Goal: Contribute content: Contribute content

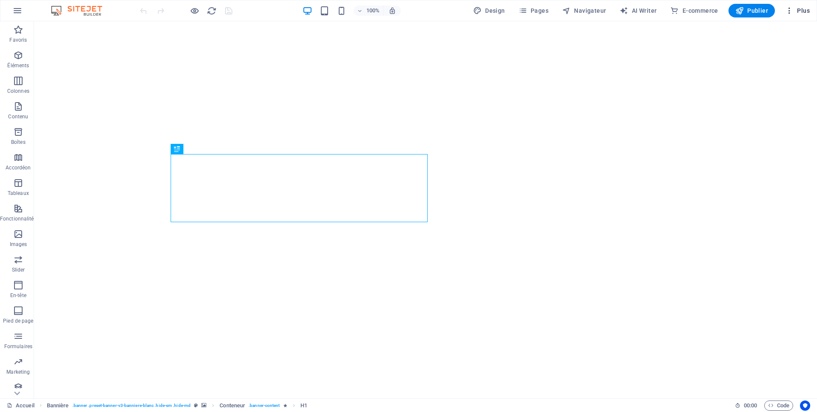
click at [787, 10] on icon "button" at bounding box center [789, 10] width 9 height 9
click at [791, 15] on button "Plus" at bounding box center [796, 11] width 31 height 14
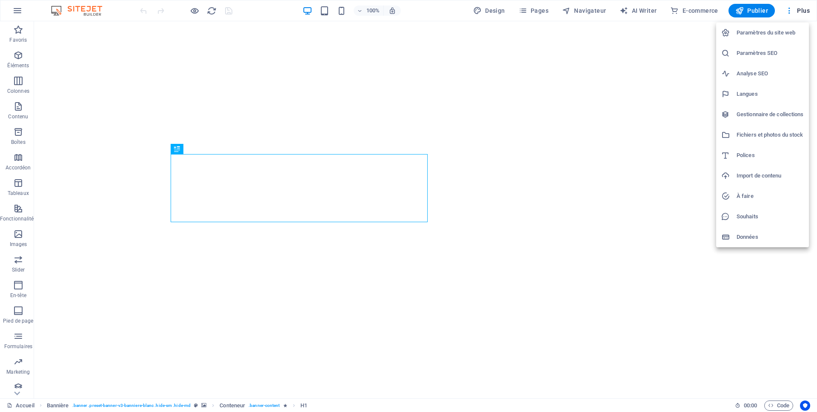
click at [780, 114] on h6 "Gestionnaire de collections" at bounding box center [769, 114] width 67 height 10
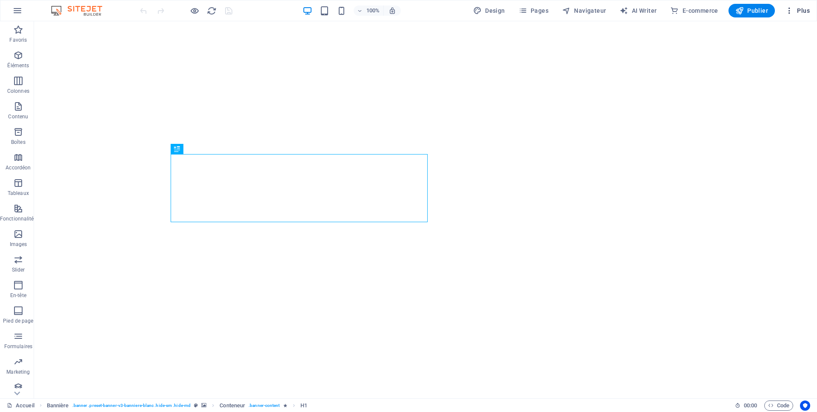
click at [788, 6] on icon "button" at bounding box center [789, 10] width 9 height 9
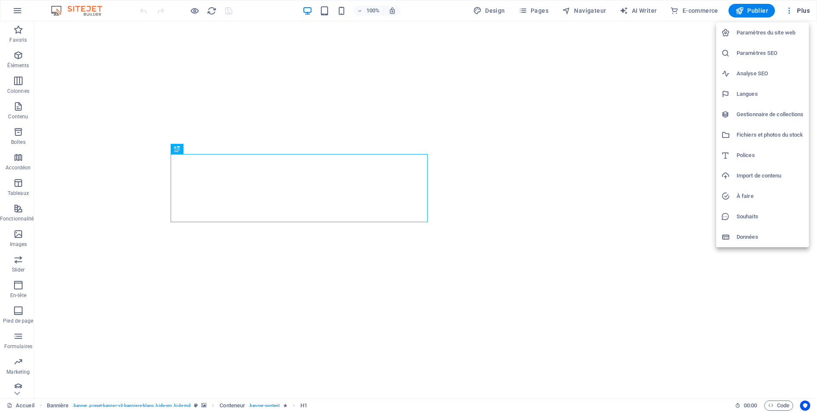
click at [761, 114] on h6 "Gestionnaire de collections" at bounding box center [769, 114] width 67 height 10
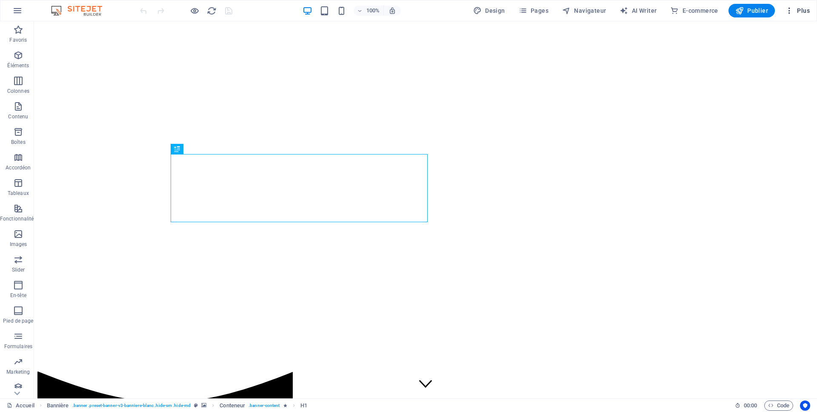
click at [785, 12] on icon "button" at bounding box center [789, 10] width 9 height 9
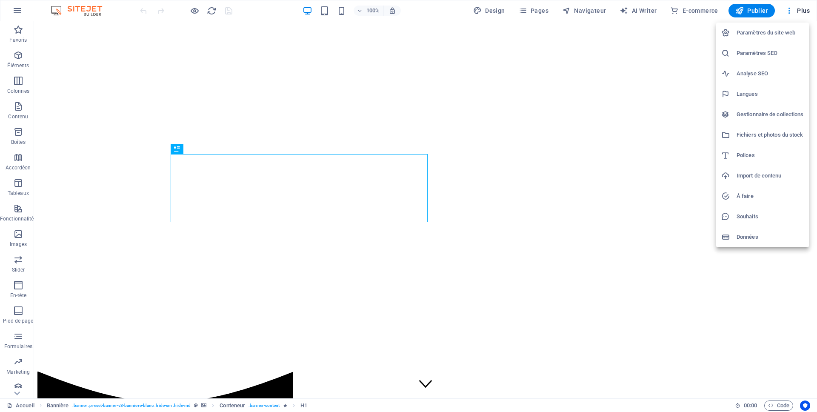
click at [761, 110] on h6 "Gestionnaire de collections" at bounding box center [769, 114] width 67 height 10
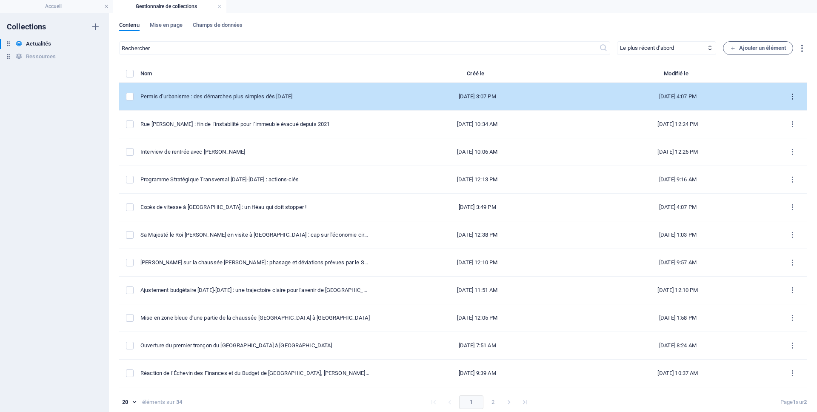
click at [790, 94] on icon "items list" at bounding box center [792, 97] width 8 height 8
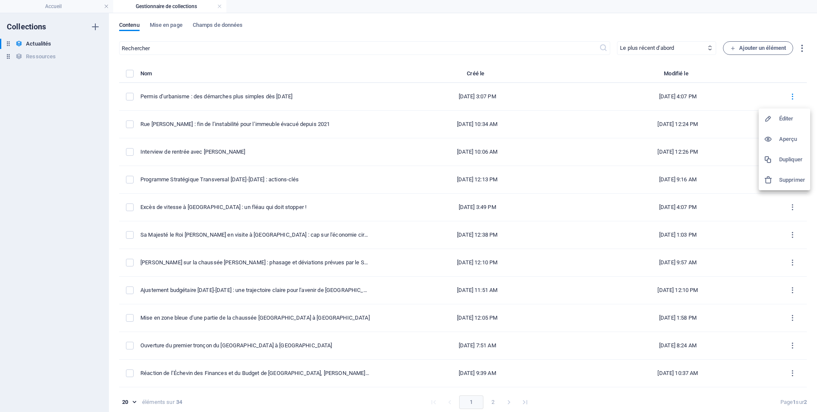
click at [783, 155] on h6 "Dupliquer" at bounding box center [792, 159] width 26 height 10
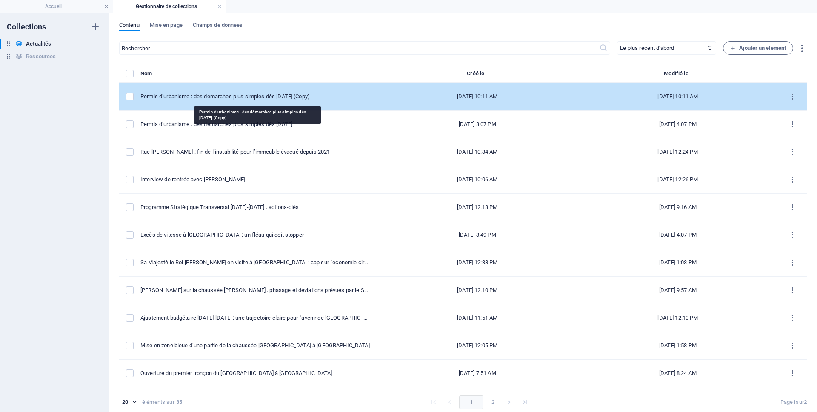
click at [206, 99] on div "Permis d’urbanisme : des démarches plus simples dès [DATE] (Copy)" at bounding box center [255, 97] width 230 height 8
select select "Urbanisme"
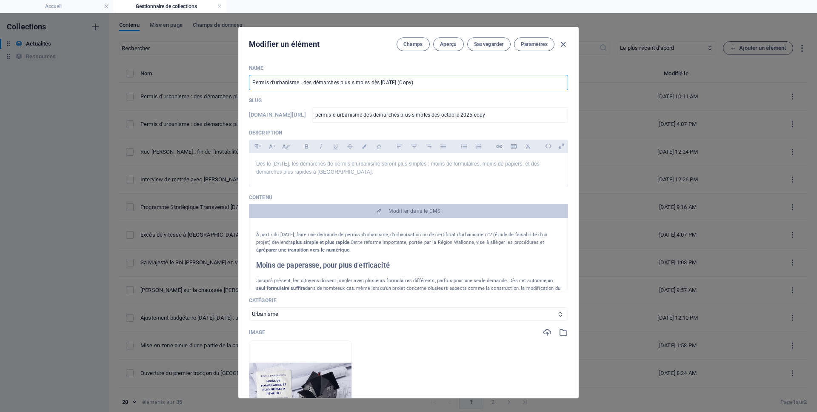
click at [340, 81] on input "Permis d’urbanisme : des démarches plus simples dès [DATE] (Copy)" at bounding box center [408, 82] width 319 height 15
paste input "Réforme du chômage : l’avenir des ALE, à [GEOGRAPHIC_DATA] et en [GEOGRAPHIC_DA…"
type input "Réforme du chômage : l’avenir des ALE, à [GEOGRAPHIC_DATA] et en [GEOGRAPHIC_DA…"
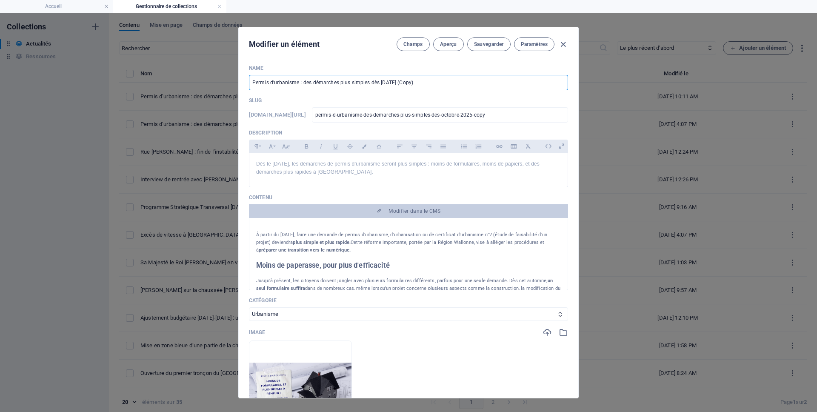
type input "reforme-du-chomage-l-avenir-des-ale-a-la-louviere-et-en-wallonie-ce-qu-il-faut-…"
type input "Réforme du chômage : l’avenir des ALE, à [GEOGRAPHIC_DATA] et en [GEOGRAPHIC_DA…"
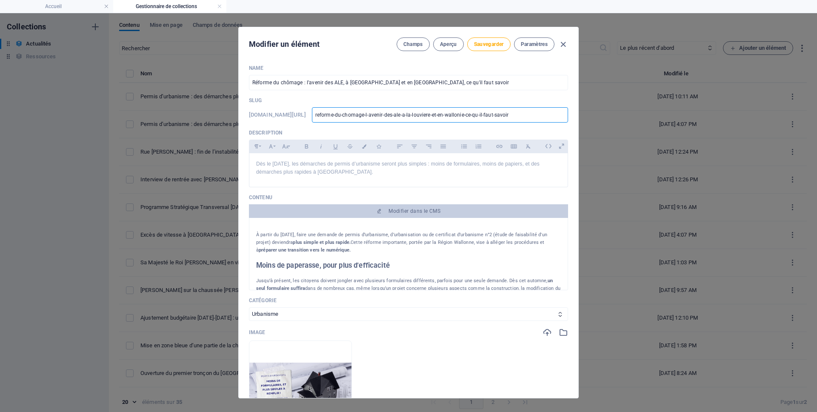
click at [364, 116] on input "reforme-du-chomage-l-avenir-des-ale-a-la-louviere-et-en-wallonie-ce-qu-il-faut-…" at bounding box center [440, 114] width 256 height 15
paste input "/reforme-chomage-avenir-ale-la-louviere"
type input "/reforme-chomage-avenir-ale-la-louviere"
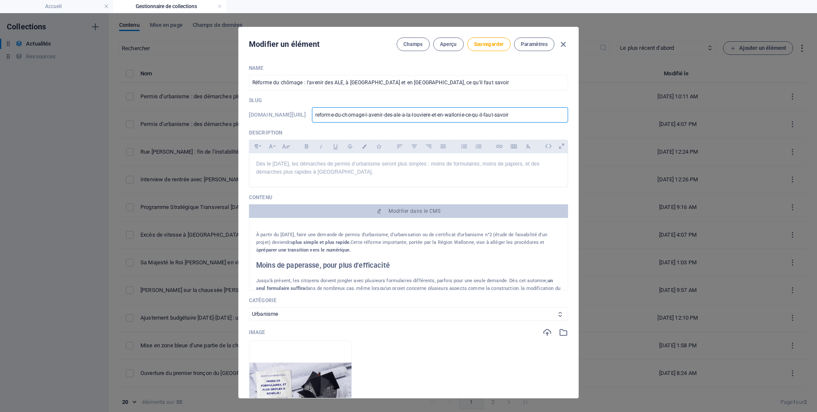
type input "/reforme-chomage-avenir-ale-la-louviere"
type input "reforme-chomage-avenir-ale-la-louviere"
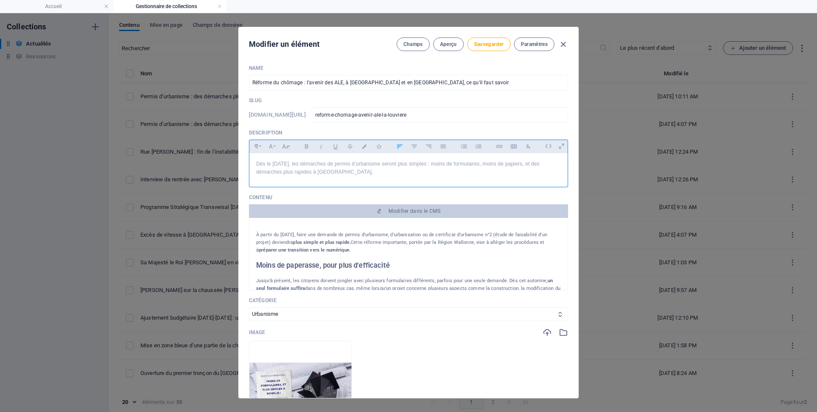
click at [385, 171] on p "Dès le [DATE], les démarches de permis d’urbanisme seront plus simples : moins …" at bounding box center [408, 168] width 305 height 16
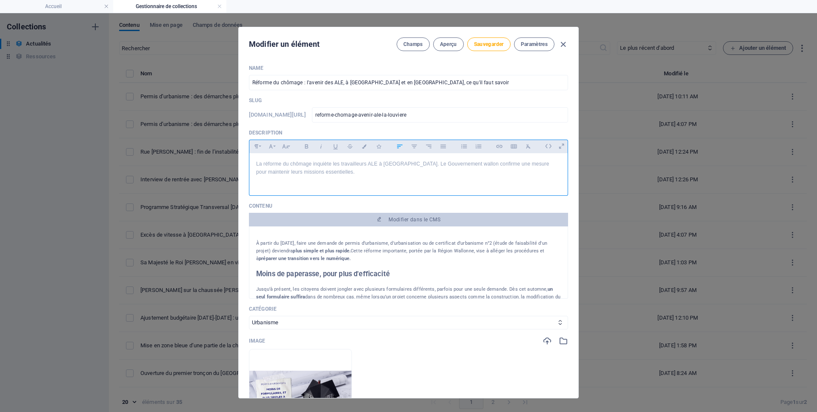
scroll to position [617, 0]
click at [261, 177] on p at bounding box center [408, 180] width 305 height 8
click at [261, 183] on p at bounding box center [408, 180] width 305 height 8
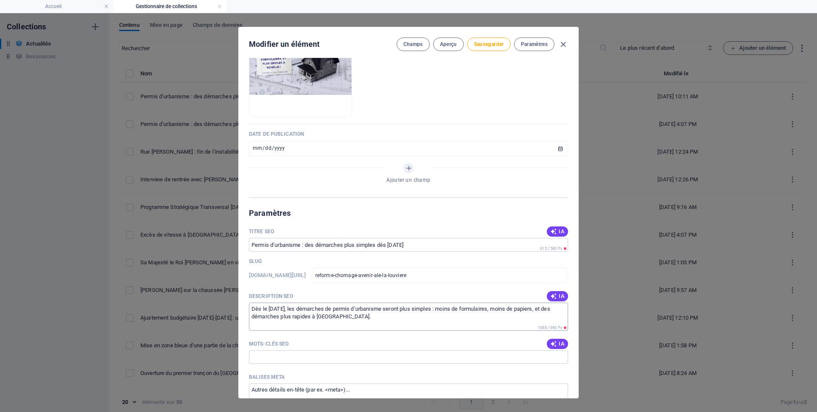
scroll to position [337, 0]
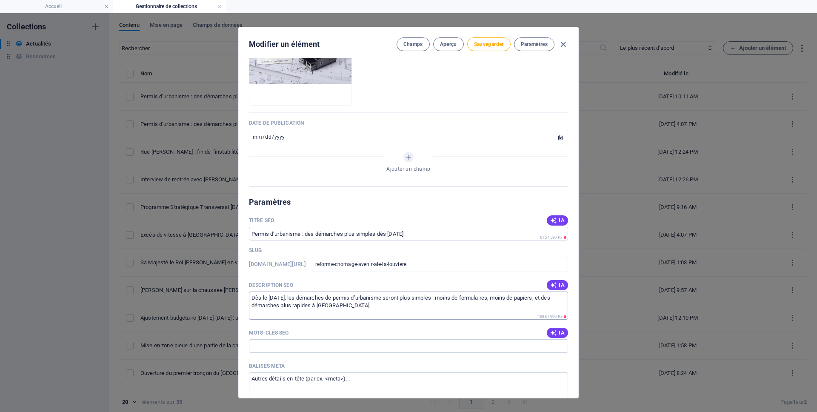
click at [328, 306] on textarea "Dès le [DATE], les démarches de permis d’urbanisme seront plus simples : moins …" at bounding box center [408, 305] width 319 height 28
paste textarea "La réforme du chômage inquiète les travailleurs ALE à [GEOGRAPHIC_DATA]. Le Gou…"
type textarea "La réforme du chômage inquiète les travailleurs ALE à [GEOGRAPHIC_DATA]. Le Gou…"
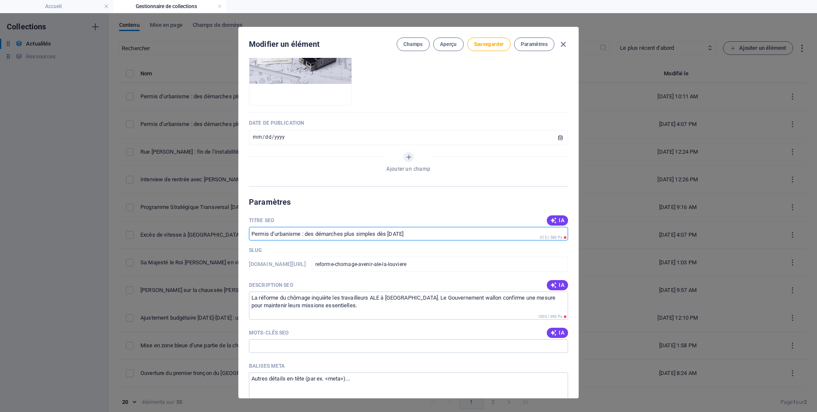
click at [318, 239] on input "Permis d’urbanisme : des démarches plus simples dès [DATE]" at bounding box center [408, 234] width 319 height 14
click at [334, 235] on input "Titre SEO" at bounding box center [408, 234] width 319 height 14
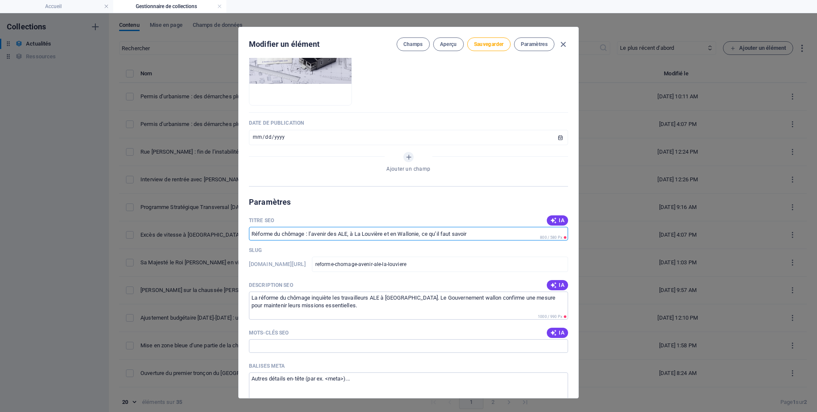
click at [334, 235] on input "Titre SEO" at bounding box center [408, 234] width 319 height 14
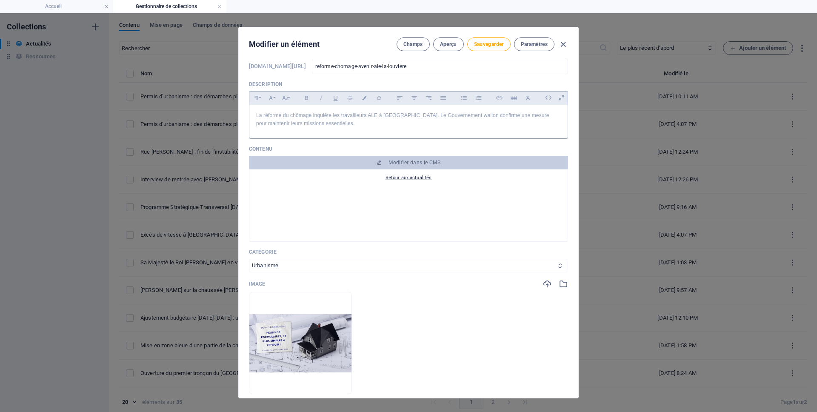
scroll to position [79, 0]
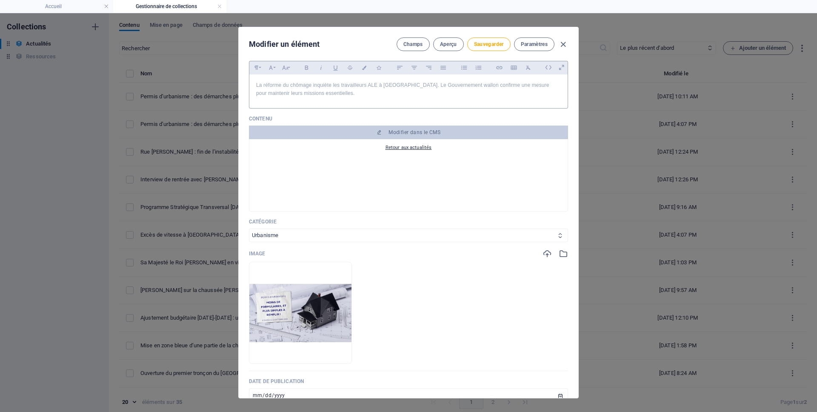
click at [340, 238] on select "Urbanisme Logement Cultes Emploi Finances Mobilité Général [GEOGRAPHIC_DATA]" at bounding box center [408, 235] width 319 height 14
select select "Emploi"
click at [249, 228] on select "Urbanisme Logement Cultes Emploi Finances Mobilité Général [GEOGRAPHIC_DATA]" at bounding box center [408, 235] width 319 height 14
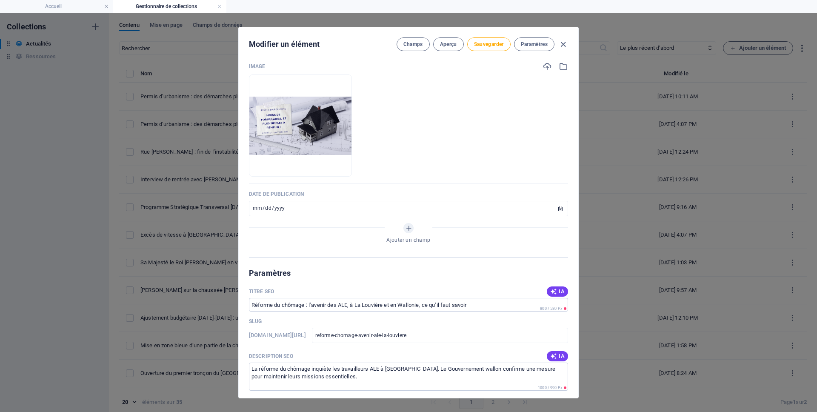
click at [326, 165] on icon "button" at bounding box center [322, 163] width 7 height 7
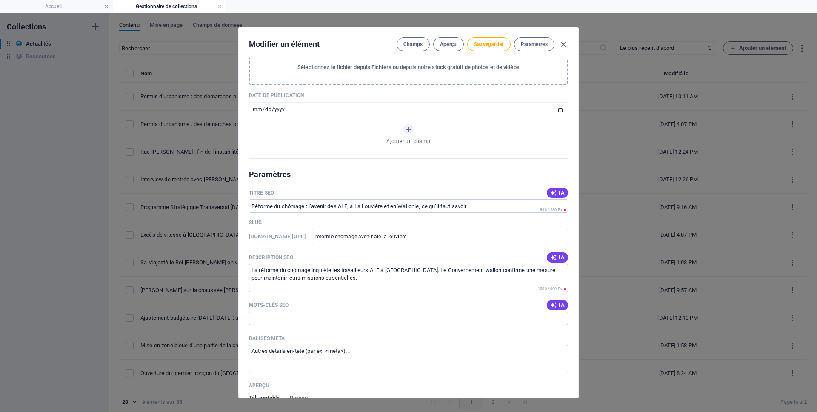
scroll to position [340, 0]
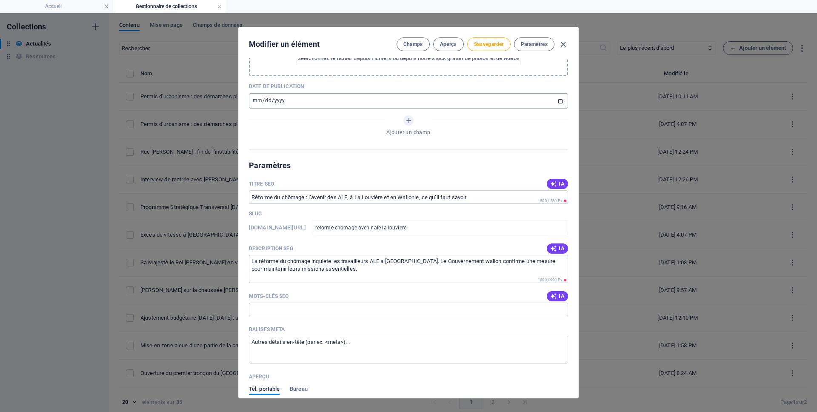
click at [558, 103] on input "[DATE]" at bounding box center [408, 100] width 319 height 15
type input "[DATE]"
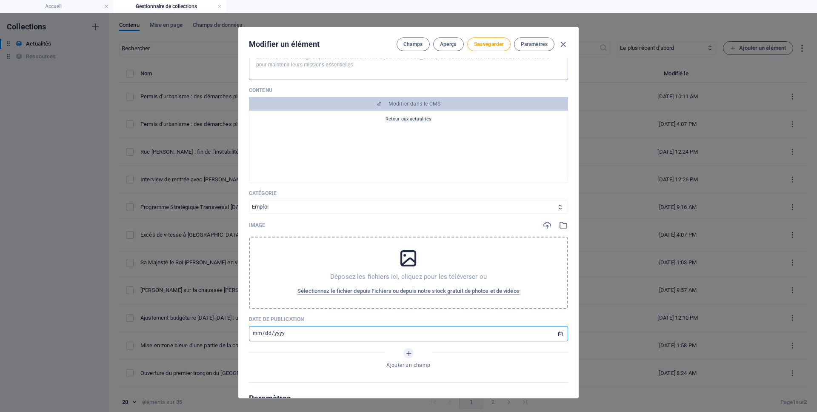
scroll to position [97, 0]
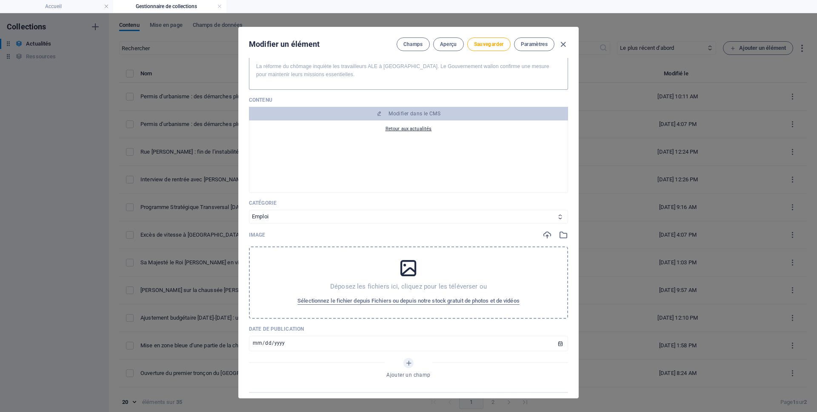
click at [407, 285] on p "Déposez les fichiers ici, cliquez pour les téléverser ou" at bounding box center [408, 286] width 157 height 9
click at [380, 297] on span "Sélectionnez le fichier depuis Fichiers ou depuis notre stock gratuit de photos…" at bounding box center [408, 301] width 222 height 10
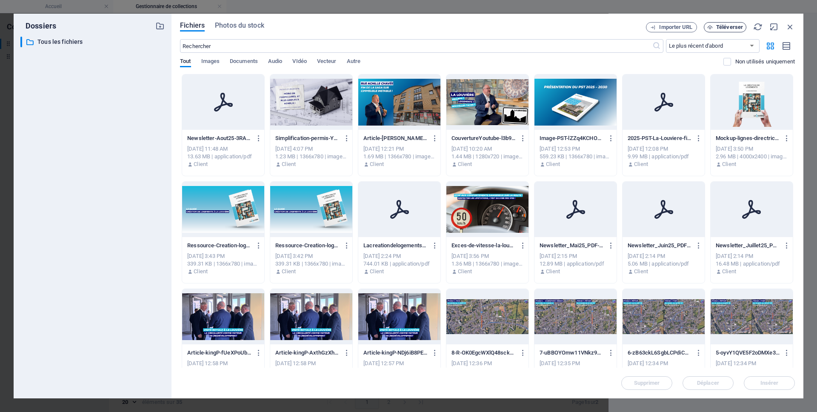
click at [720, 27] on span "Téléverser" at bounding box center [729, 27] width 27 height 5
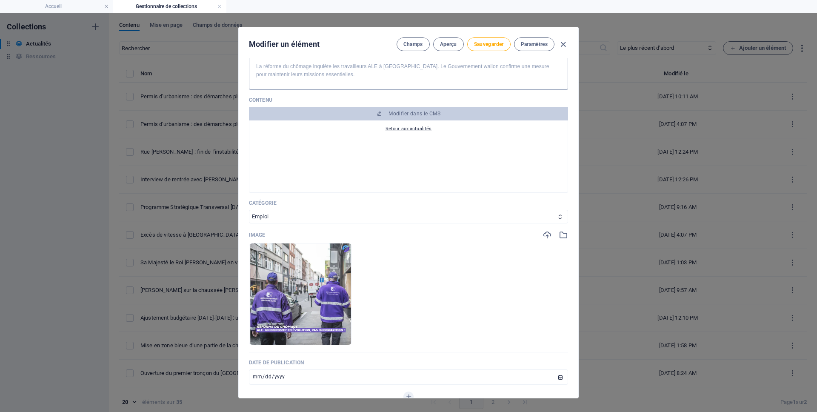
click at [326, 334] on icon "button" at bounding box center [322, 332] width 7 height 7
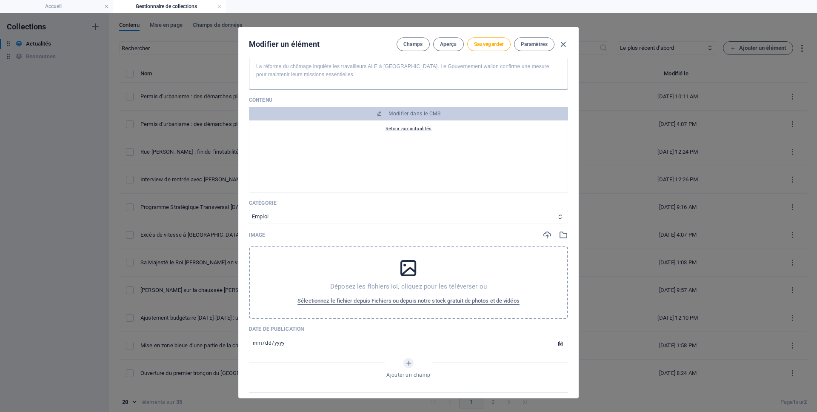
click at [403, 264] on icon at bounding box center [408, 267] width 21 height 21
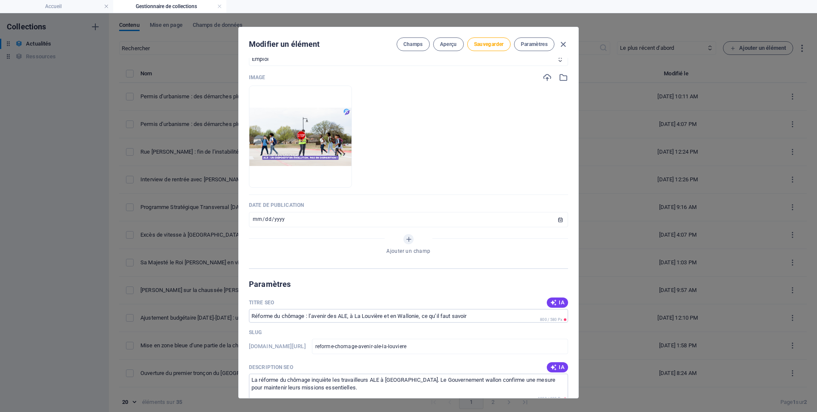
scroll to position [256, 0]
click at [481, 43] on span "Sauvegarder" at bounding box center [489, 44] width 30 height 7
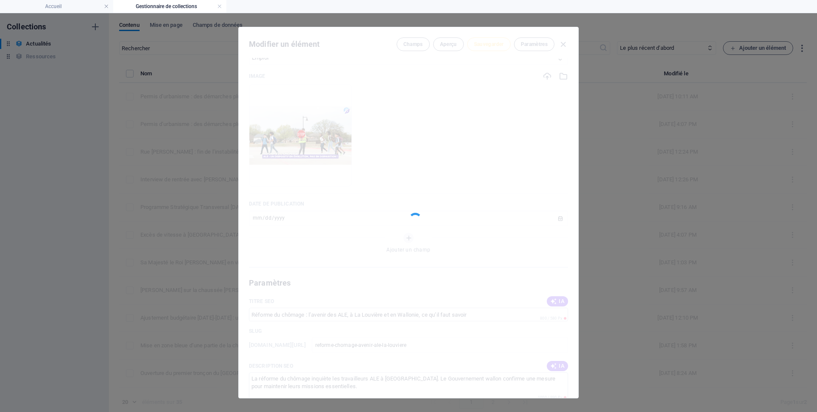
type input "reforme-chomage-avenir-ale-la-louviere"
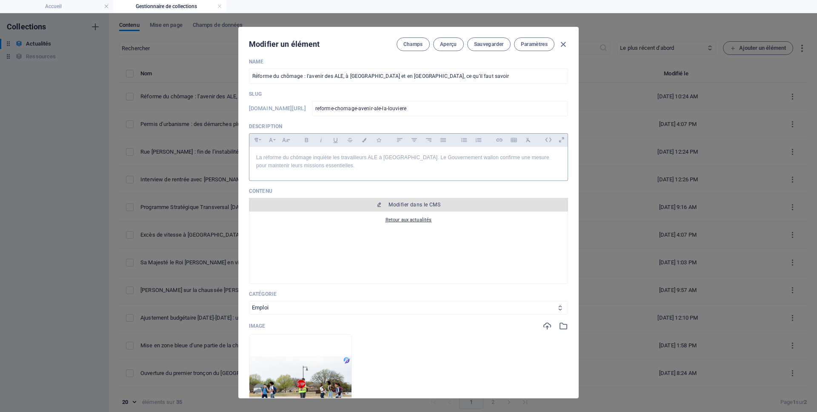
scroll to position [0, 0]
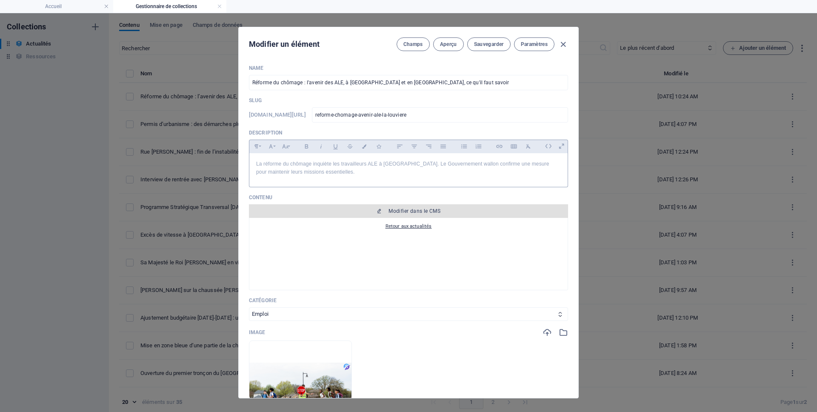
click at [414, 211] on span "Modifier dans le CMS" at bounding box center [414, 211] width 52 height 7
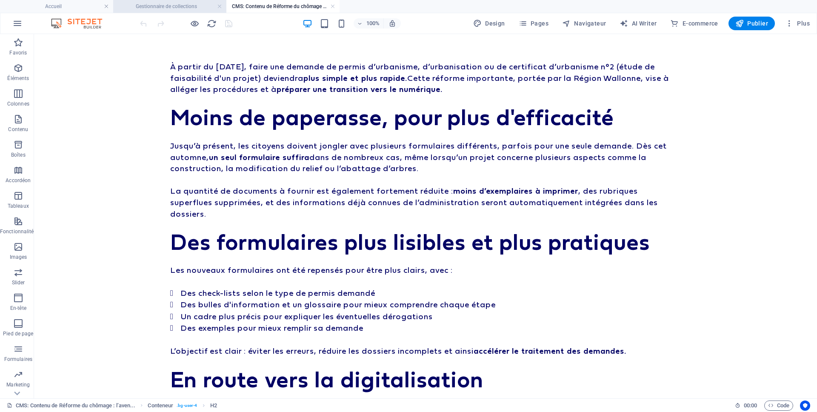
click at [180, 8] on h4 "Gestionnaire de collections" at bounding box center [169, 6] width 113 height 9
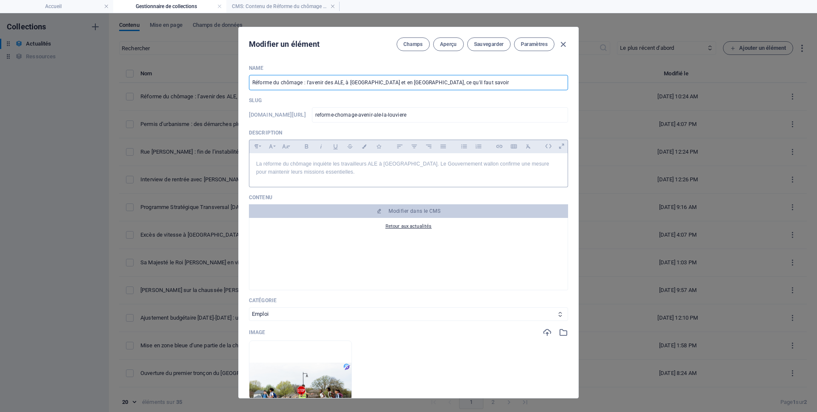
click at [372, 81] on input "Réforme du chômage : l’avenir des ALE, à [GEOGRAPHIC_DATA] et en [GEOGRAPHIC_DA…" at bounding box center [408, 82] width 319 height 15
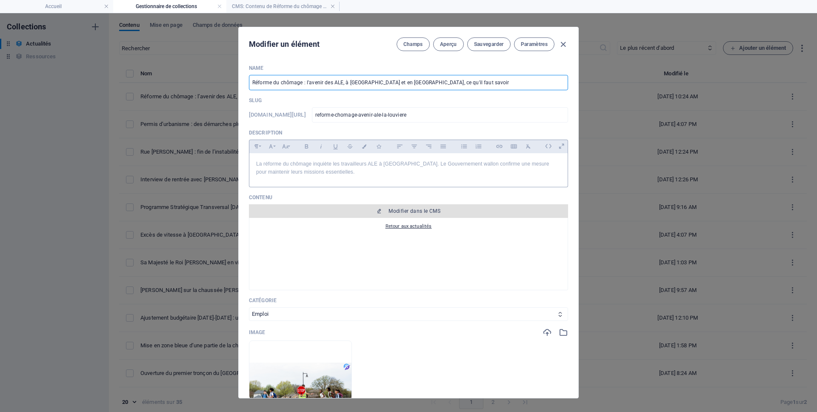
click at [422, 211] on span "Modifier dans le CMS" at bounding box center [414, 211] width 52 height 7
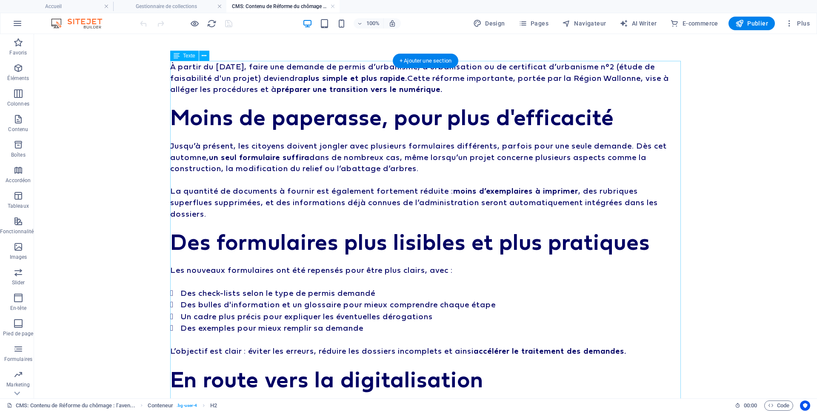
drag, startPoint x: 288, startPoint y: 99, endPoint x: 323, endPoint y: 133, distance: 49.0
click at [288, 99] on div "À partir du [DATE], faire une demande de permis d’urbanisme, d’urbanisation ou …" at bounding box center [425, 282] width 510 height 443
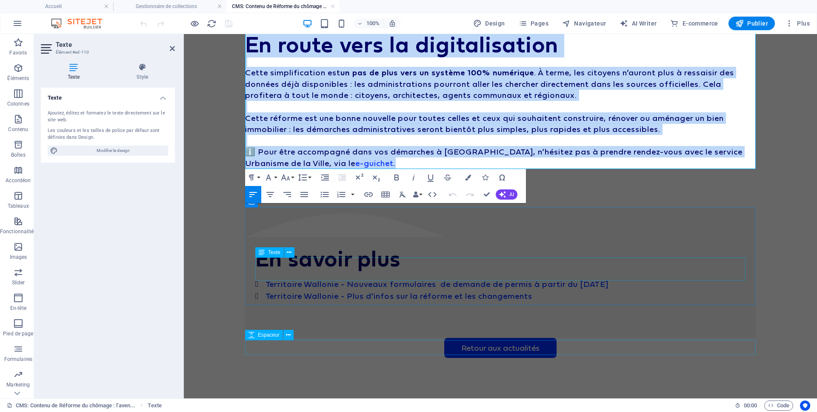
drag, startPoint x: 246, startPoint y: 100, endPoint x: 445, endPoint y: 265, distance: 258.3
click at [445, 265] on div "À partir du [DATE], faire une demande de permis d’urbanisme, d’urbanisation ou …" at bounding box center [500, 48] width 510 height 725
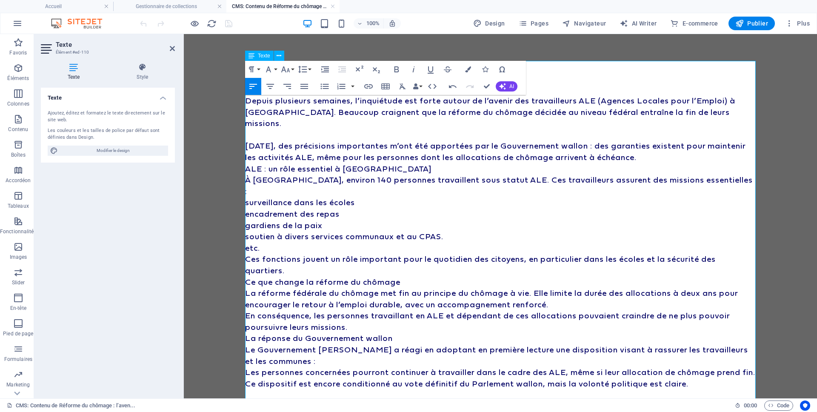
click at [569, 88] on div "Depuis plusieurs semaines, l’inquiétude est forte autour de l’avenir des travai…" at bounding box center [500, 355] width 510 height 588
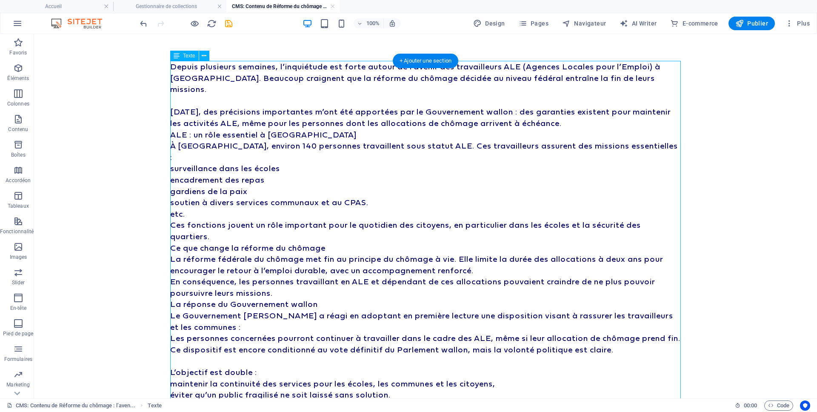
click at [293, 91] on div "Depuis plusieurs semaines, l’inquiétude est forte autour de l’avenir des travai…" at bounding box center [425, 338] width 510 height 554
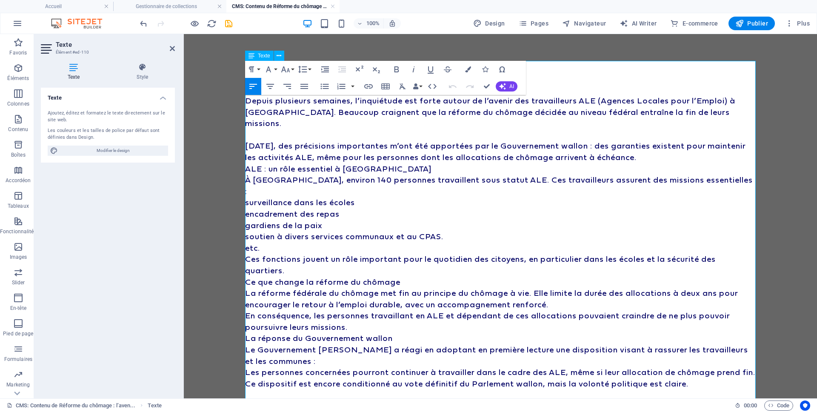
drag, startPoint x: 614, startPoint y: 135, endPoint x: 680, endPoint y: 149, distance: 67.0
click at [682, 149] on p "[DATE], des précisions importantes m’ont été apportées par le Gouvernement wall…" at bounding box center [500, 151] width 510 height 23
drag, startPoint x: 399, startPoint y: 67, endPoint x: 413, endPoint y: 72, distance: 15.9
click at [399, 67] on icon "button" at bounding box center [396, 69] width 10 height 10
click at [709, 148] on p "[DATE], des précisions importantes m’ont été apportées par le Gouvernement wall…" at bounding box center [500, 151] width 510 height 23
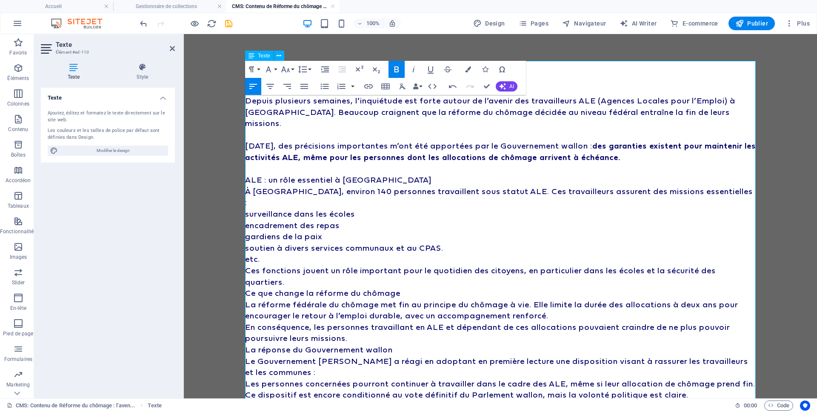
click at [413, 174] on p "ALE : un rôle essentiel à [GEOGRAPHIC_DATA]" at bounding box center [500, 179] width 510 height 11
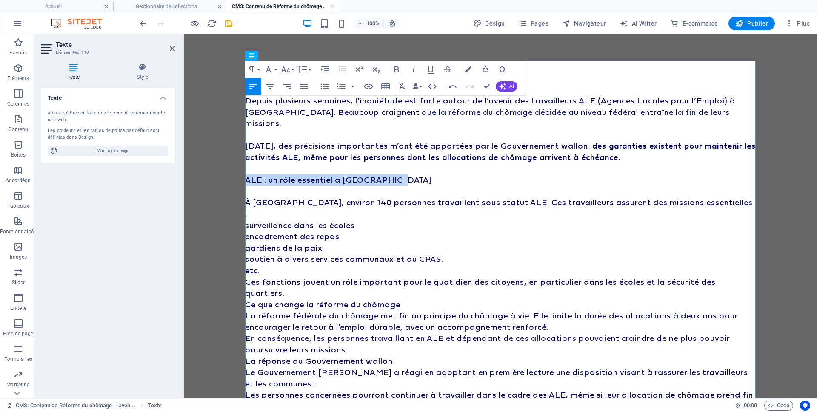
drag, startPoint x: 404, startPoint y: 167, endPoint x: 224, endPoint y: 109, distance: 189.2
click at [249, 70] on icon "button" at bounding box center [251, 69] width 10 height 10
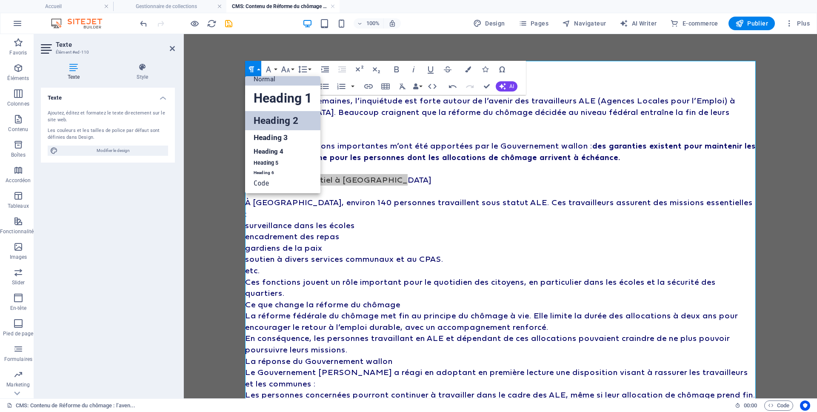
scroll to position [7, 0]
click at [276, 122] on link "Heading 2" at bounding box center [282, 120] width 75 height 19
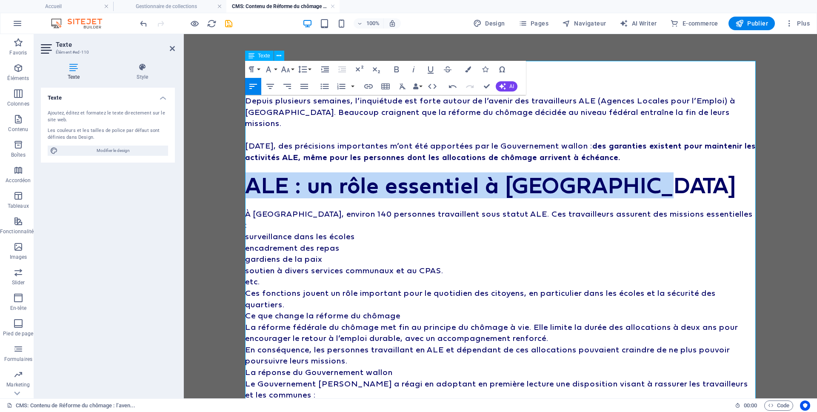
drag, startPoint x: 308, startPoint y: 187, endPoint x: 302, endPoint y: 187, distance: 6.4
click at [308, 197] on p at bounding box center [500, 202] width 510 height 11
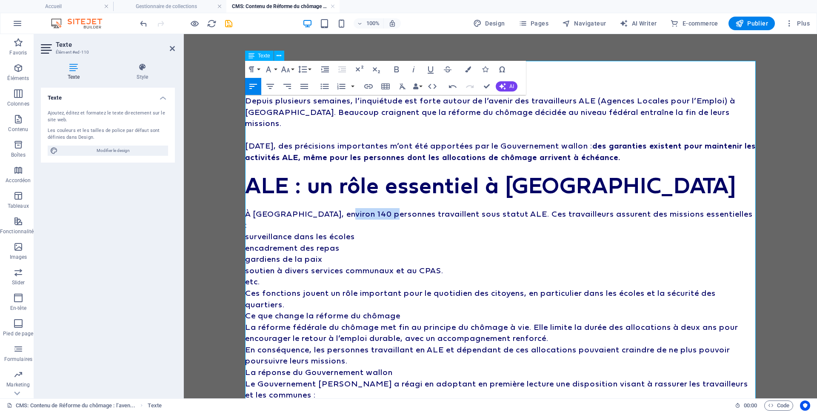
drag, startPoint x: 336, startPoint y: 202, endPoint x: 388, endPoint y: 202, distance: 51.9
click at [388, 208] on p "À [GEOGRAPHIC_DATA], environ 140 personnes travaillent sous statut ALE. Ces tra…" at bounding box center [500, 219] width 510 height 23
click at [391, 231] on p "surveillance dans les écoles" at bounding box center [500, 236] width 510 height 11
drag, startPoint x: 733, startPoint y: 194, endPoint x: 729, endPoint y: 196, distance: 4.6
click at [730, 197] on p at bounding box center [500, 202] width 510 height 11
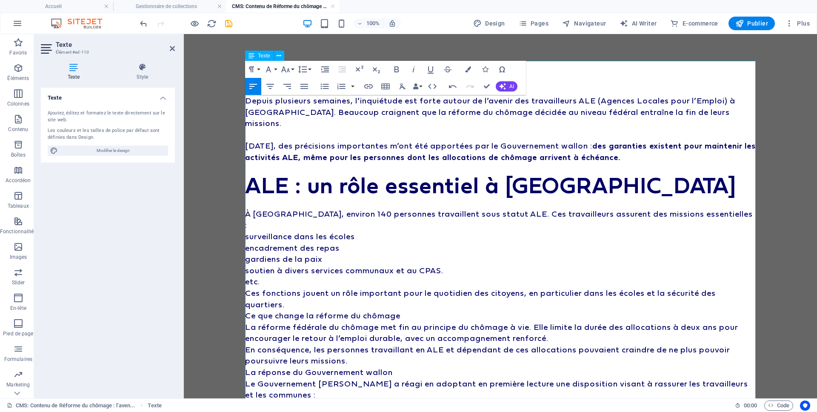
click at [728, 208] on p "À [GEOGRAPHIC_DATA], environ 140 personnes travaillent sous statut ALE. Ces tra…" at bounding box center [500, 219] width 510 height 23
drag, startPoint x: 264, startPoint y: 261, endPoint x: 277, endPoint y: 177, distance: 84.8
click at [325, 87] on icon "button" at bounding box center [324, 86] width 10 height 10
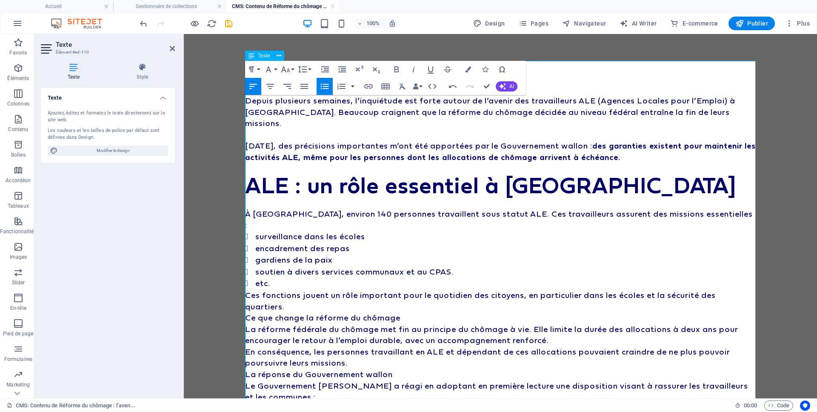
drag, startPoint x: 715, startPoint y: 199, endPoint x: 702, endPoint y: 198, distance: 12.8
click at [713, 208] on p "À [GEOGRAPHIC_DATA], environ 140 personnes travaillent sous statut ALE. Ces tra…" at bounding box center [500, 219] width 510 height 23
click at [291, 277] on li "etc." at bounding box center [505, 283] width 500 height 12
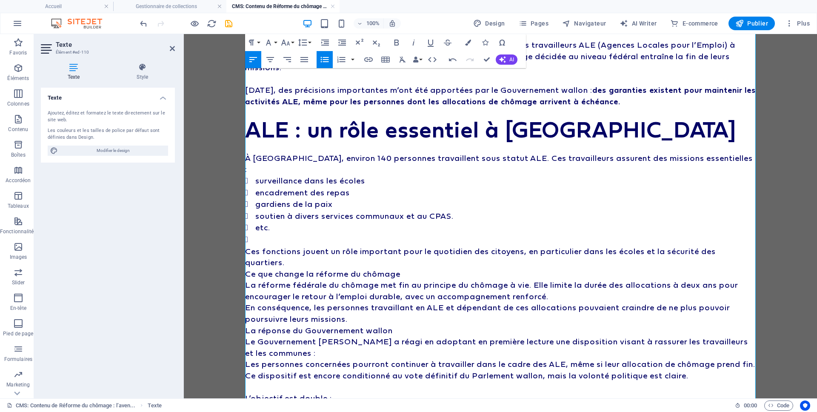
scroll to position [57, 0]
click at [724, 151] on p "À [GEOGRAPHIC_DATA], environ 140 personnes travaillent sous statut ALE. Ces tra…" at bounding box center [500, 162] width 510 height 23
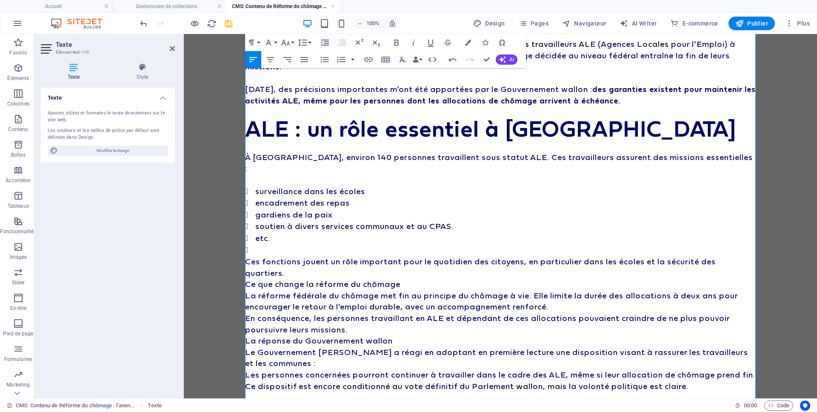
click at [329, 244] on li at bounding box center [505, 250] width 500 height 12
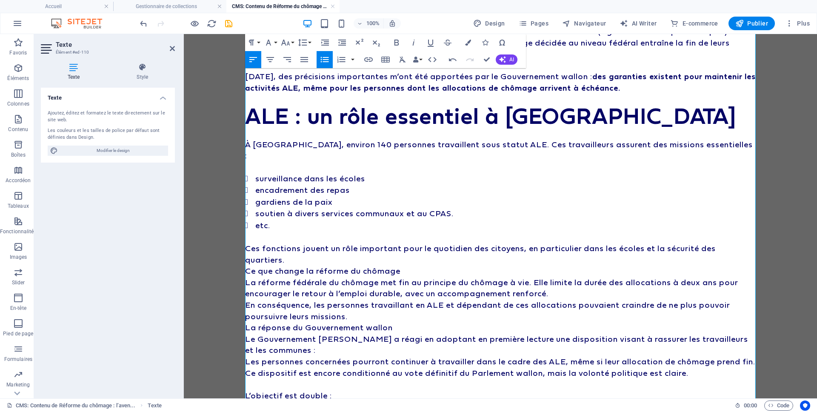
scroll to position [72, 0]
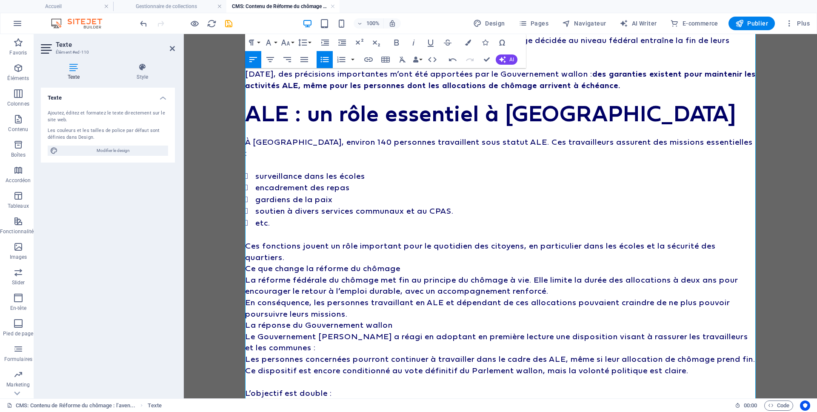
click at [299, 240] on p "Ces fonctions jouent un rôle important pour le quotidien des citoyens, en parti…" at bounding box center [500, 251] width 510 height 23
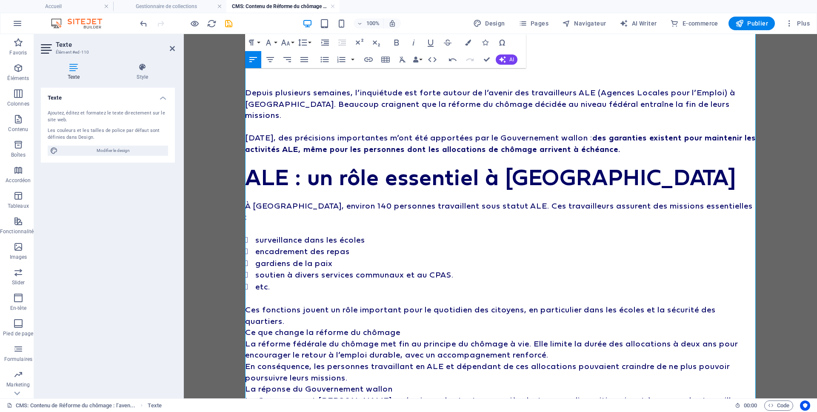
scroll to position [0, 0]
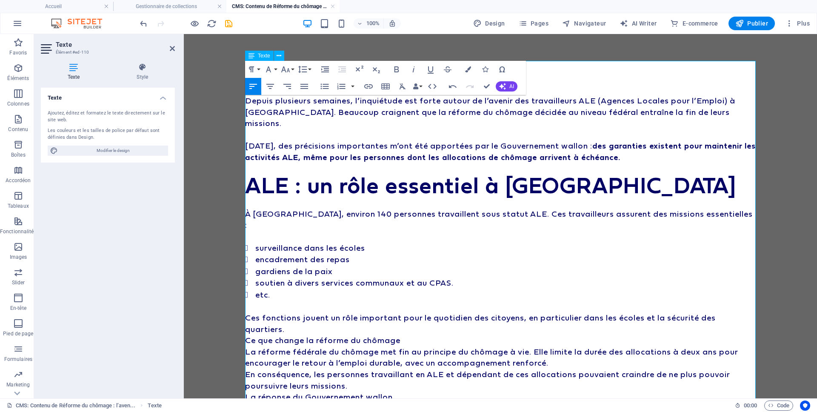
click at [625, 110] on p "Depuis plusieurs semaines, l’inquiétude est forte autour de l’avenir des travai…" at bounding box center [500, 112] width 510 height 34
click at [690, 103] on p "Depuis plusieurs semaines, l’inquiétude est forte autour de l’avenir des travai…" at bounding box center [500, 112] width 510 height 34
click at [541, 129] on p at bounding box center [500, 134] width 510 height 11
click at [310, 312] on p "Ces fonctions jouent un rôle important pour le quotidien des citoyens, en parti…" at bounding box center [500, 323] width 510 height 23
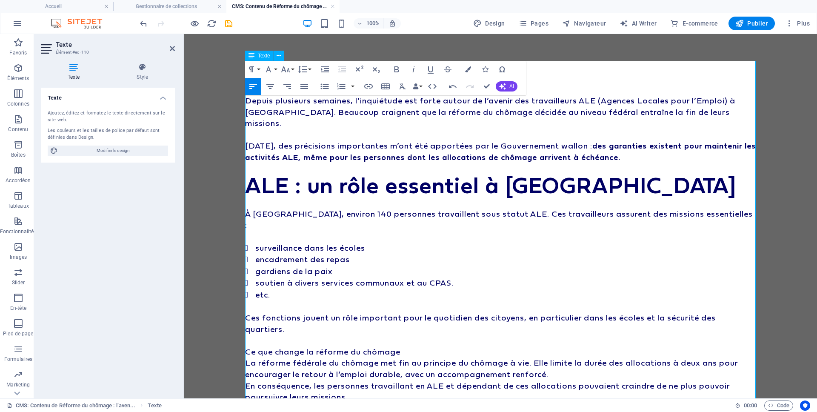
click at [407, 334] on p at bounding box center [500, 339] width 510 height 11
click at [413, 346] on p "Ce que change la réforme du chômage" at bounding box center [500, 351] width 510 height 11
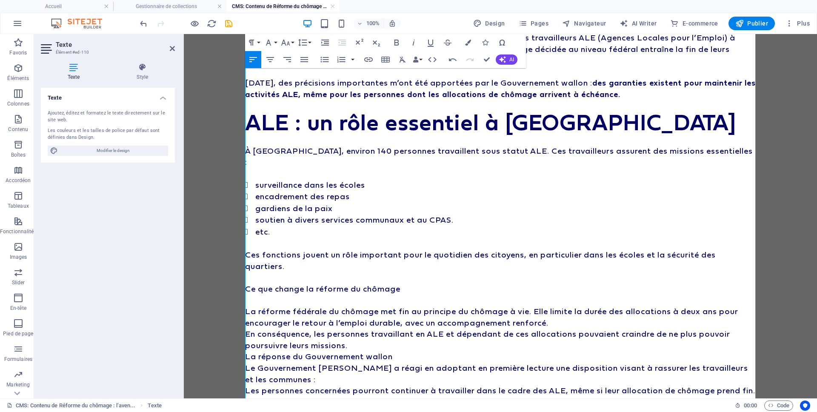
scroll to position [60, 0]
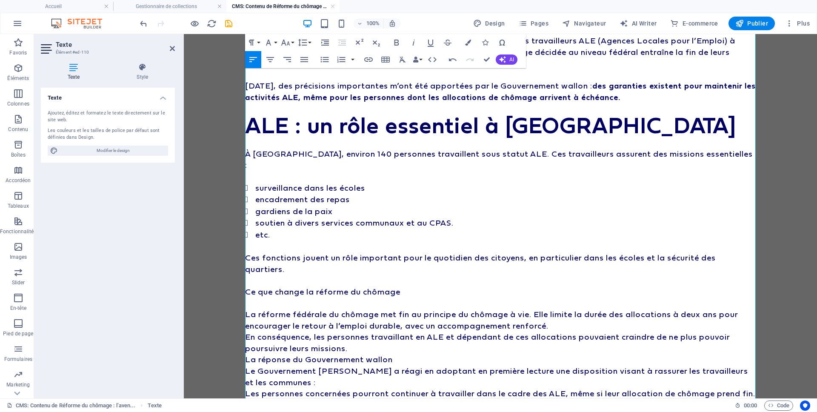
drag, startPoint x: 410, startPoint y: 265, endPoint x: 247, endPoint y: 262, distance: 162.5
click at [247, 262] on div "Depuis plusieurs semaines, l’inquiétude est forte autour de l’avenir des travai…" at bounding box center [500, 353] width 510 height 636
click at [246, 286] on p "Ce que change la réforme du chômage" at bounding box center [500, 291] width 510 height 11
drag, startPoint x: 246, startPoint y: 269, endPoint x: 406, endPoint y: 271, distance: 160.0
click at [406, 286] on p "Ce que change la réforme du chômage" at bounding box center [500, 291] width 510 height 11
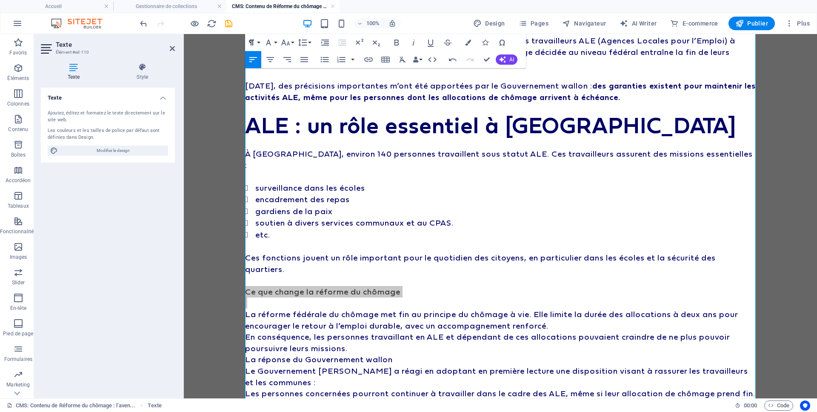
click at [257, 47] on button "Paragraph Format" at bounding box center [253, 42] width 16 height 17
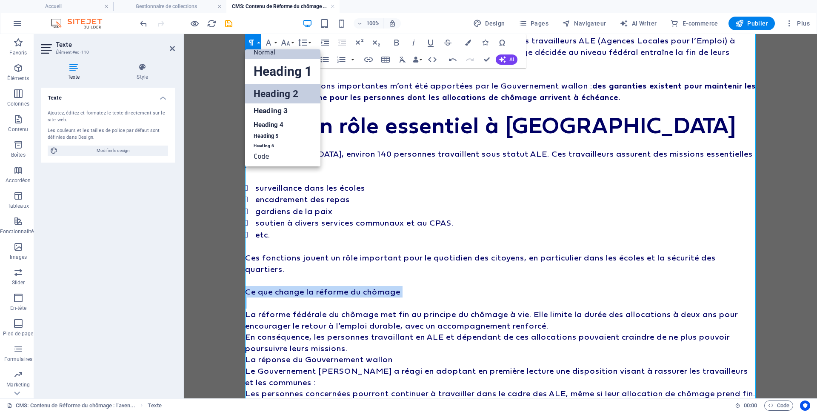
click at [286, 93] on link "Heading 2" at bounding box center [282, 93] width 75 height 19
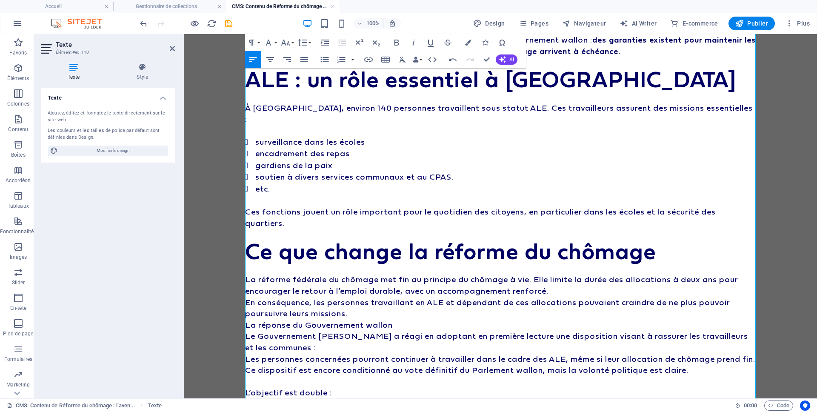
scroll to position [123, 0]
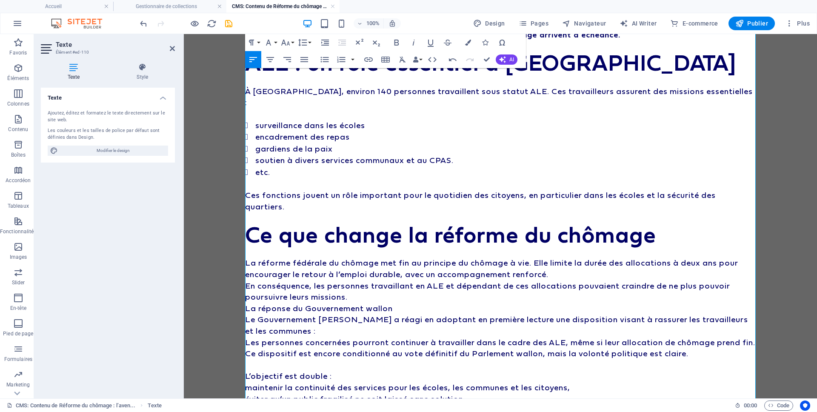
click at [363, 257] on p "La réforme fédérale du chômage met fin au principe du chômage à vie. Elle limit…" at bounding box center [500, 268] width 510 height 23
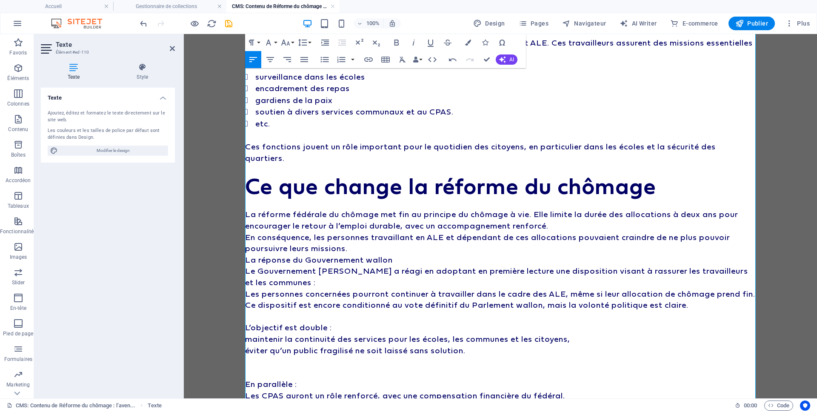
scroll to position [178, 0]
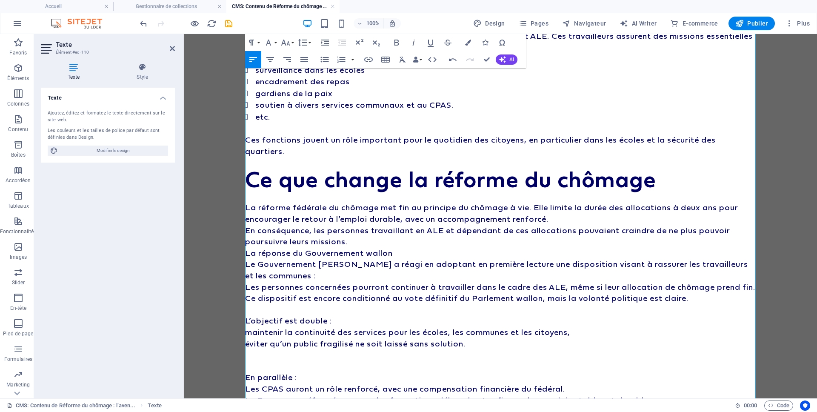
click at [398, 247] on p "La réponse du Gouvernement wallon" at bounding box center [500, 252] width 510 height 11
click at [394, 225] on p "En conséquence, les personnes travaillant en ALE et dépendant de ces allocation…" at bounding box center [500, 236] width 510 height 23
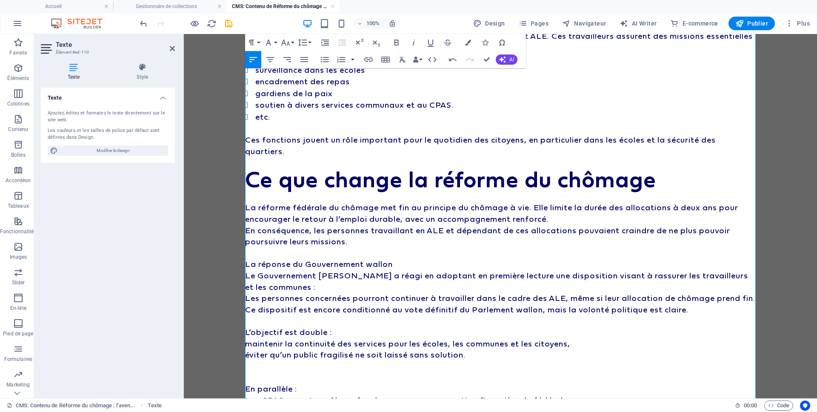
click at [396, 258] on p "La réponse du Gouvernement wallon" at bounding box center [500, 263] width 510 height 11
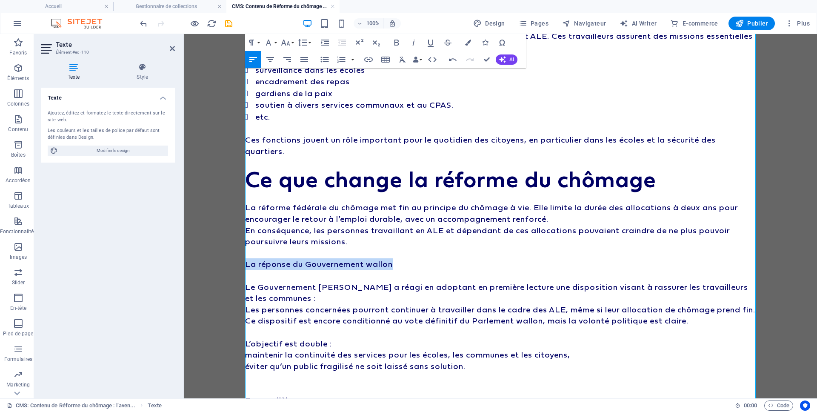
drag, startPoint x: 402, startPoint y: 241, endPoint x: 244, endPoint y: 128, distance: 194.3
click at [245, 258] on p "La réponse du Gouvernement wallon" at bounding box center [500, 263] width 510 height 11
click at [254, 39] on icon "button" at bounding box center [251, 42] width 10 height 10
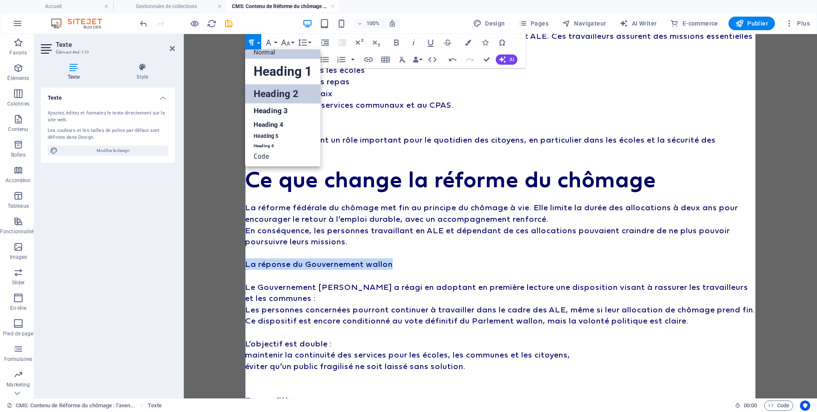
click at [298, 91] on link "Heading 2" at bounding box center [282, 93] width 75 height 19
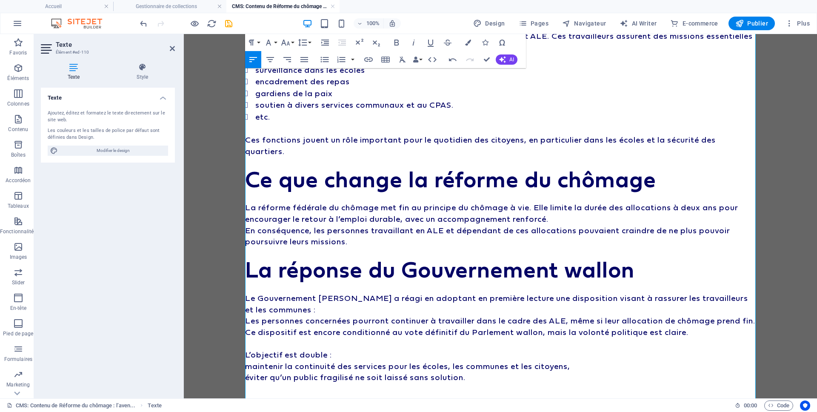
click at [364, 258] on h2 "La réponse du Gouvernement wallon" at bounding box center [500, 269] width 510 height 23
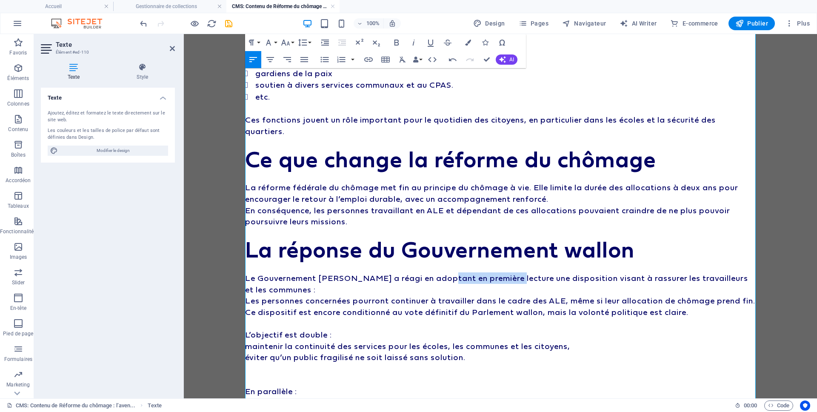
drag, startPoint x: 443, startPoint y: 255, endPoint x: 511, endPoint y: 253, distance: 67.7
click at [511, 272] on p "Le Gouvernement [PERSON_NAME] a réagi en adoptant en première lecture une dispo…" at bounding box center [500, 283] width 510 height 23
click at [543, 295] on p "Les personnes concernées pourront continuer à travailler dans le cadre des ALE,…" at bounding box center [500, 300] width 510 height 11
click at [251, 295] on p "Les personnes concernées pourront continuer à travailler dans le cadre des ALE,…" at bounding box center [500, 300] width 510 height 11
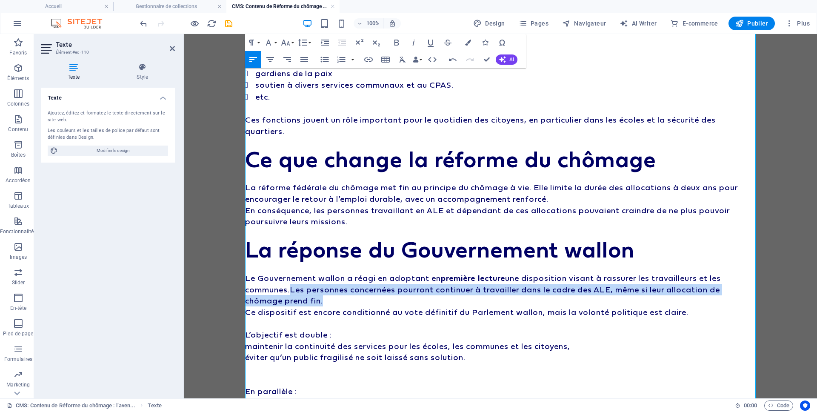
drag, startPoint x: 284, startPoint y: 272, endPoint x: 293, endPoint y: 266, distance: 10.5
click at [293, 272] on p "Le Gouvernement [PERSON_NAME] a réagi en adoptant en première lecture une dispo…" at bounding box center [500, 289] width 510 height 34
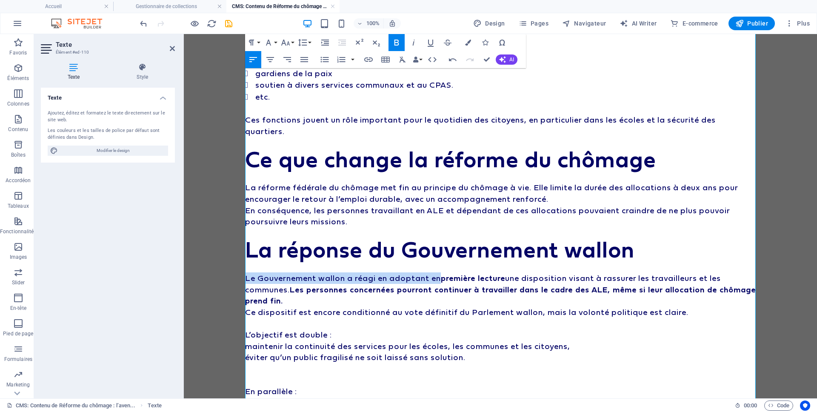
click at [360, 280] on p "Le Gouvernement [PERSON_NAME] a réagi en adoptant en première lecture une dispo…" at bounding box center [500, 289] width 510 height 34
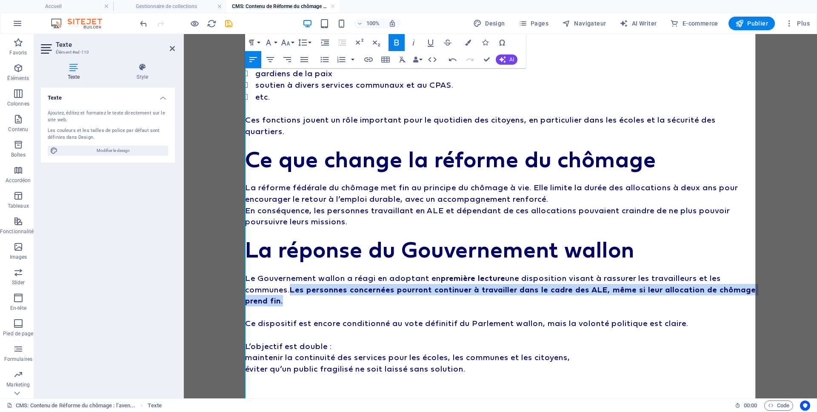
drag, startPoint x: 294, startPoint y: 268, endPoint x: 330, endPoint y: 263, distance: 36.0
click at [329, 275] on p "Le Gouvernement [PERSON_NAME] a réagi en adoptant en première lecture une dispo…" at bounding box center [500, 289] width 510 height 34
drag, startPoint x: 429, startPoint y: 44, endPoint x: 433, endPoint y: 56, distance: 12.4
click at [429, 44] on icon "button" at bounding box center [430, 42] width 10 height 10
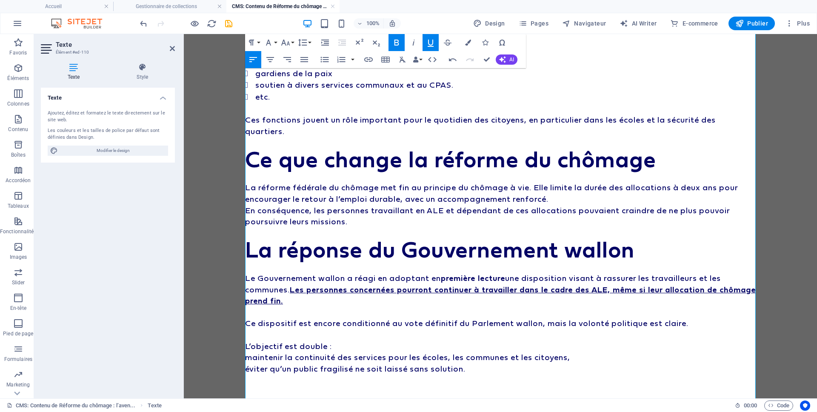
drag, startPoint x: 410, startPoint y: 204, endPoint x: 406, endPoint y: 207, distance: 5.2
click at [410, 205] on p "En conséquence, les personnes travaillant en ALE et dépendant de ces allocation…" at bounding box center [500, 216] width 510 height 23
click at [328, 329] on p at bounding box center [500, 334] width 510 height 11
click at [351, 340] on p "L’objectif est double :" at bounding box center [500, 345] width 510 height 11
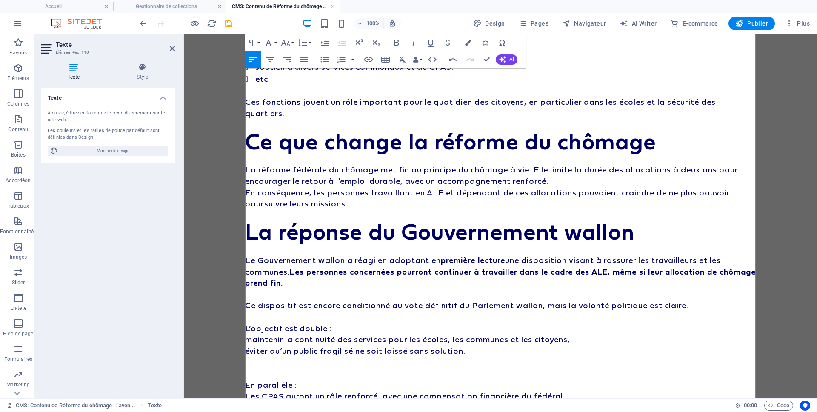
scroll to position [222, 0]
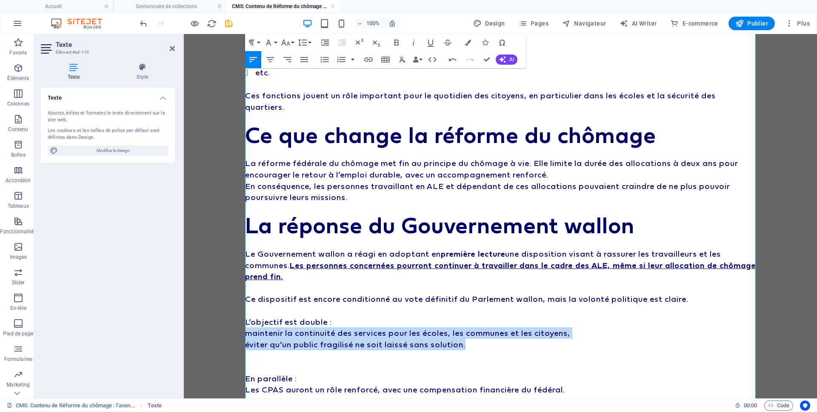
drag, startPoint x: 410, startPoint y: 322, endPoint x: 211, endPoint y: 315, distance: 198.4
click at [211, 315] on body "Depuis plusieurs semaines, l’inquiétude est forte autour de l’avenir des travai…" at bounding box center [500, 319] width 633 height 1015
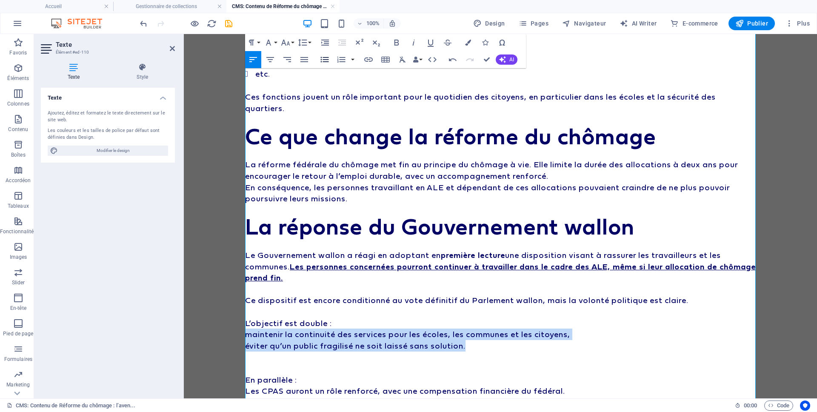
click at [327, 57] on icon "button" at bounding box center [325, 60] width 8 height 6
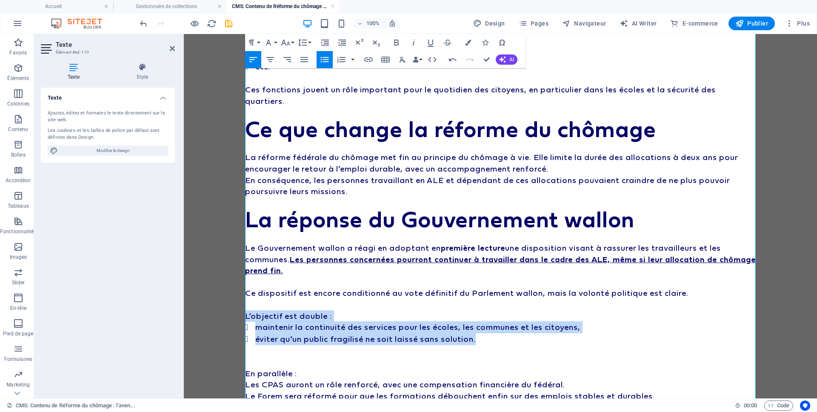
scroll to position [228, 0]
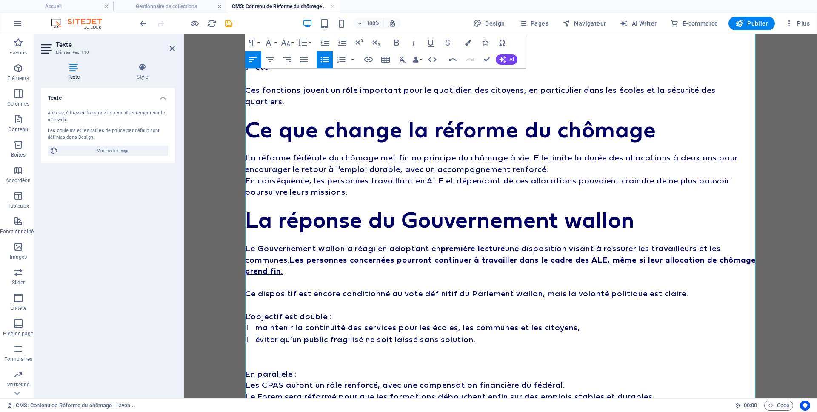
click at [299, 345] on p at bounding box center [500, 350] width 510 height 11
drag, startPoint x: 342, startPoint y: 293, endPoint x: 228, endPoint y: 291, distance: 113.6
click at [228, 291] on body "Depuis plusieurs semaines, l’inquiétude est forte autour de l’avenir des travai…" at bounding box center [500, 314] width 633 height 1016
drag, startPoint x: 311, startPoint y: 349, endPoint x: 242, endPoint y: 349, distance: 69.3
click at [242, 349] on div "Depuis plusieurs semaines, l’inquiétude est forte autour de l’avenir des travai…" at bounding box center [500, 314] width 531 height 1016
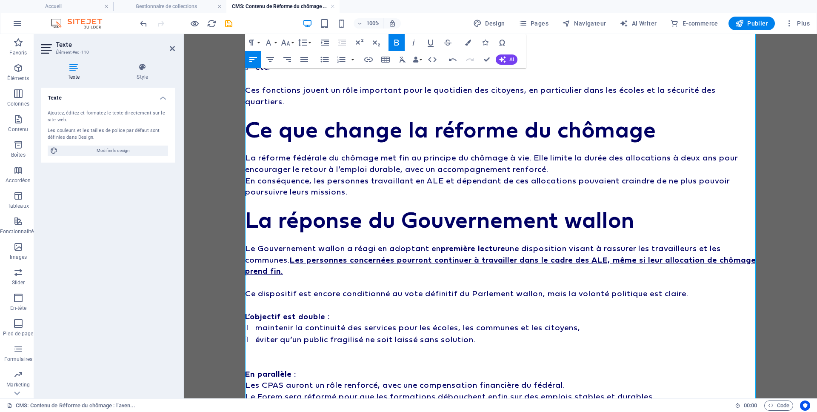
click at [263, 356] on p at bounding box center [500, 361] width 510 height 11
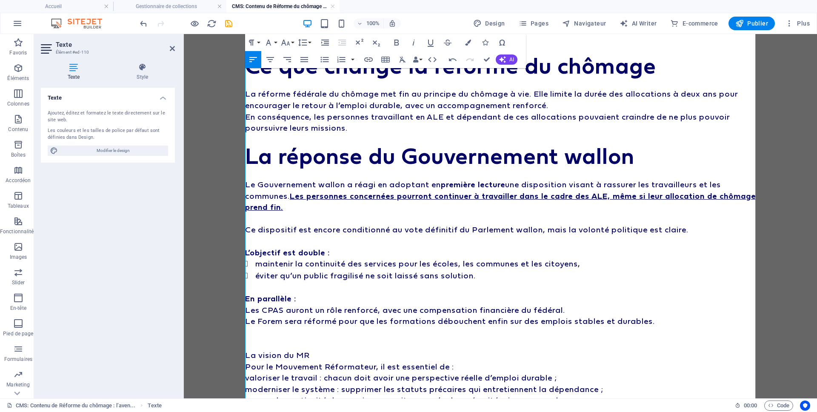
scroll to position [300, 0]
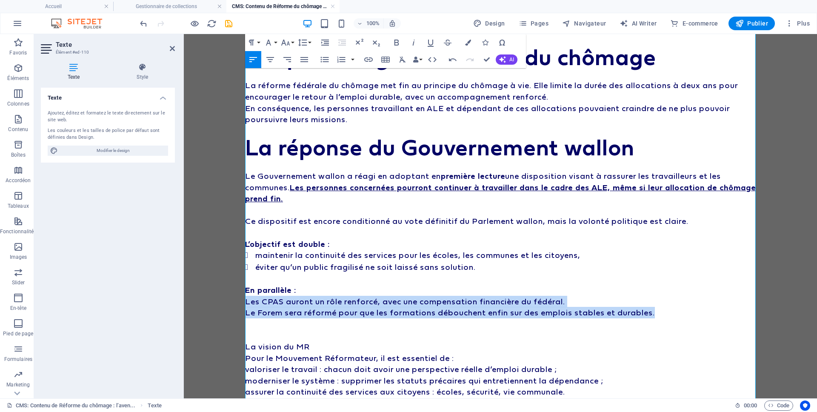
drag, startPoint x: 662, startPoint y: 291, endPoint x: 307, endPoint y: 97, distance: 404.7
click at [230, 280] on body "Depuis plusieurs semaines, l’inquiétude est forte autour de l’avenir des travai…" at bounding box center [500, 236] width 633 height 1004
click at [325, 63] on icon "button" at bounding box center [324, 59] width 10 height 10
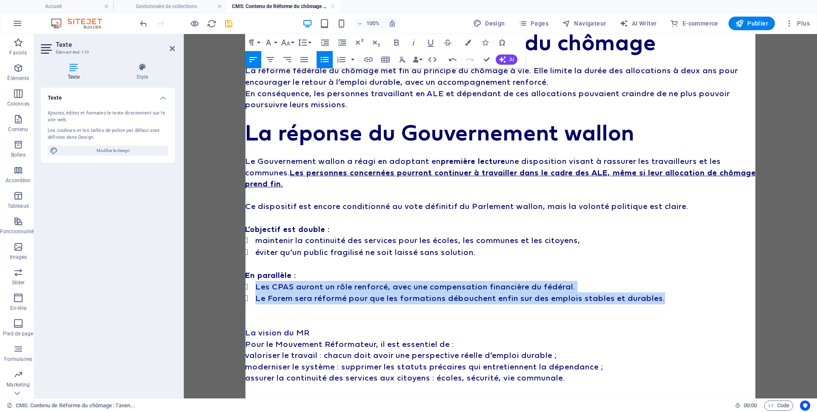
scroll to position [319, 0]
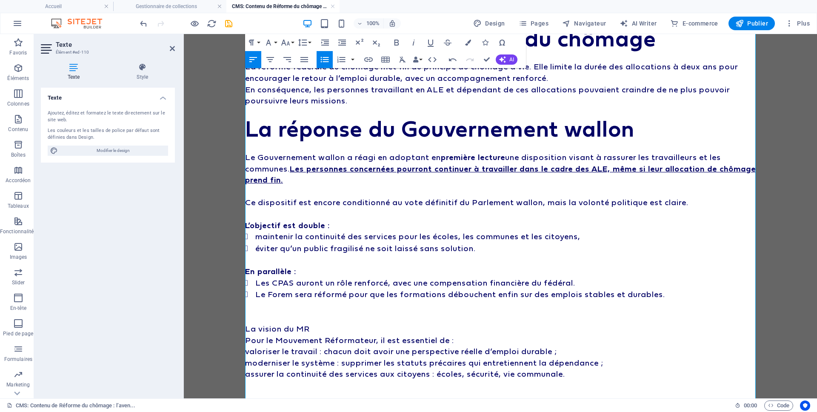
click at [291, 311] on p at bounding box center [500, 316] width 510 height 11
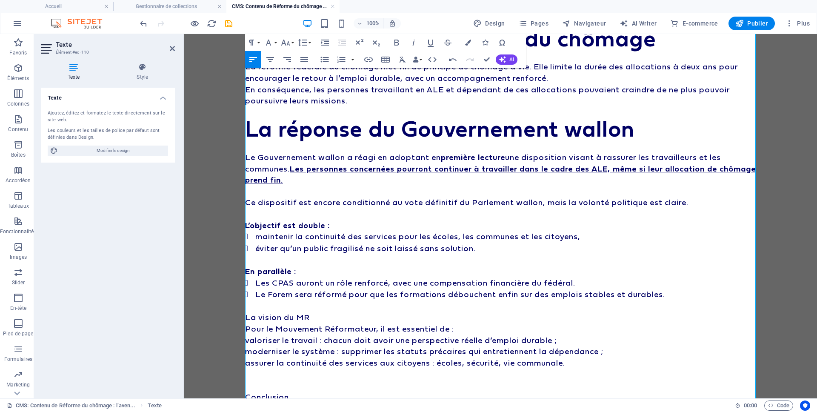
click at [359, 300] on p at bounding box center [500, 305] width 510 height 11
click at [337, 311] on p "La vision du MR" at bounding box center [500, 316] width 510 height 11
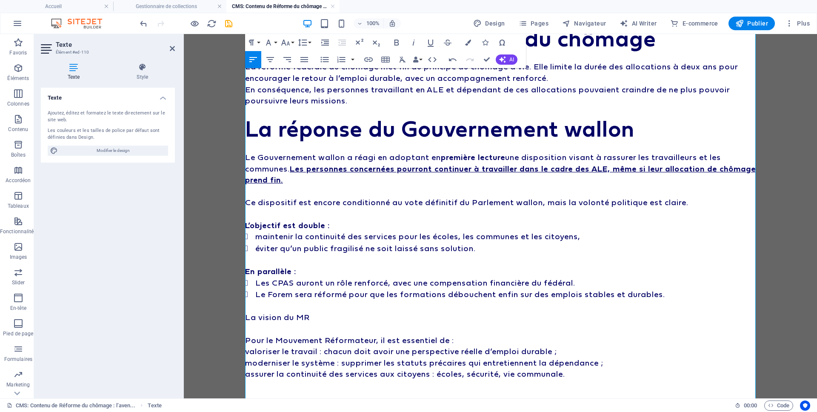
drag, startPoint x: 317, startPoint y: 294, endPoint x: 245, endPoint y: 299, distance: 71.6
click at [245, 311] on p "La vision du MR" at bounding box center [500, 316] width 510 height 11
click at [251, 37] on button "Paragraph Format" at bounding box center [253, 42] width 16 height 17
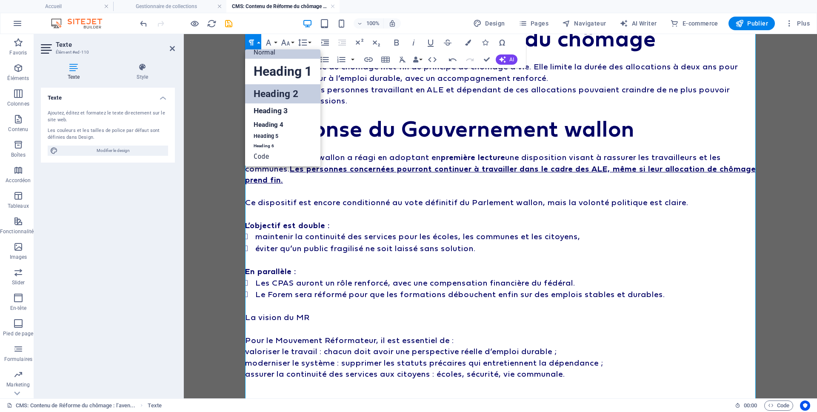
click at [268, 97] on link "Heading 2" at bounding box center [282, 93] width 75 height 19
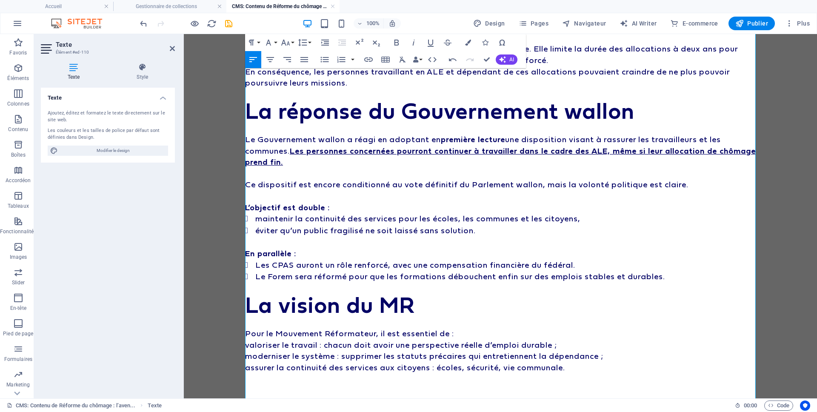
scroll to position [341, 0]
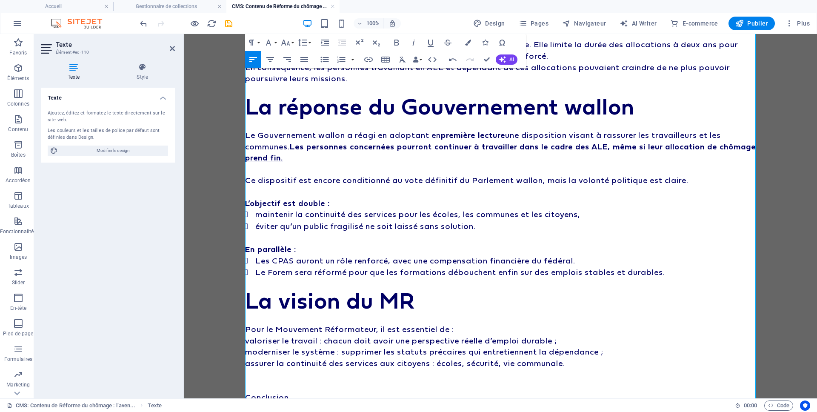
drag, startPoint x: 338, startPoint y: 299, endPoint x: 317, endPoint y: 303, distance: 22.2
click at [338, 312] on p at bounding box center [500, 317] width 510 height 11
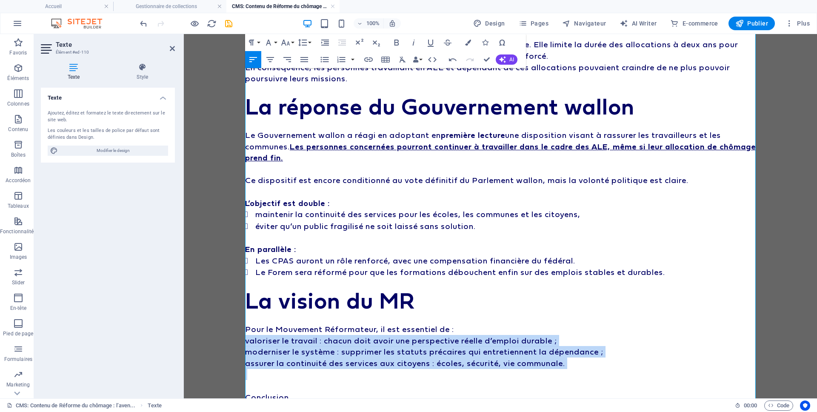
drag, startPoint x: 246, startPoint y: 318, endPoint x: 607, endPoint y: 341, distance: 361.5
click at [608, 346] on div "Depuis plusieurs semaines, l’inquiétude est forte autour de l’avenir des travai…" at bounding box center [500, 100] width 510 height 693
click at [323, 60] on icon "button" at bounding box center [325, 60] width 8 height 6
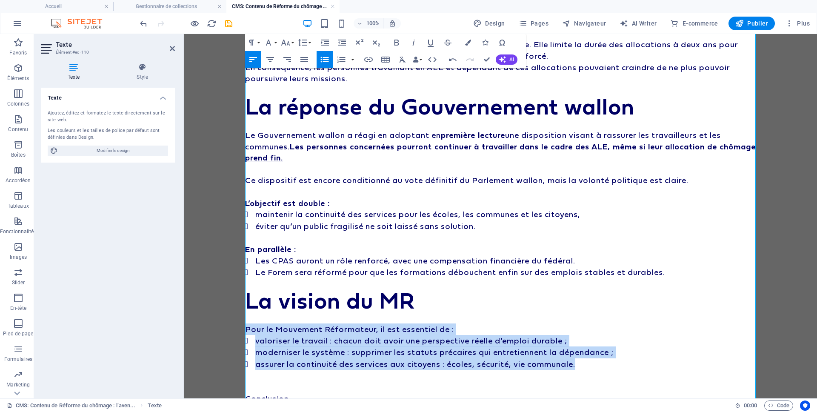
scroll to position [382, 0]
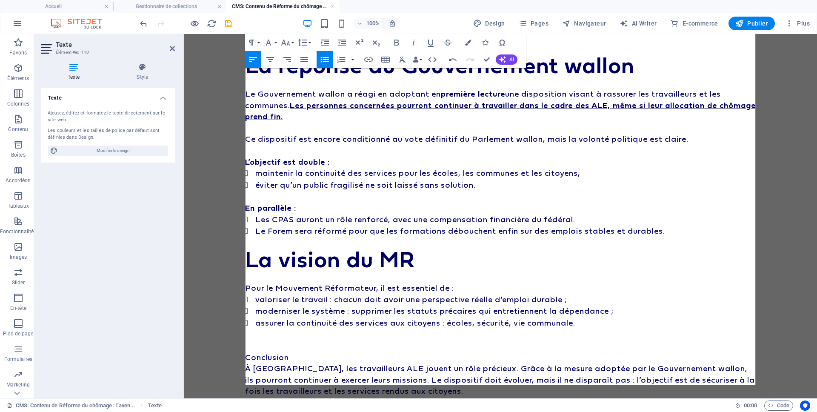
drag, startPoint x: 351, startPoint y: 322, endPoint x: 327, endPoint y: 326, distance: 24.2
click at [350, 340] on p at bounding box center [500, 345] width 510 height 11
click at [303, 351] on p "Conclusion" at bounding box center [500, 356] width 510 height 11
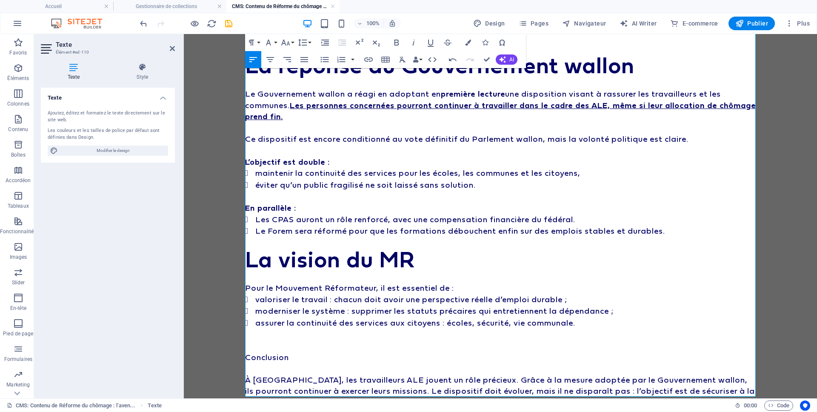
click at [253, 351] on p "Conclusion" at bounding box center [500, 356] width 510 height 11
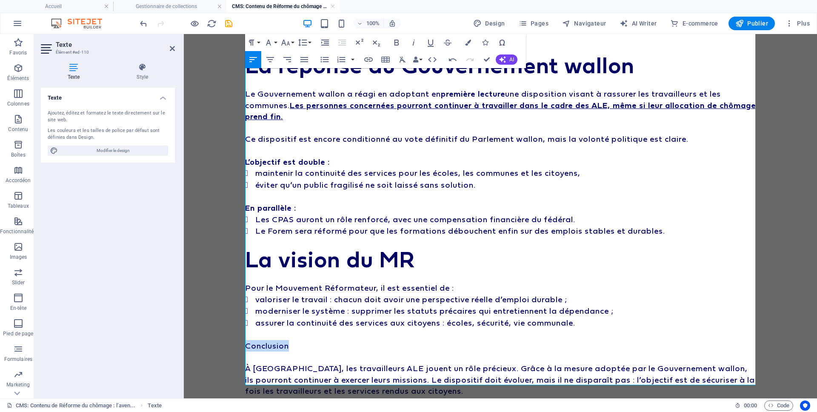
drag, startPoint x: 297, startPoint y: 327, endPoint x: 234, endPoint y: 325, distance: 62.5
click at [235, 325] on div "Depuis plusieurs semaines, l’inquiétude est forte autour de l’avenir des travai…" at bounding box center [500, 161] width 531 height 1018
click at [251, 43] on icon "button" at bounding box center [251, 43] width 5 height 6
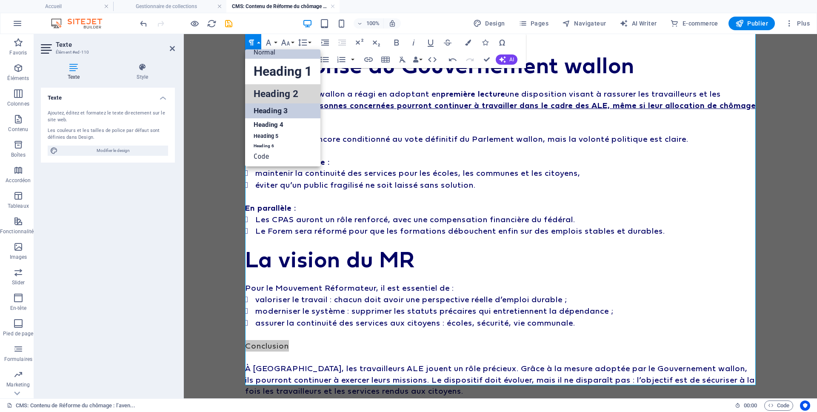
drag, startPoint x: 278, startPoint y: 99, endPoint x: 286, endPoint y: 116, distance: 19.0
click at [278, 100] on link "Heading 2" at bounding box center [282, 93] width 75 height 19
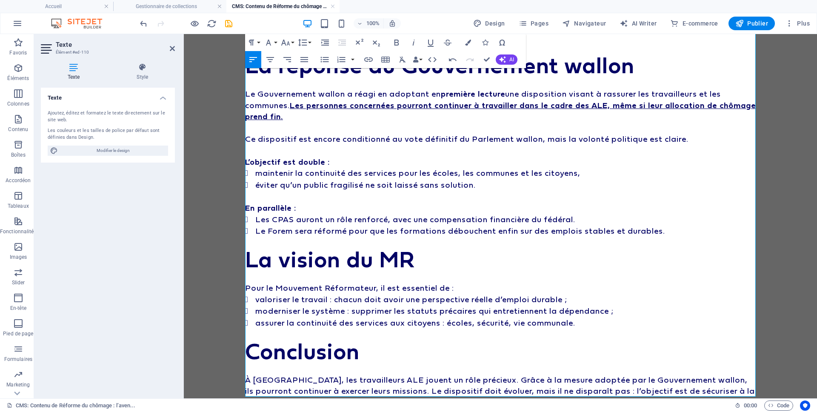
click at [456, 374] on p "À [GEOGRAPHIC_DATA], les travailleurs ALE jouent un rôle précieux. Grâce à la m…" at bounding box center [500, 391] width 510 height 34
click at [597, 383] on p "À [GEOGRAPHIC_DATA], les travailleurs ALE jouent un rôle précieux. Grâce à la m…" at bounding box center [500, 391] width 510 height 34
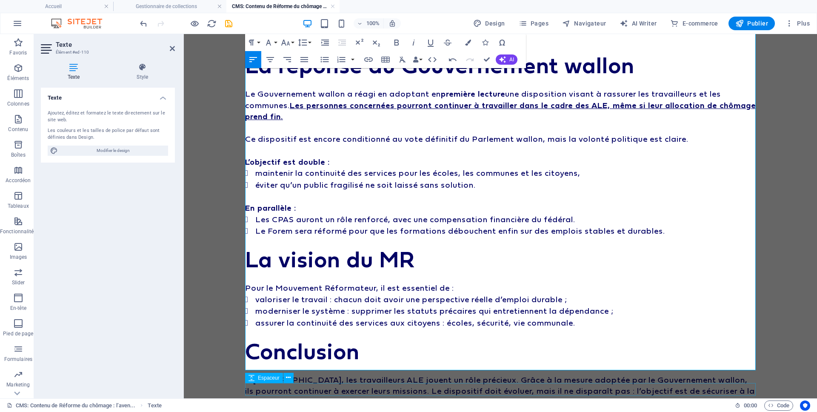
scroll to position [422, 0]
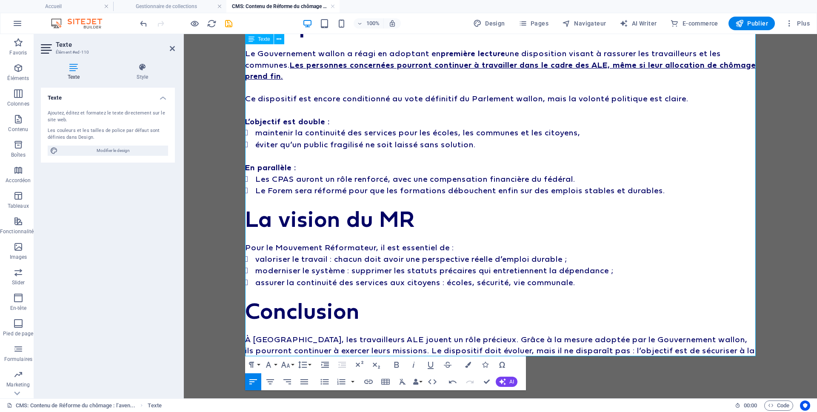
click at [378, 367] on p at bounding box center [500, 372] width 510 height 11
click at [379, 367] on p at bounding box center [500, 372] width 510 height 11
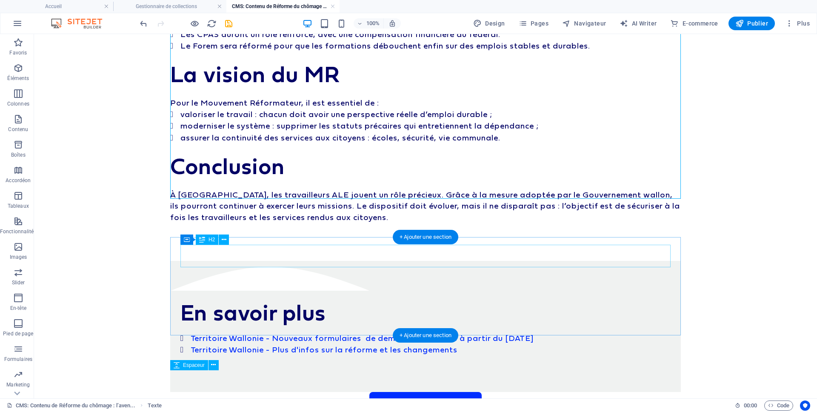
scroll to position [537, 0]
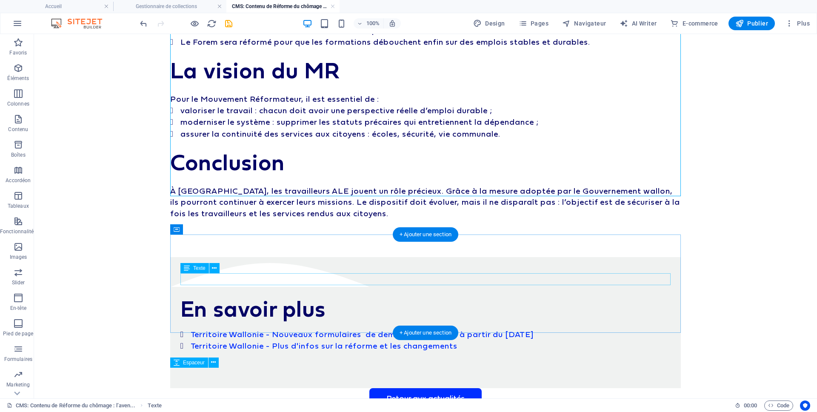
click at [228, 328] on div "Territoire Wallonie - Nouveaux formulaires de demande de permis à partir du [DA…" at bounding box center [425, 334] width 490 height 12
click at [212, 328] on div "Territoire Wallonie - Nouveaux formulaires de demande de permis à partir du [DA…" at bounding box center [425, 334] width 490 height 12
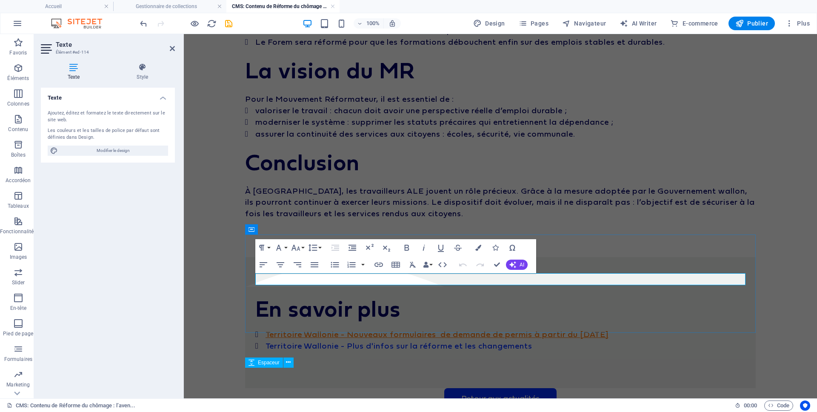
click at [268, 329] on link "Territoire Wallonie - Nouveaux formulaires de demande de permis à partir du [DA…" at bounding box center [436, 333] width 343 height 9
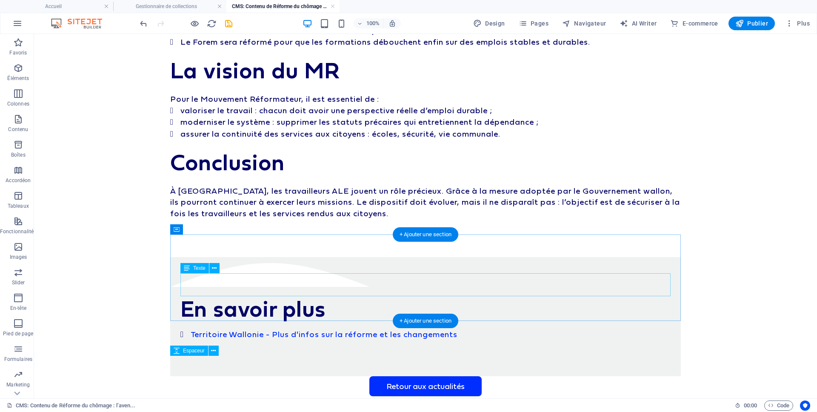
click at [358, 328] on div "Territoire Wallonie - Plus d'infos sur la réforme et les changements" at bounding box center [425, 339] width 490 height 23
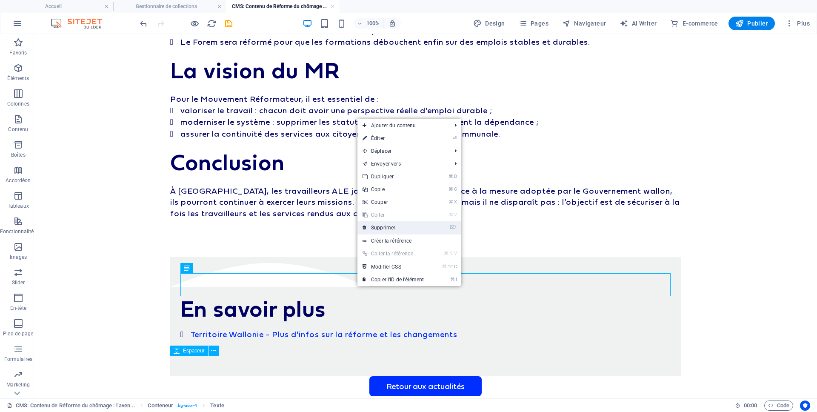
click at [387, 226] on link "⌦ Supprimer" at bounding box center [392, 227] width 71 height 13
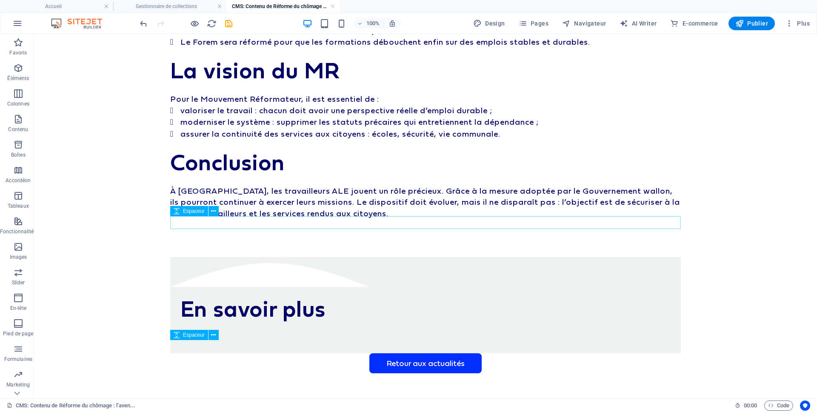
scroll to position [530, 0]
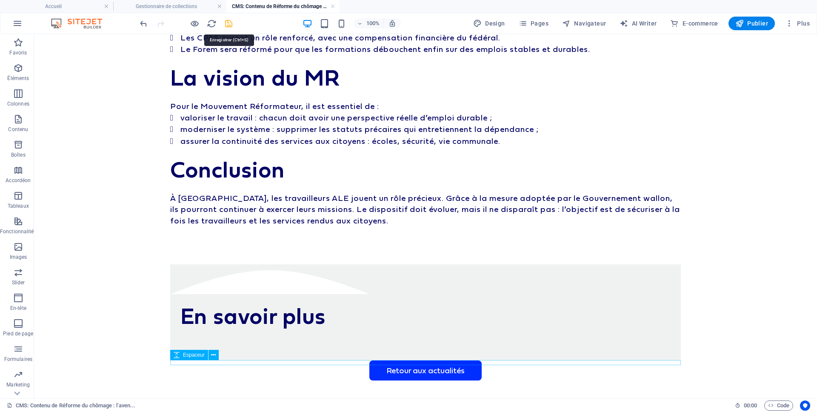
click at [227, 24] on icon "save" at bounding box center [229, 24] width 10 height 10
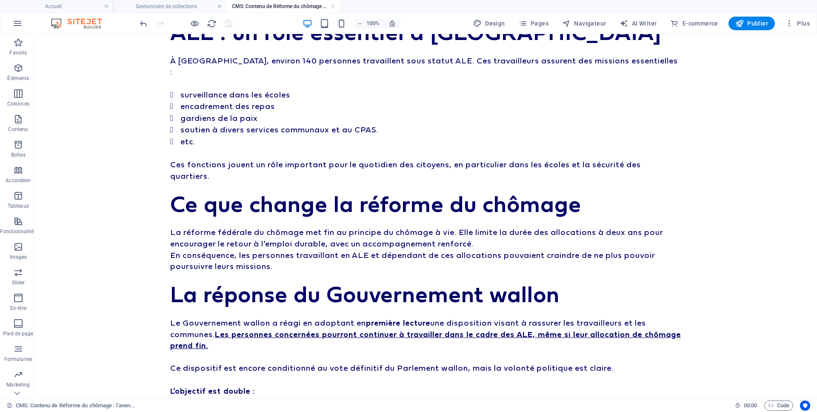
scroll to position [0, 0]
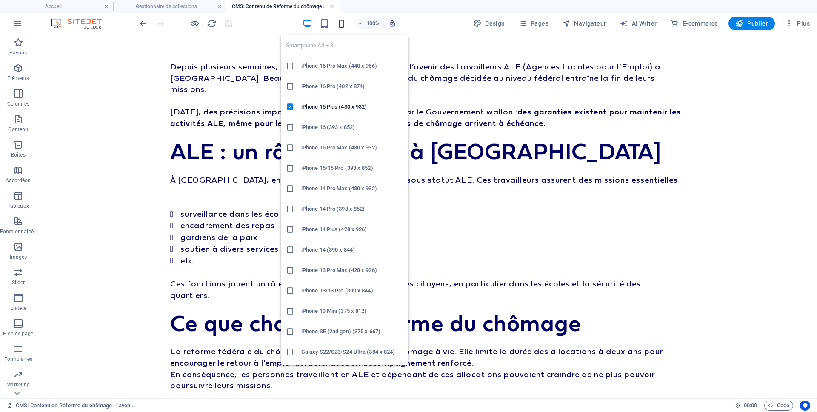
click at [339, 21] on icon "button" at bounding box center [341, 24] width 10 height 10
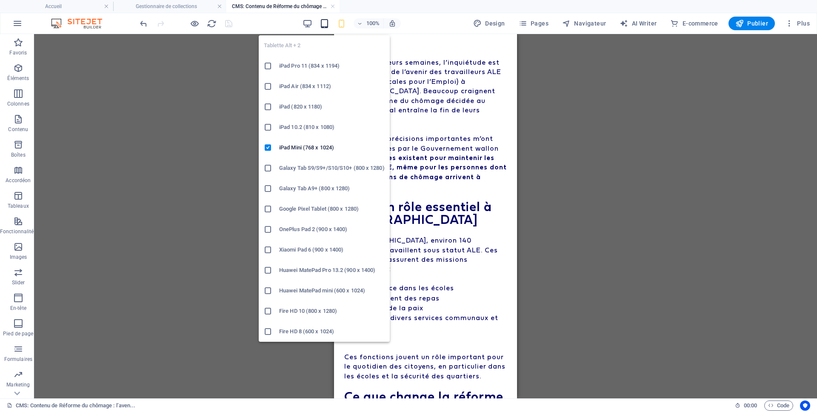
click at [325, 23] on icon "button" at bounding box center [324, 24] width 10 height 10
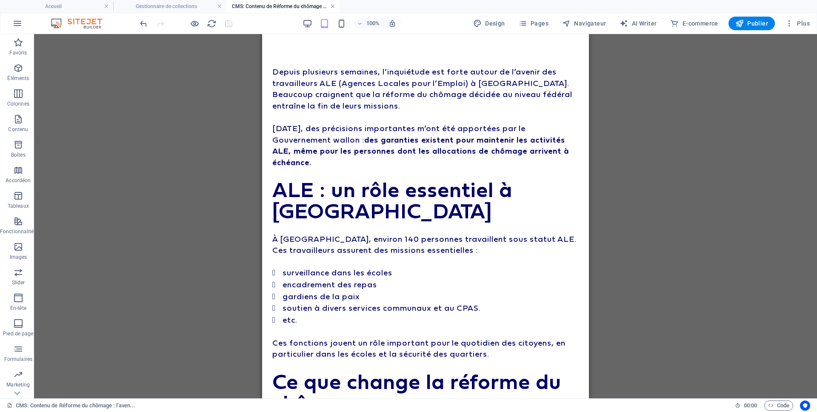
click at [333, 7] on link at bounding box center [332, 7] width 5 height 8
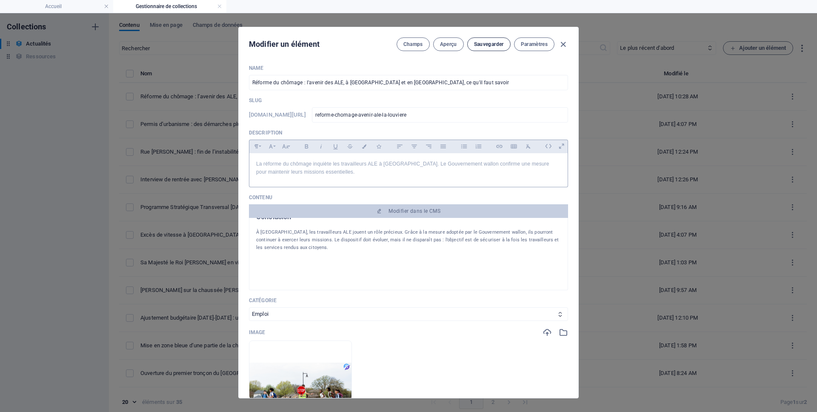
click at [479, 44] on span "Sauvegarder" at bounding box center [489, 44] width 30 height 7
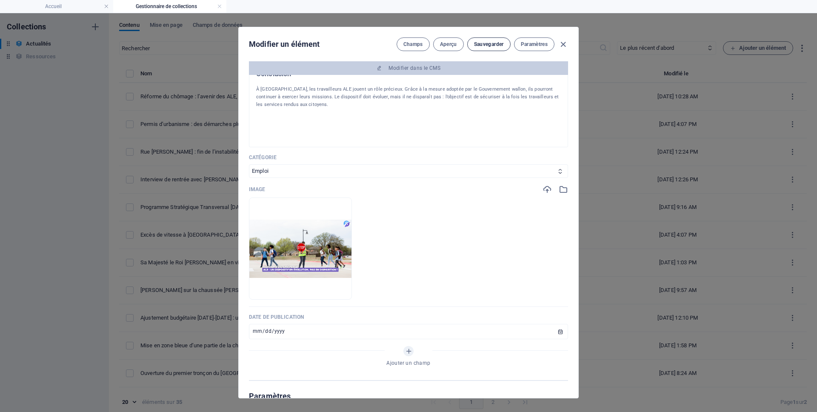
drag, startPoint x: 563, startPoint y: 44, endPoint x: 483, endPoint y: 46, distance: 79.6
click at [468, 44] on div "Champs Aperçu Sauvegarder Paramètres" at bounding box center [481, 44] width 171 height 14
click at [483, 46] on span "Sauvegarder" at bounding box center [489, 44] width 30 height 7
click at [562, 45] on icon "button" at bounding box center [563, 45] width 10 height 10
type input "reforme-du-chomage-l-avenir-des-ale-a-la-louviere-et-en-wallonie-ce-qu-il-faut-…"
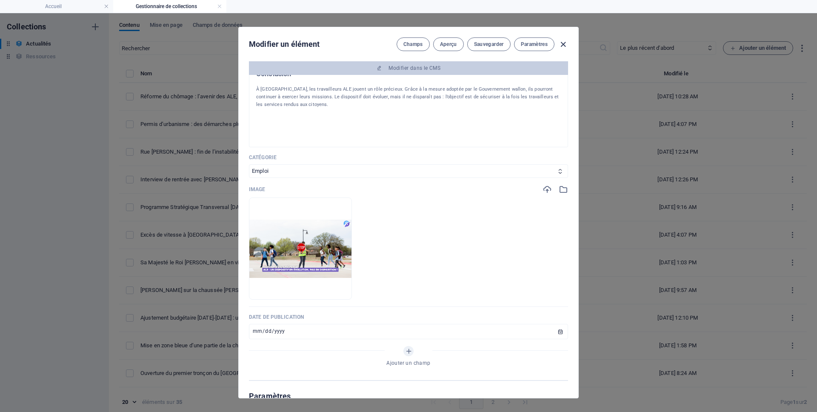
type input "reforme-du-chomage-l-avenir-des-ale-a-la-louviere-et-en-wallonie-ce-qu-il-faut-…"
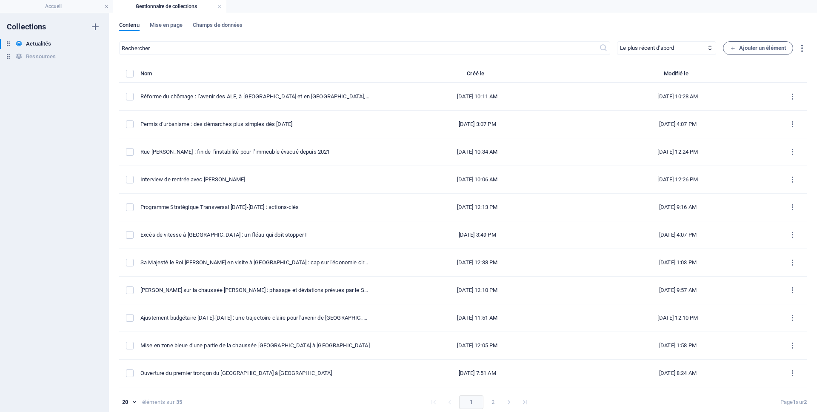
scroll to position [0, 0]
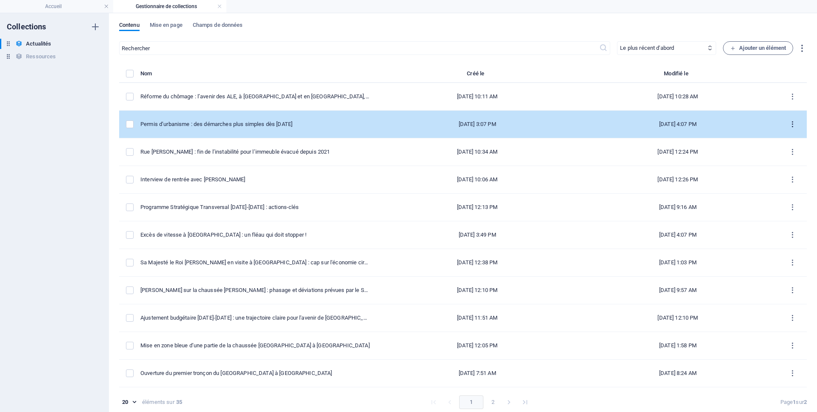
click at [789, 125] on icon "items list" at bounding box center [792, 124] width 8 height 8
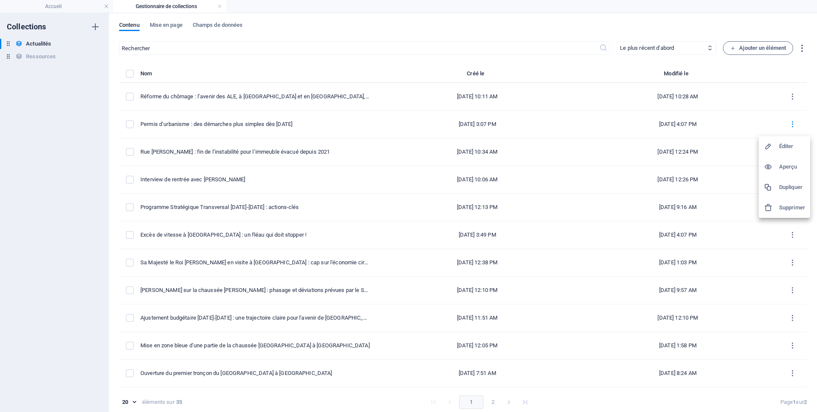
drag, startPoint x: 781, startPoint y: 183, endPoint x: 558, endPoint y: 160, distance: 224.1
click at [781, 183] on h6 "Dupliquer" at bounding box center [792, 187] width 26 height 10
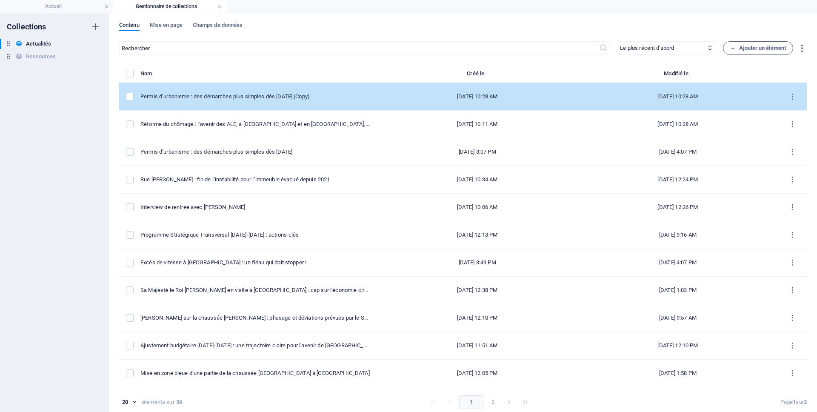
click at [241, 105] on td "Permis d’urbanisme : des démarches plus simples dès [DATE] (Copy)" at bounding box center [258, 97] width 237 height 28
select select "Urbanisme"
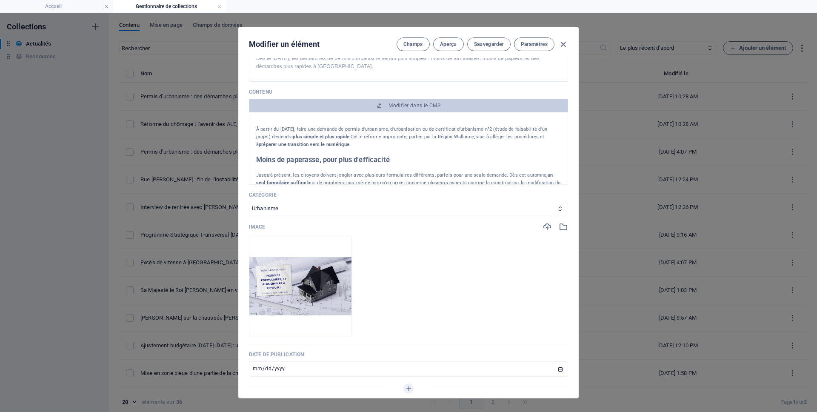
scroll to position [108, 0]
click at [338, 366] on input "[DATE]" at bounding box center [408, 366] width 319 height 15
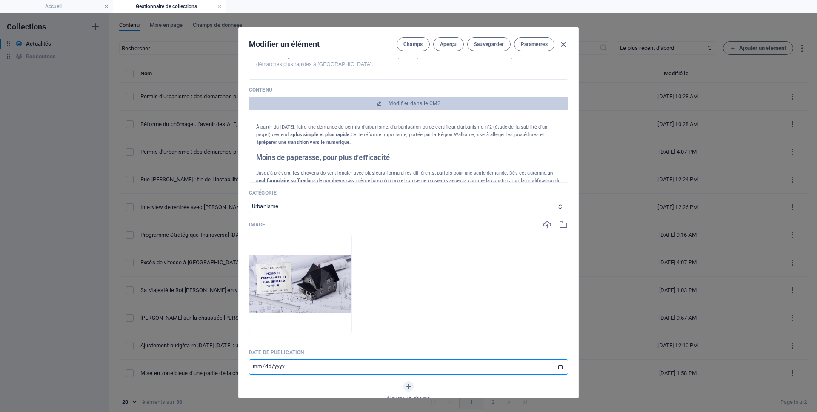
click at [557, 368] on input "[DATE]" at bounding box center [408, 366] width 319 height 15
type input "[DATE]"
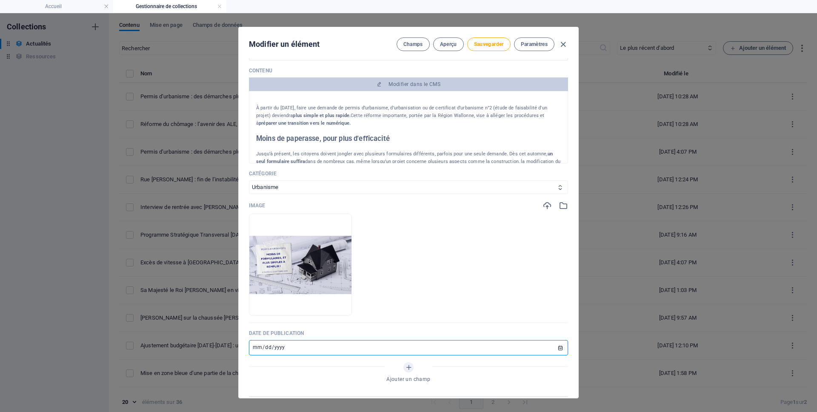
scroll to position [125, 0]
drag, startPoint x: 364, startPoint y: 306, endPoint x: 369, endPoint y: 302, distance: 5.8
click at [351, 306] on div at bounding box center [300, 304] width 102 height 26
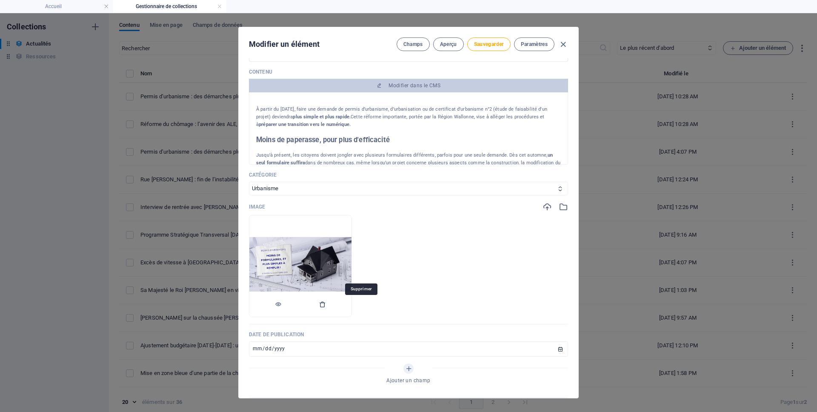
click at [326, 302] on icon "button" at bounding box center [322, 304] width 7 height 7
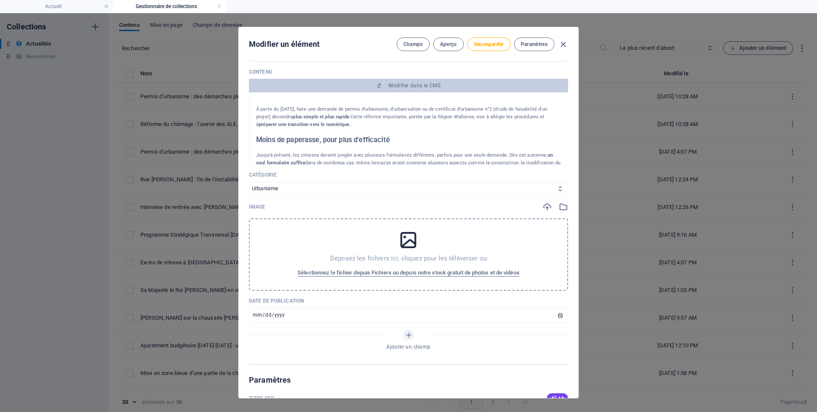
click at [400, 246] on icon at bounding box center [408, 239] width 21 height 21
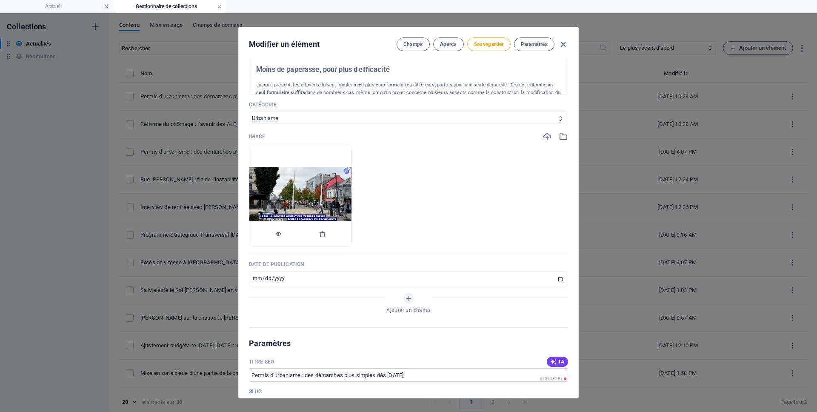
scroll to position [0, 0]
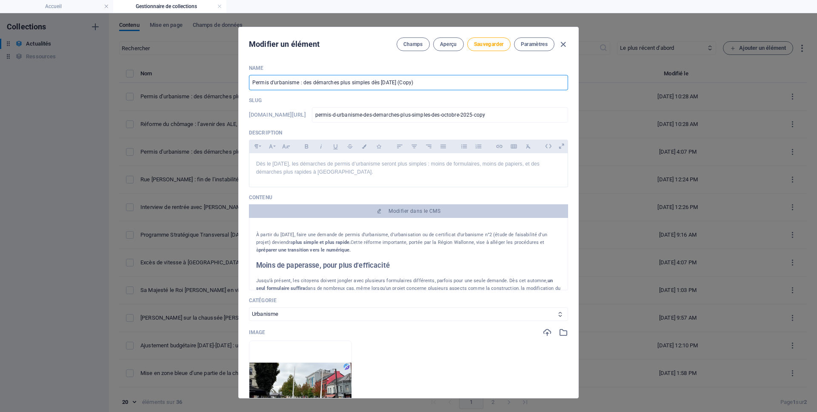
click at [364, 83] on input "Permis d’urbanisme : des démarches plus simples dès [DATE] (Copy)" at bounding box center [408, 82] width 319 height 15
paste input "Fiscalité : le MR [PERSON_NAME] pour le commerce et le logement !"
type input "Fiscalité : le MR [PERSON_NAME] pour le commerce et le logement !"
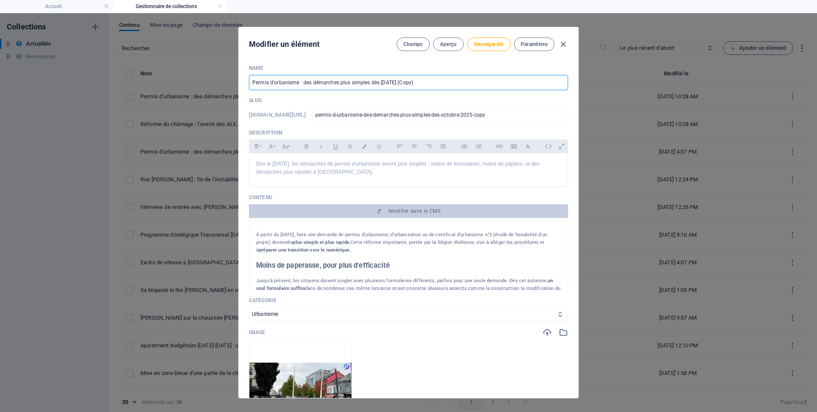
type input "fiscalite-le-mr-[PERSON_NAME]-pour-le-commerce-et-le-logement"
type input "Fiscalité : le MR [PERSON_NAME] pour le commerce et le logement !"
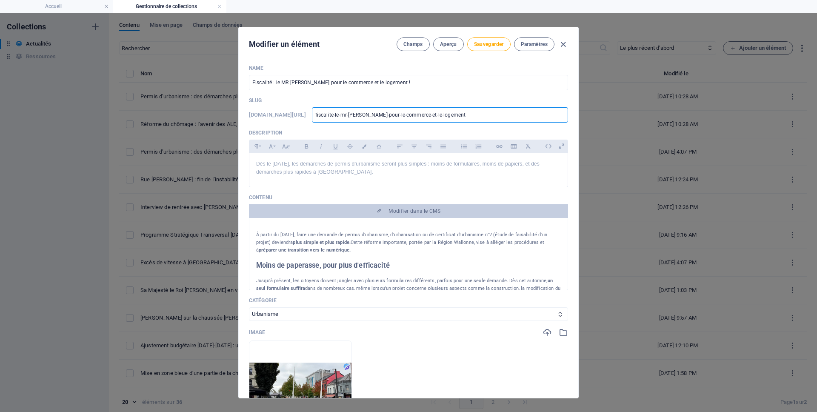
click at [367, 115] on input "fiscalite-le-mr-[PERSON_NAME]-pour-le-commerce-et-le-logement" at bounding box center [440, 114] width 256 height 15
click at [367, 114] on input "fiscalite-le-mr-[PERSON_NAME]-pour-le-commerce-et-le-logement" at bounding box center [440, 114] width 256 height 15
paste input "/fiscalite-mr-commerce-logement-lalouviere"
type input "/fiscalite-mr-commerce-logement-lalouviere"
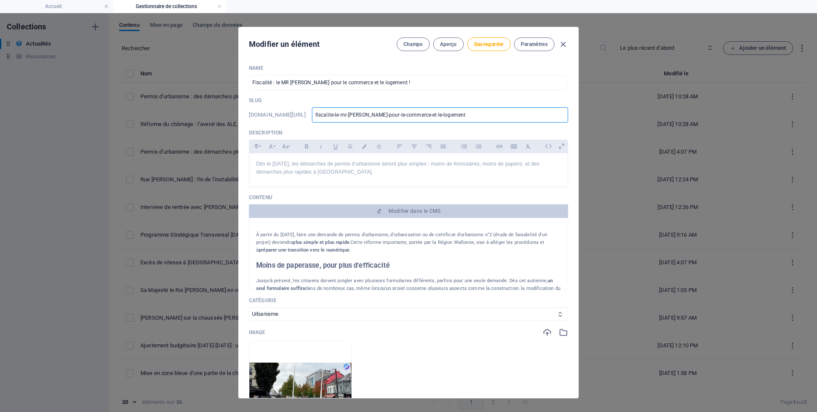
type input "/fiscalite-mr-commerce-logement-lalouviere"
click at [355, 116] on input "/fiscalite-mr-commerce-logement-lalouviere" at bounding box center [440, 114] width 256 height 15
type input "/fiscalite-mr-lcommerce-logement-lalouviere"
type input "/fiscalite-mr-[PERSON_NAME]-logement-lalouviere"
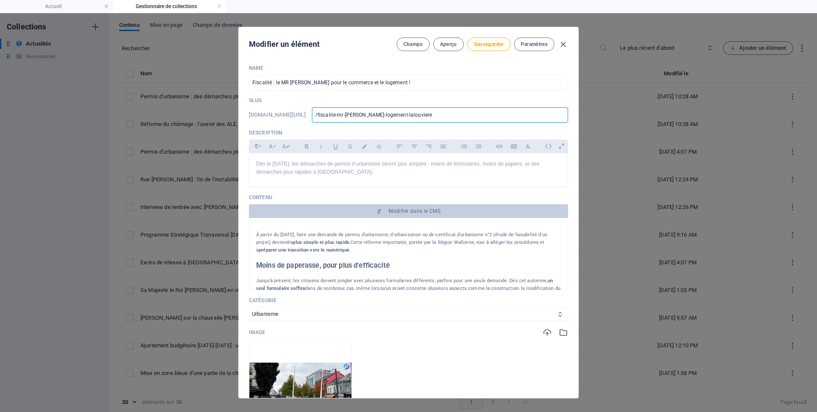
type input "/fiscalite-mr-[PERSON_NAME]-logement-lalouviere"
type input "/fiscalite-mr-la-commerce-logement-lalouviere"
type input "/fiscalite-mr-la-lcommerce-logement-lalouviere"
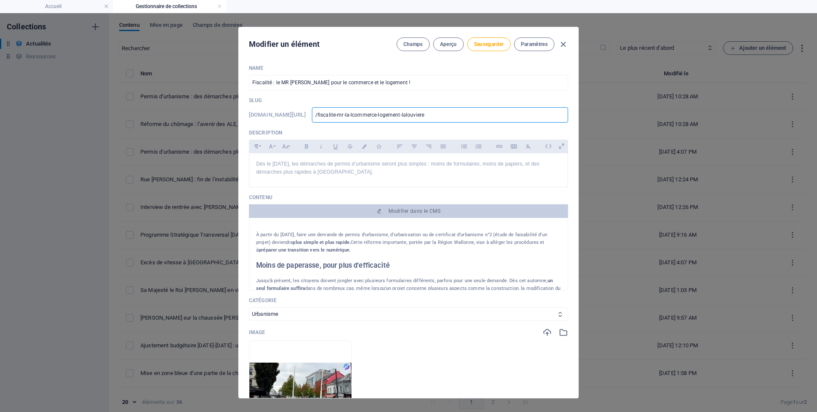
type input "/fiscalite-mr-la-locommerce-logement-lalouviere"
type input "/fiscalite-mr-la-loucommerce-logement-lalouviere"
type input "/fiscalite-mr-la-louvcommerce-logement-lalouviere"
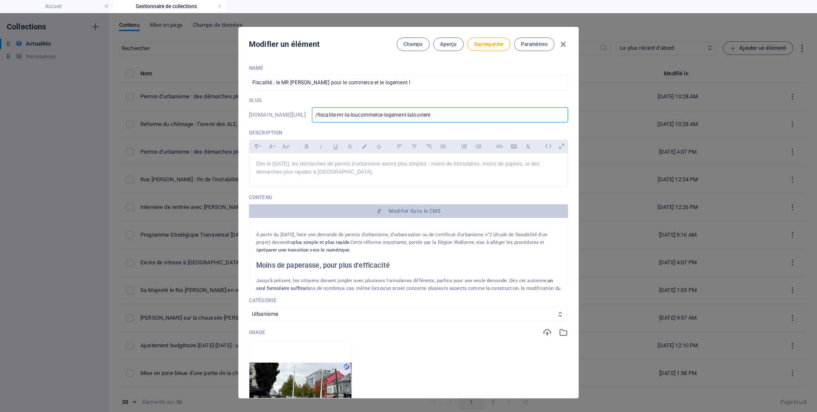
type input "/fiscalite-mr-la-louvcommerce-logement-lalouviere"
type input "/fiscalite-mr-la-louvicommerce-logement-lalouviere"
type input "/fiscalite-mr-la-louviecommerce-logement-lalouviere"
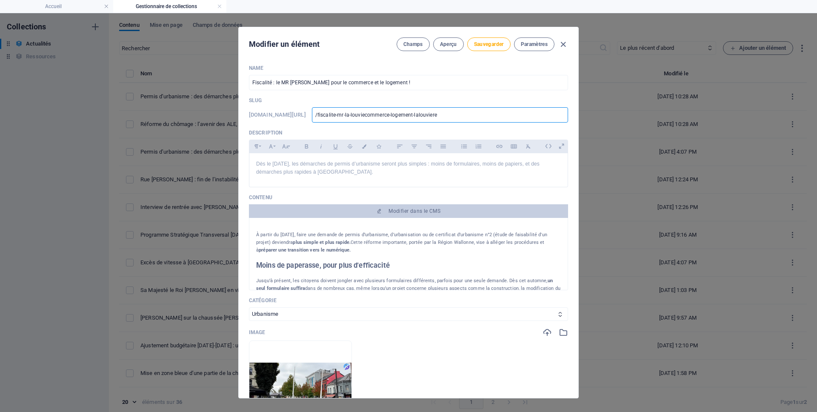
type input "/fiscalite-mr-la-louviercommerce-logement-lalouviere"
type input "/fiscalite-mr-la-louvierecommerce-logement-lalouviere"
type input "/fiscalite-mr-la-louviere-commerce-logement-lalouviere"
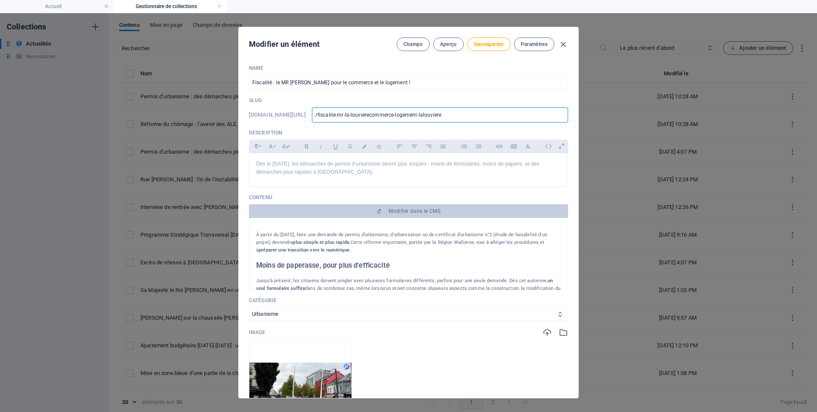
type input "/fiscalite-mr-la-louviere-commerce-logement-lalouviere"
drag, startPoint x: 429, startPoint y: 116, endPoint x: 488, endPoint y: 112, distance: 58.4
click at [485, 113] on input "/fiscalite-mr-la-louviere-commerce-logement-lalouviere" at bounding box center [440, 114] width 256 height 15
type input "/fiscalite-mr-la-louviere-commerce-logement-lalouvier"
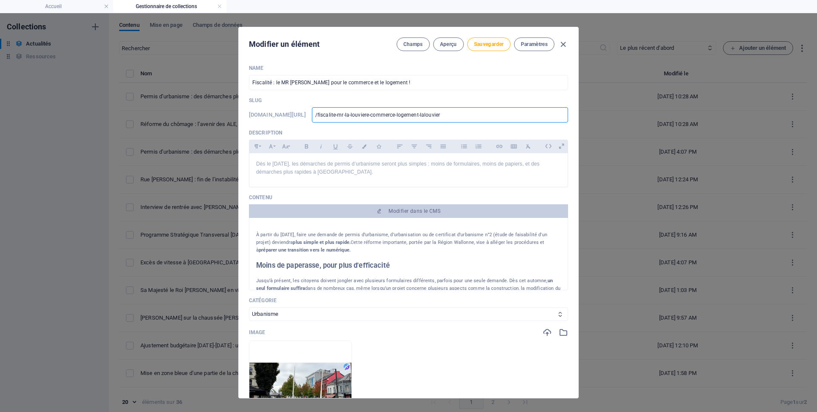
type input "/fiscalite-mr-la-louviere-commerce-logement-lalouvie"
type input "/fiscalite-mr-la-louviere-commerce-logement-lalouvi"
type input "/fiscalite-mr-la-louviere-commerce-logement-lalouv"
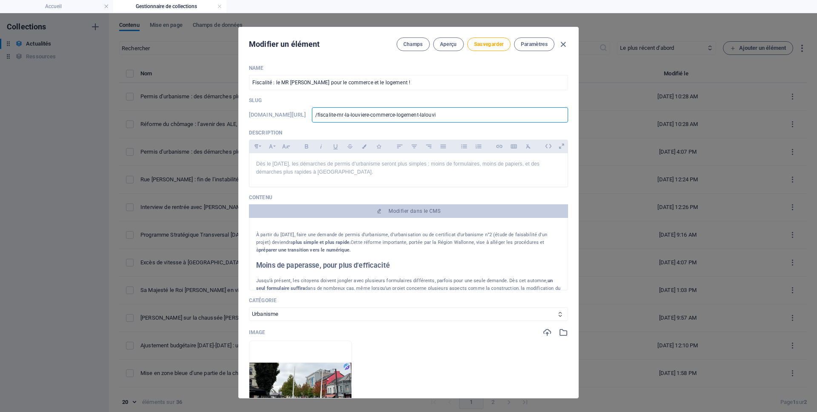
type input "/fiscalite-mr-la-louviere-commerce-logement-lalouv"
type input "/fiscalite-mr-la-louviere-commerce-logement-lalou"
type input "/fiscalite-mr-la-louviere-commerce-logement-lalo"
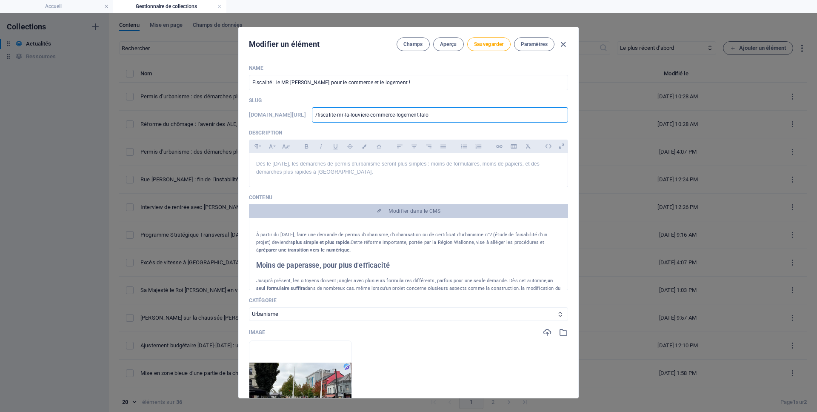
type input "/fiscalite-mr-la-louviere-commerce-logement-lal"
type input "/fiscalite-mr-la-louviere-commerce-logement-la"
type input "/fiscalite-mr-la-louviere-commerce-logement-l"
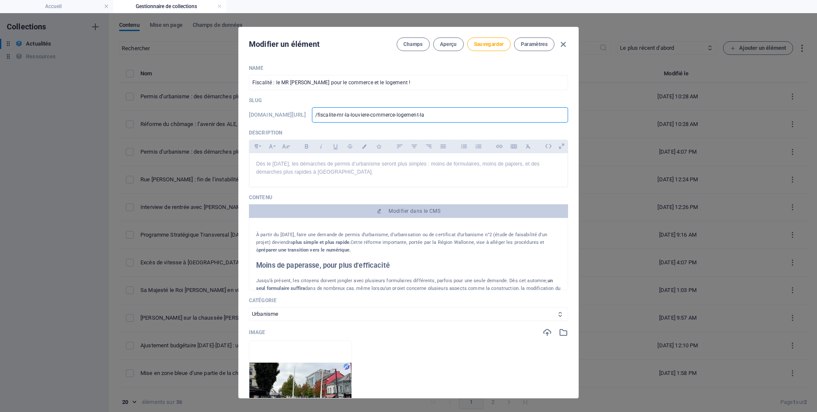
type input "/fiscalite-mr-la-louviere-commerce-logement-l"
type input "/fiscalite-mr-la-louviere-commerce-logement-"
type input "/fiscalite-mr-la-louviere-commerce-logement"
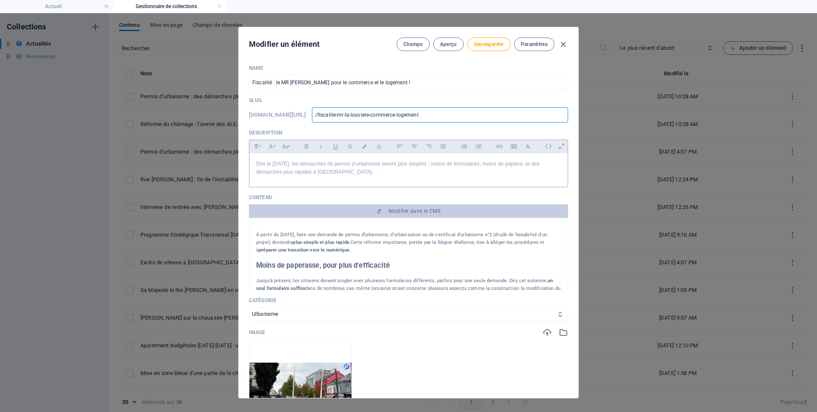
type input "fiscalite-mr-la-louviere-commerce-logement"
click at [439, 171] on p "Dès le [DATE], les démarches de permis d’urbanisme seront plus simples : moins …" at bounding box center [408, 168] width 305 height 16
click at [366, 170] on p "Dès le [DATE], les démarches de permis d’urbanisme seront plus simples : moins …" at bounding box center [408, 168] width 305 height 16
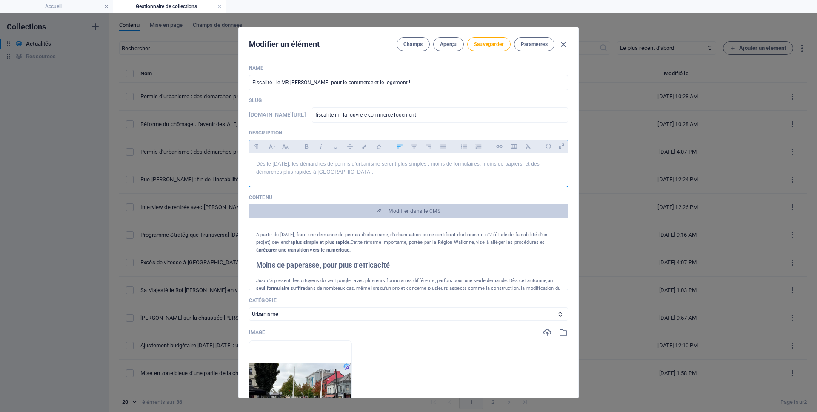
click at [366, 170] on p "Dès le [DATE], les démarches de permis d’urbanisme seront plus simples : moins …" at bounding box center [408, 168] width 305 height 16
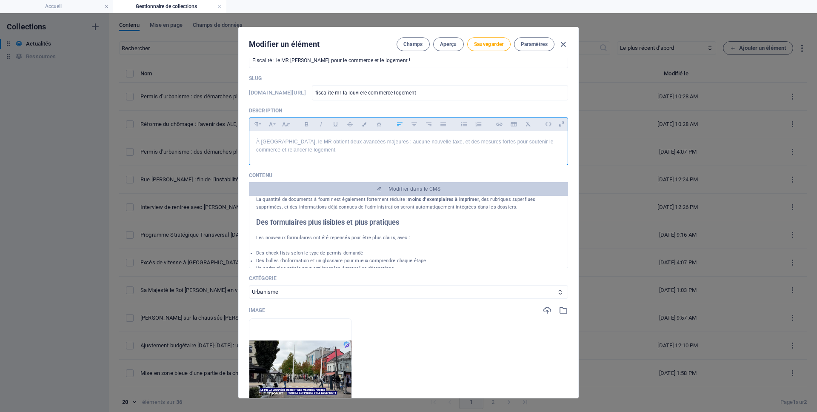
scroll to position [28, 0]
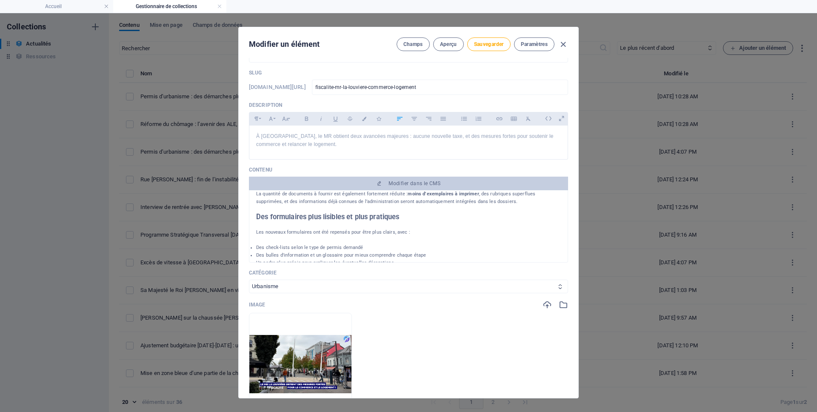
click at [557, 286] on icon at bounding box center [560, 287] width 6 height 6
click at [560, 287] on icon at bounding box center [560, 287] width 6 height 6
click at [558, 287] on icon at bounding box center [560, 287] width 6 height 6
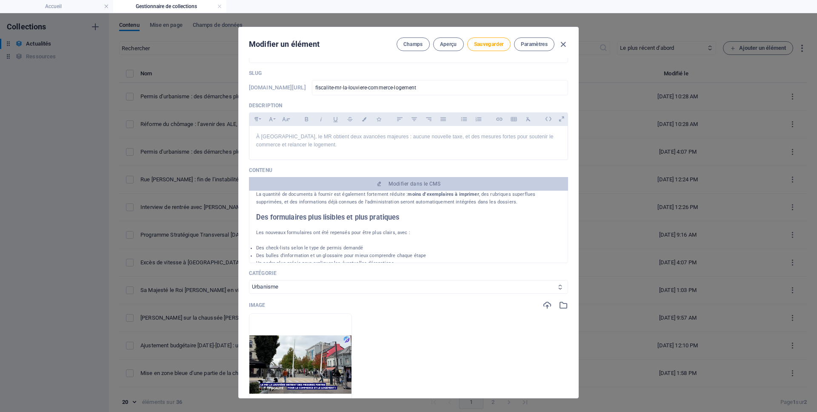
click at [557, 287] on icon at bounding box center [560, 287] width 6 height 6
click at [277, 288] on select "Urbanisme Logement Cultes Emploi Finances Mobilité Général [GEOGRAPHIC_DATA]" at bounding box center [408, 287] width 319 height 14
select select "Finances"
click at [249, 280] on select "Urbanisme Logement Cultes Emploi Finances Mobilité Général [GEOGRAPHIC_DATA]" at bounding box center [408, 287] width 319 height 14
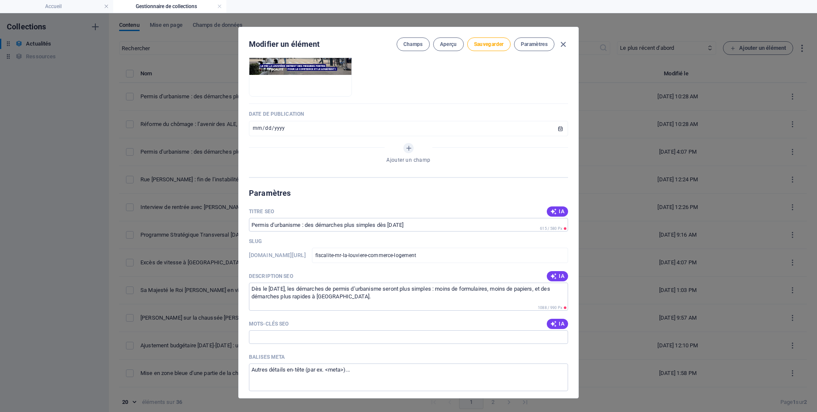
scroll to position [347, 0]
click at [397, 240] on div "Slug" at bounding box center [408, 240] width 319 height 13
click at [398, 229] on input "Permis d’urbanisme : des démarches plus simples dès [DATE]" at bounding box center [408, 224] width 319 height 14
click at [399, 228] on input "Permis d’urbanisme : des démarches plus simples dès [DATE]" at bounding box center [408, 224] width 319 height 14
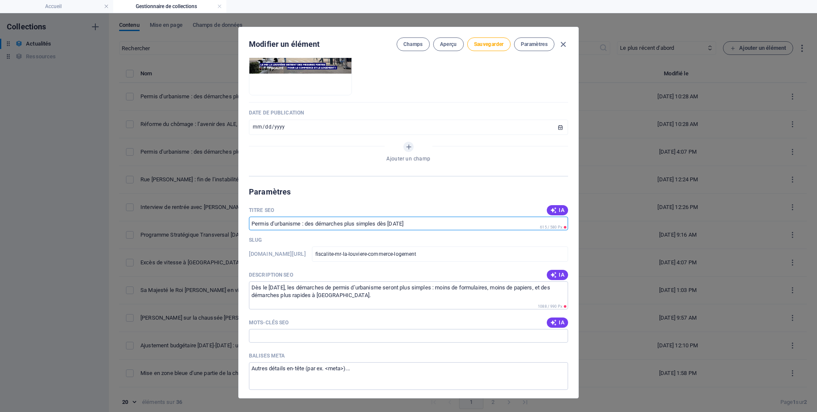
click at [399, 228] on input "Permis d’urbanisme : des démarches plus simples dès [DATE]" at bounding box center [408, 224] width 319 height 14
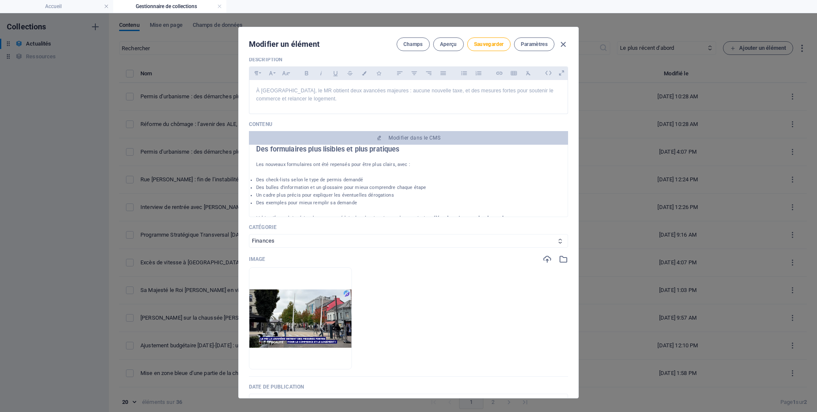
scroll to position [37, 0]
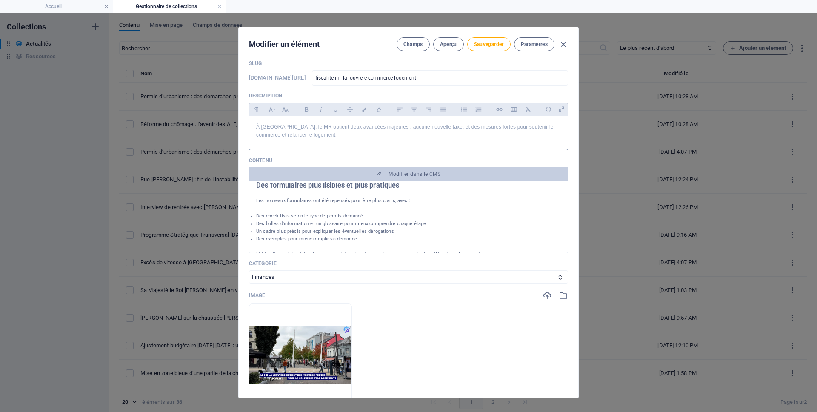
click at [341, 124] on p "À [GEOGRAPHIC_DATA], le MR obtient deux avancées majeures : aucune nouvelle tax…" at bounding box center [408, 131] width 305 height 16
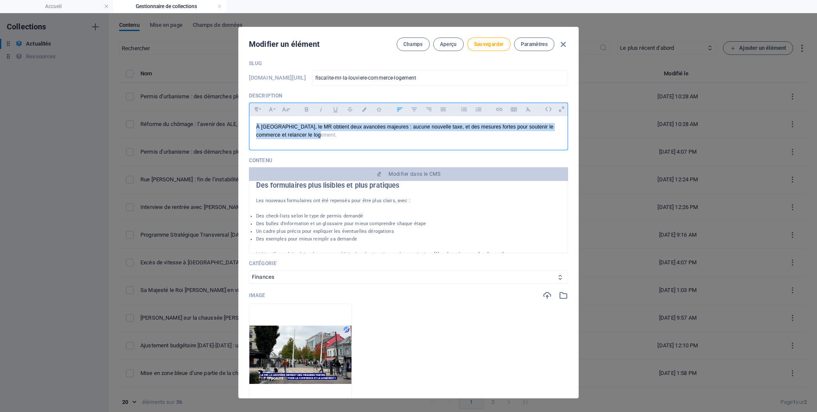
click at [341, 124] on p "À [GEOGRAPHIC_DATA], le MR obtient deux avancées majeures : aucune nouvelle tax…" at bounding box center [408, 131] width 305 height 16
copy p "À [GEOGRAPHIC_DATA], le MR obtient deux avancées majeures : aucune nouvelle tax…"
click at [341, 124] on p "À [GEOGRAPHIC_DATA], le MR obtient deux avancées majeures : aucune nouvelle tax…" at bounding box center [408, 131] width 305 height 16
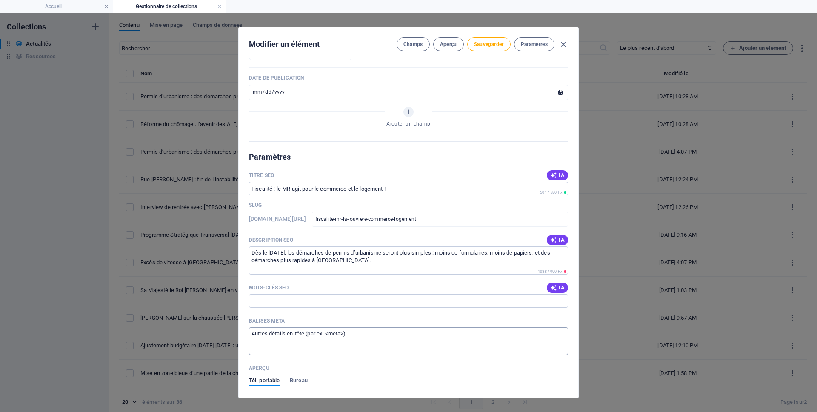
scroll to position [385, 0]
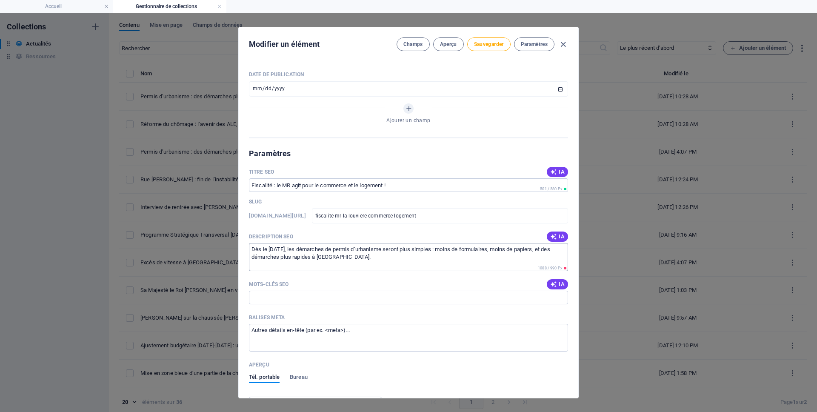
click at [385, 245] on textarea "Dès le [DATE], les démarches de permis d’urbanisme seront plus simples : moins …" at bounding box center [408, 257] width 319 height 28
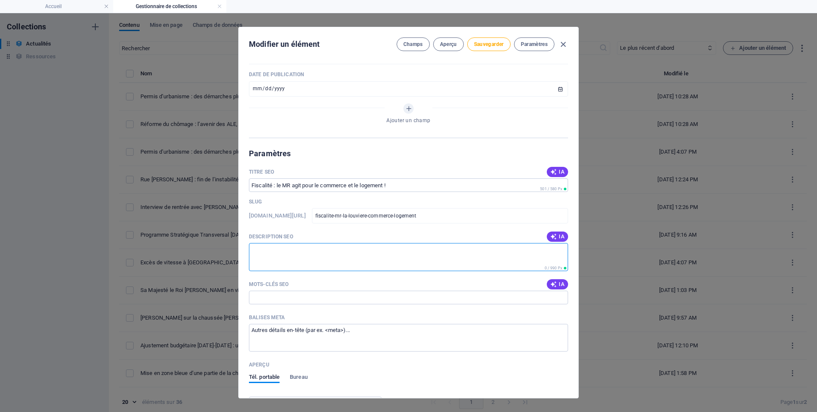
paste textarea "À [GEOGRAPHIC_DATA], le MR obtient deux avancées majeures : aucune nouvelle tax…"
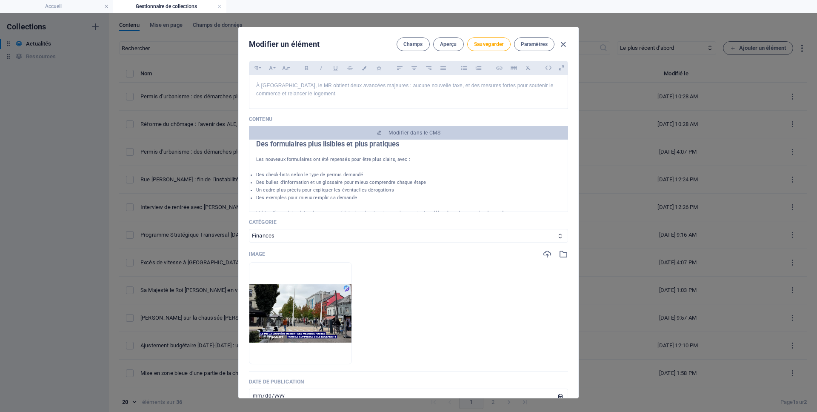
scroll to position [0, 0]
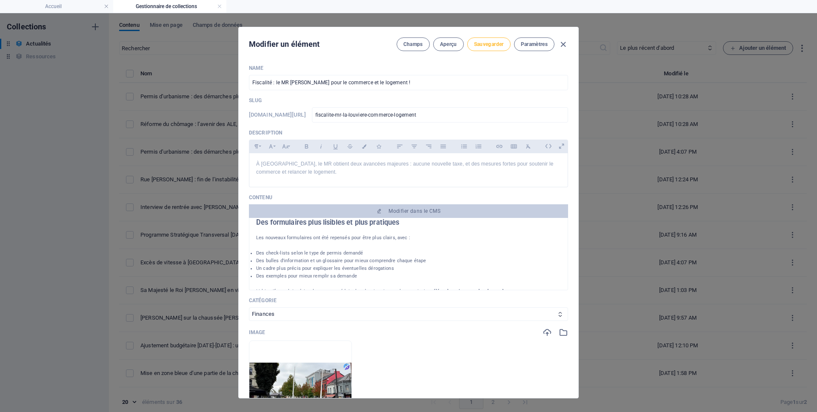
type textarea "À [GEOGRAPHIC_DATA], le MR obtient deux avancées majeures : aucune nouvelle tax…"
click at [488, 43] on span "Sauvegarder" at bounding box center [489, 44] width 30 height 7
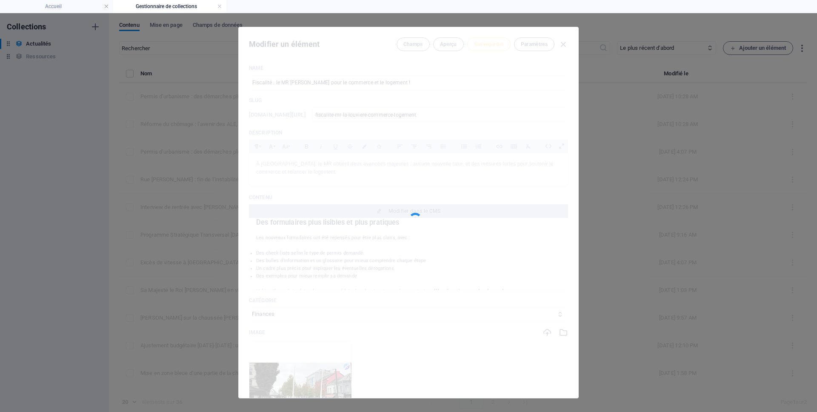
type input "fiscalite-mr-la-louviere-commerce-logement"
type input "Fiscalité : le MR [PERSON_NAME] pour le commerce et le logement !"
type input "fiscalite-le-mr-[PERSON_NAME]-pour-le-commerce-et-le-logement"
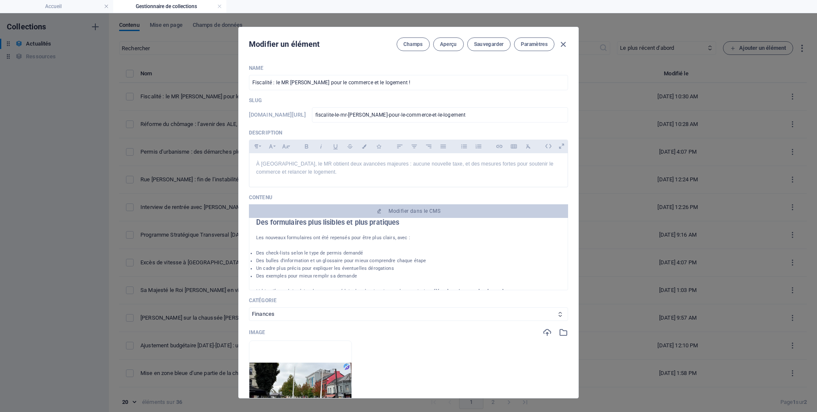
click at [358, 254] on li "Des check-lists selon le type de permis demandé" at bounding box center [408, 253] width 305 height 8
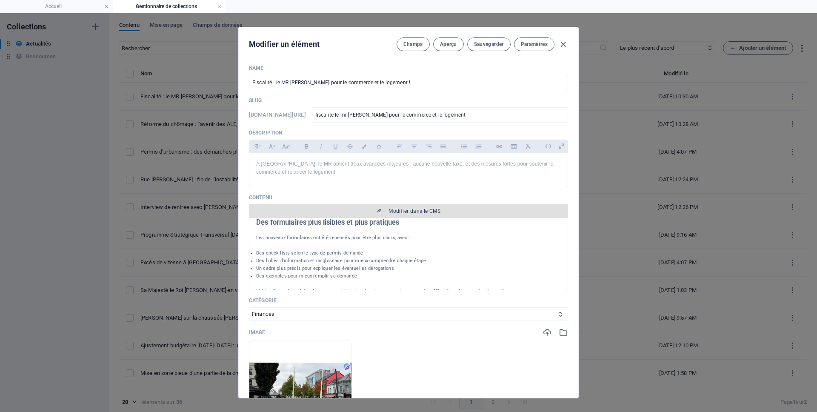
click at [418, 214] on span "Modifier dans le CMS" at bounding box center [414, 211] width 52 height 7
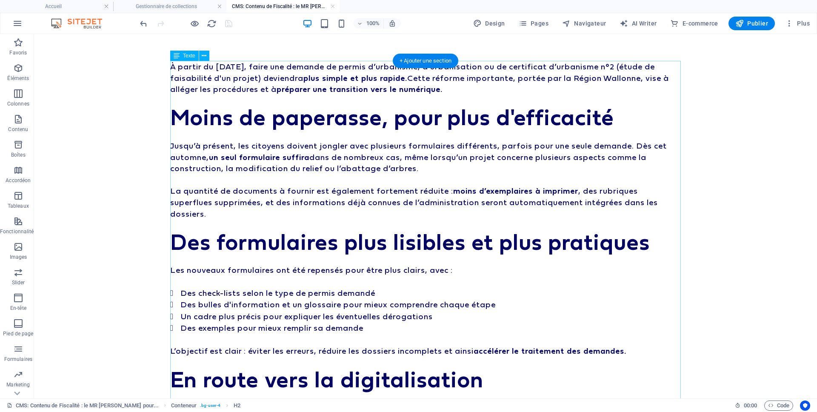
click at [278, 131] on div "À partir du [DATE], faire une demande de permis d’urbanisme, d’urbanisation ou …" at bounding box center [425, 282] width 510 height 443
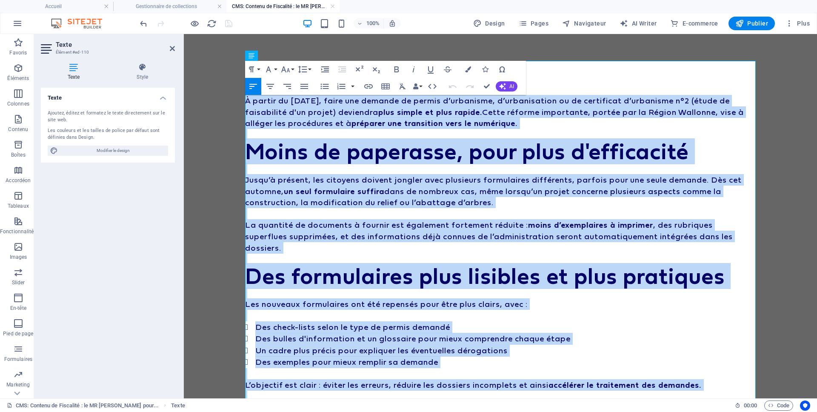
drag, startPoint x: 360, startPoint y: 268, endPoint x: 242, endPoint y: 91, distance: 212.7
click at [242, 91] on div "À partir du [DATE], faire une demande de permis d’urbanisme, d’urbanisation ou …" at bounding box center [500, 417] width 531 height 766
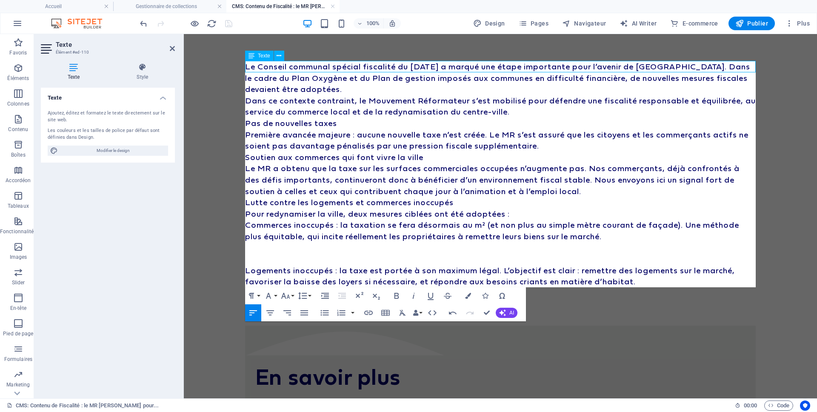
scroll to position [15044, 2]
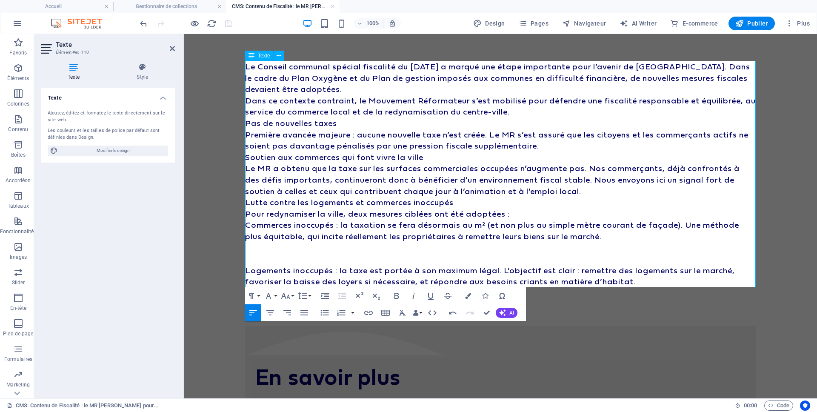
click at [431, 84] on p "Le Conseil communal spécial fiscalité du [DATE] a marqué une étape importante p…" at bounding box center [500, 78] width 510 height 34
drag, startPoint x: 317, startPoint y: 81, endPoint x: 373, endPoint y: 81, distance: 55.7
click at [372, 81] on p "Le Conseil communal spécial fiscalité du [DATE] a marqué une étape importante p…" at bounding box center [500, 78] width 510 height 34
drag, startPoint x: 397, startPoint y: 78, endPoint x: 460, endPoint y: 78, distance: 63.4
click at [460, 78] on p "Le Conseil communal spécial fiscalité du [DATE] a marqué une étape importante p…" at bounding box center [500, 78] width 510 height 34
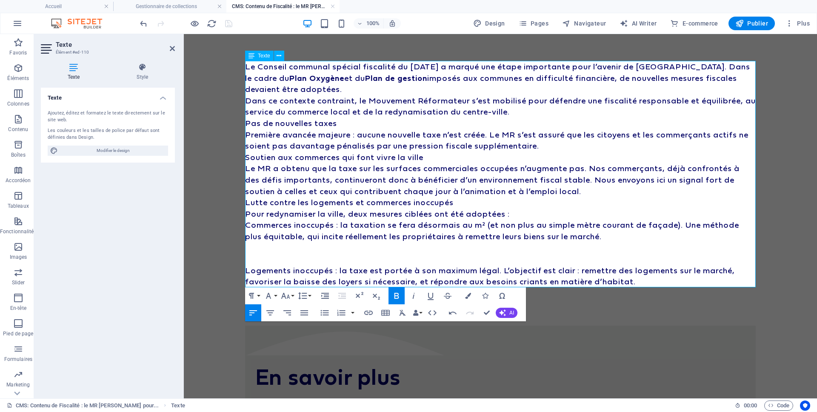
click at [456, 88] on p "Le Conseil communal spécial fiscalité du [DATE] a marqué une étape importante p…" at bounding box center [500, 78] width 510 height 34
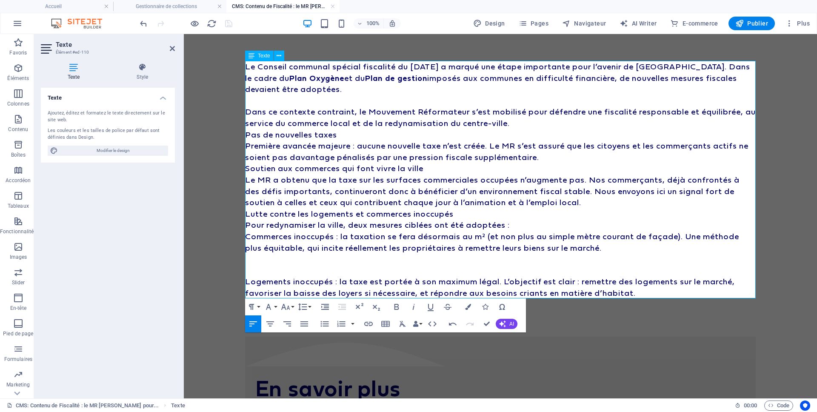
click at [561, 124] on p "Dans ce contexte contraint, le Mouvement Réformateur s’est mobilisé pour défend…" at bounding box center [500, 117] width 510 height 23
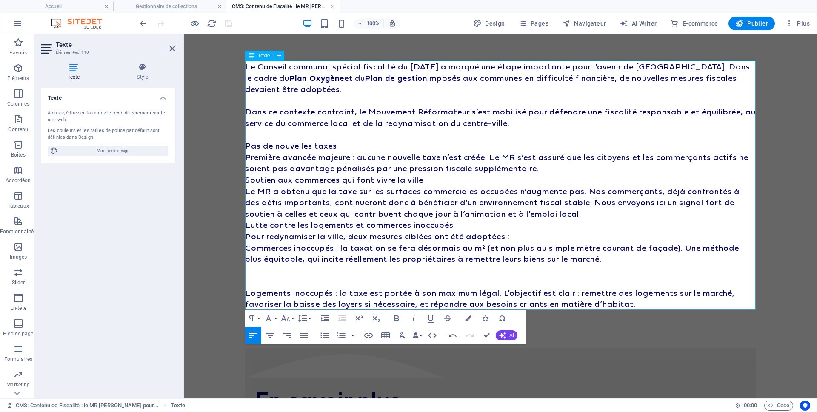
click at [547, 142] on p "Pas de nouvelles taxes" at bounding box center [500, 145] width 510 height 11
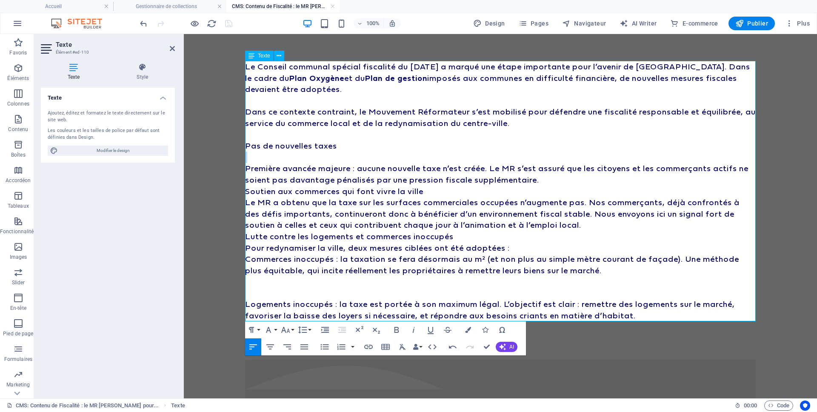
drag, startPoint x: 354, startPoint y: 140, endPoint x: 224, endPoint y: 154, distance: 130.5
click at [224, 154] on body "Le Conseil communal spécial fiscalité du [DATE] a marqué une étape importante p…" at bounding box center [500, 308] width 633 height 549
click at [254, 146] on p "Pas de nouvelles taxes" at bounding box center [500, 145] width 510 height 11
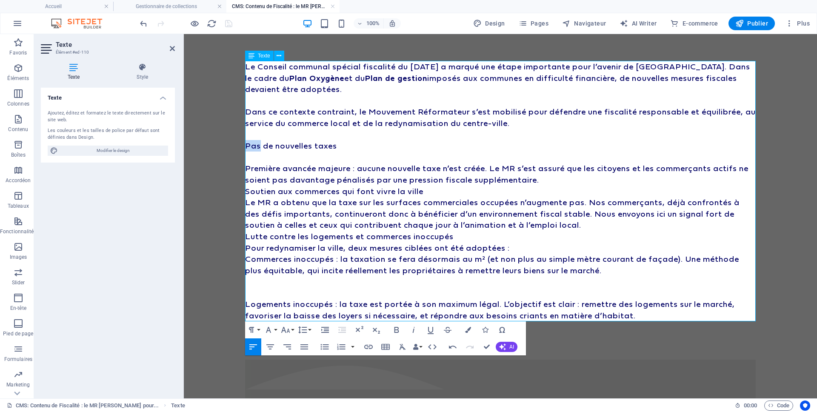
click at [254, 146] on p "Pas de nouvelles taxes" at bounding box center [500, 145] width 510 height 11
click at [255, 146] on p "Pas de nouvelles taxes" at bounding box center [500, 145] width 510 height 11
click at [259, 329] on button "Paragraph Format" at bounding box center [253, 329] width 16 height 17
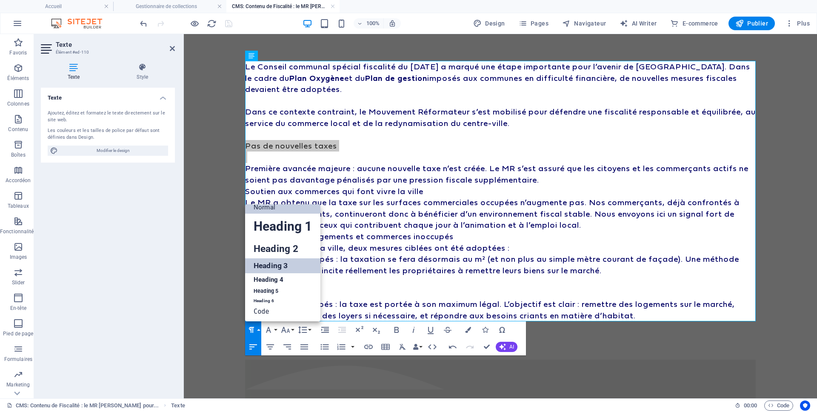
scroll to position [7, 0]
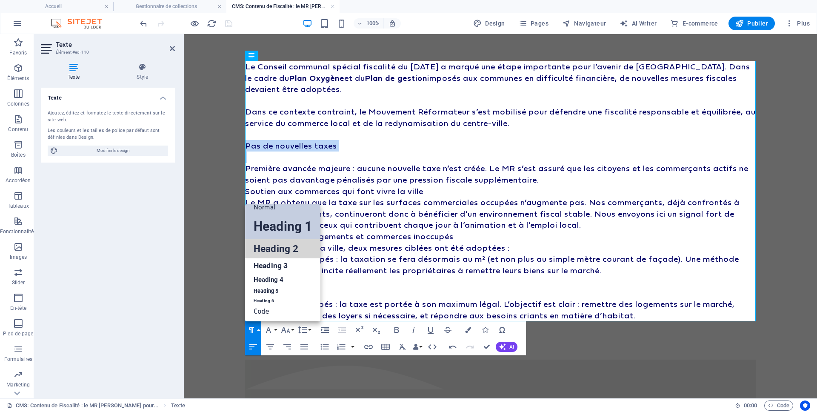
click at [278, 248] on link "Heading 2" at bounding box center [282, 248] width 75 height 19
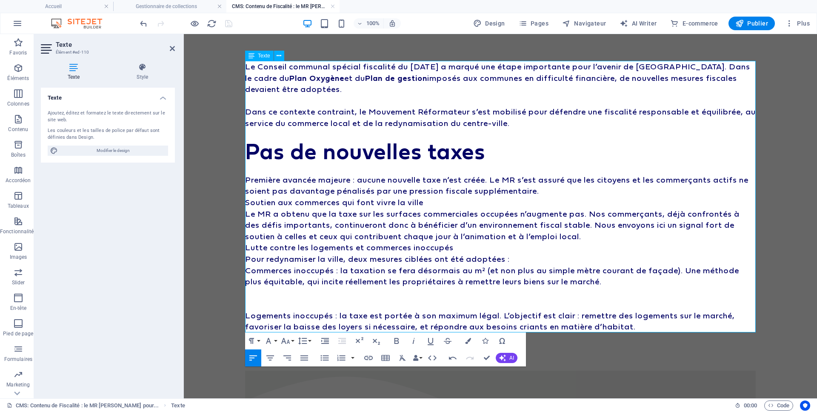
click at [376, 176] on p "Première avancée majeure : aucune nouvelle taxe n’est créée. Le MR s’est assuré…" at bounding box center [500, 185] width 510 height 23
click at [609, 197] on p "Soutien aux commerces qui font vivre la ville" at bounding box center [500, 202] width 510 height 11
click at [600, 192] on p "Première avancée majeure : aucune nouvelle taxe n’est créée. Le MR s’est assuré…" at bounding box center [500, 185] width 510 height 23
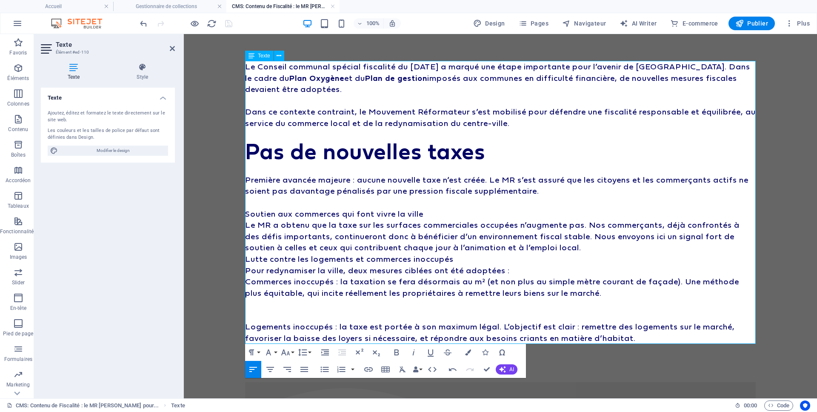
drag, startPoint x: 554, startPoint y: 217, endPoint x: 551, endPoint y: 213, distance: 5.8
click at [554, 217] on p "Soutien aux commerces qui font vivre la ville" at bounding box center [500, 213] width 510 height 11
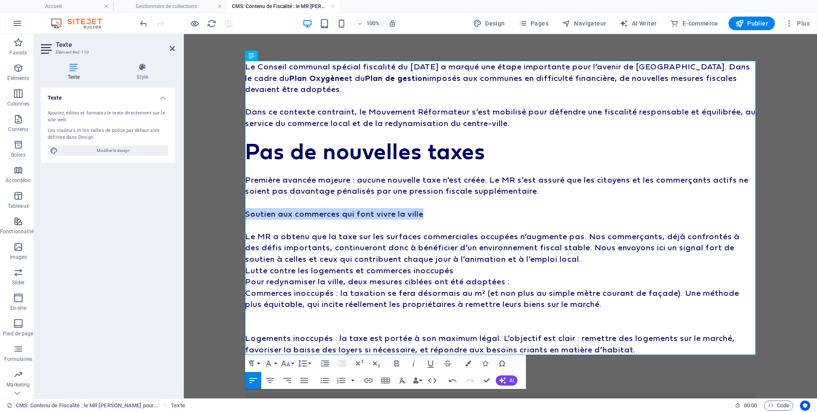
drag, startPoint x: 433, startPoint y: 214, endPoint x: 218, endPoint y: 229, distance: 215.0
click at [211, 212] on body "Le Conseil communal spécial fiscalité du [DATE] a marqué une étape importante p…" at bounding box center [500, 325] width 633 height 583
click at [251, 360] on icon "button" at bounding box center [251, 363] width 5 height 6
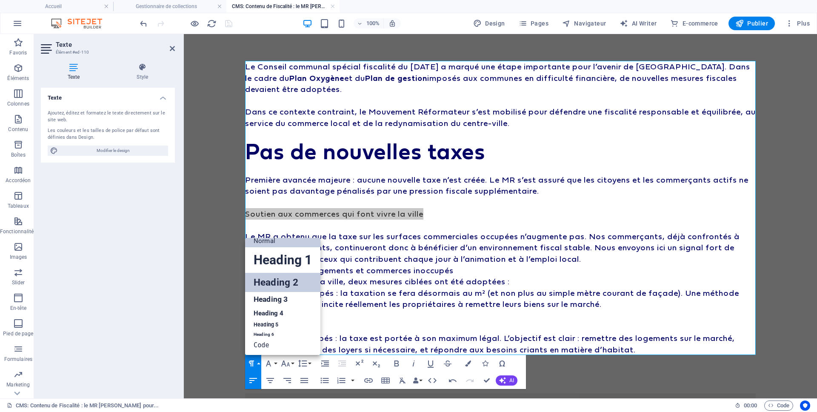
drag, startPoint x: 107, startPoint y: 253, endPoint x: 290, endPoint y: 287, distance: 185.6
click at [290, 287] on link "Heading 2" at bounding box center [282, 282] width 75 height 19
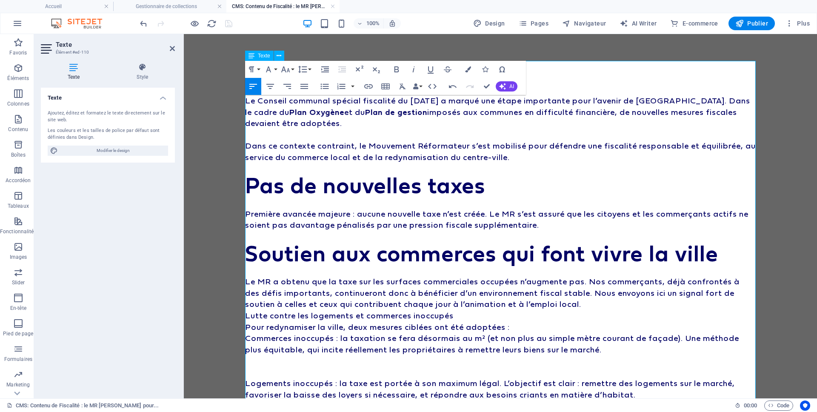
click at [386, 249] on h2 "Soutien aux commerces qui font vivre la ville" at bounding box center [500, 253] width 510 height 23
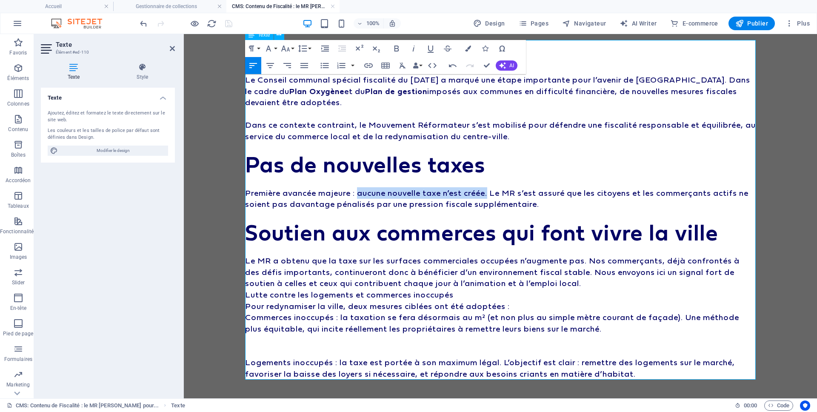
drag, startPoint x: 361, startPoint y: 194, endPoint x: 493, endPoint y: 185, distance: 132.1
click at [495, 189] on p "Première avancée majeure : aucune nouvelle taxe n’est créée. Le MR s’est assuré…" at bounding box center [500, 198] width 510 height 23
click at [397, 46] on icon "button" at bounding box center [396, 49] width 5 height 6
click at [546, 237] on h2 "Soutien aux commerces qui font vivre la ville" at bounding box center [500, 232] width 510 height 23
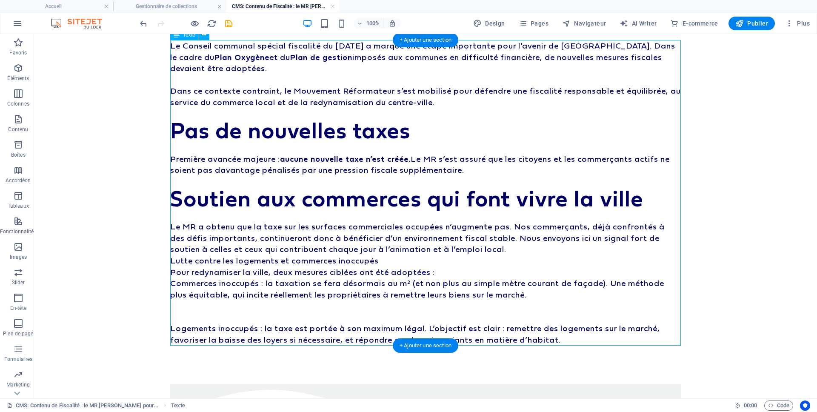
click at [410, 234] on div "Le Conseil communal spécial fiscalité du [DATE] a marqué une étape importante p…" at bounding box center [425, 192] width 510 height 305
drag, startPoint x: 410, startPoint y: 234, endPoint x: 280, endPoint y: 237, distance: 130.2
click at [410, 234] on div "Le Conseil communal spécial fiscalité du [DATE] a marqué une étape importante p…" at bounding box center [425, 192] width 510 height 305
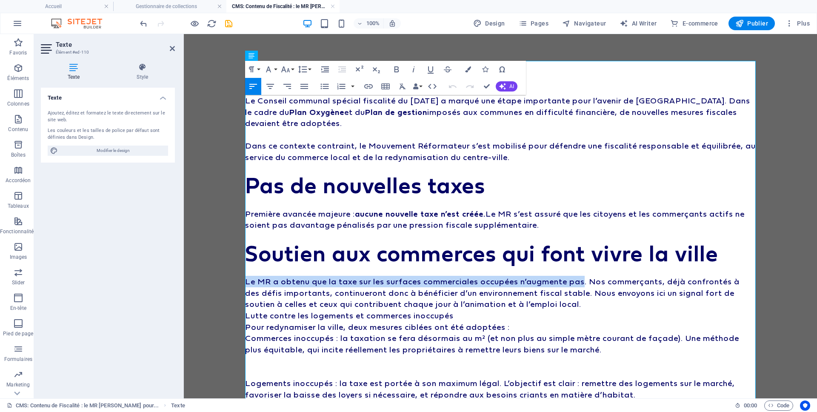
drag, startPoint x: 587, startPoint y: 282, endPoint x: 234, endPoint y: 278, distance: 353.1
click at [234, 278] on body "Le Conseil communal spécial fiscalité du [DATE] a marqué une étape importante p…" at bounding box center [500, 348] width 633 height 628
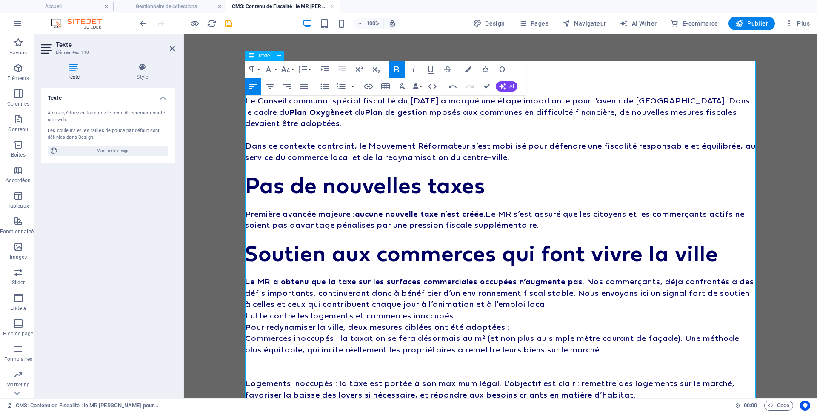
drag, startPoint x: 409, startPoint y: 324, endPoint x: 525, endPoint y: 305, distance: 117.4
click at [410, 324] on p "Pour redynamiser la ville, deux mesures ciblées ont été adoptées :" at bounding box center [500, 326] width 510 height 11
click at [582, 298] on p "Le MR a obtenu que la taxe sur les surfaces commerciales occupées n’augmente pa…" at bounding box center [500, 293] width 510 height 34
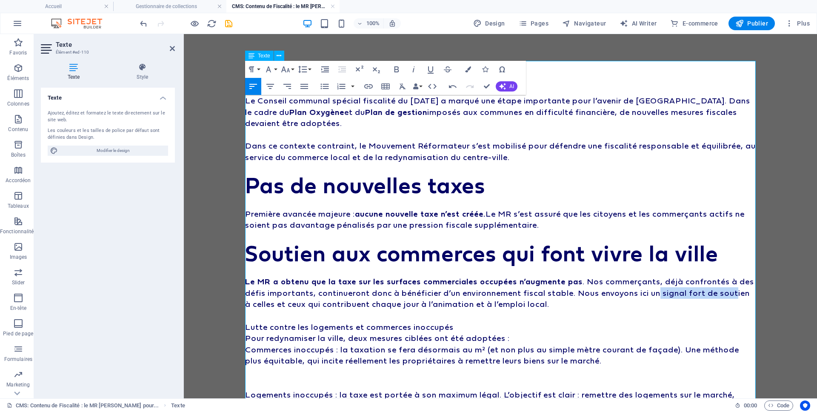
drag, startPoint x: 667, startPoint y: 293, endPoint x: 687, endPoint y: 300, distance: 22.2
click at [725, 291] on p "Le MR a obtenu que la taxe sur les surfaces commerciales occupées n’augmente pa…" at bounding box center [500, 293] width 510 height 34
drag, startPoint x: 687, startPoint y: 300, endPoint x: 705, endPoint y: 299, distance: 17.5
click at [691, 300] on p "Le MR a obtenu que la taxe sur les surfaces commerciales occupées n’augmente pa…" at bounding box center [500, 293] width 510 height 34
drag, startPoint x: 668, startPoint y: 294, endPoint x: 750, endPoint y: 293, distance: 82.5
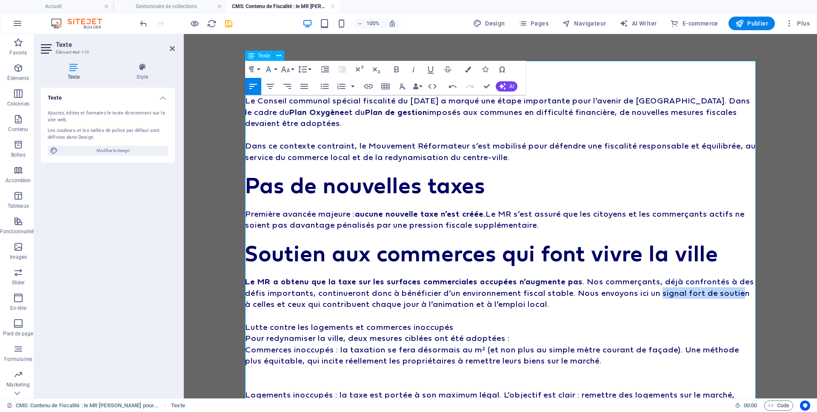
click at [750, 292] on p "Le MR a obtenu que la taxe sur les surfaces commerciales occupées n’augmente pa…" at bounding box center [500, 293] width 510 height 34
click at [752, 293] on p "Le MR a obtenu que la taxe sur les surfaces commerciales occupées n’augmente pa…" at bounding box center [500, 293] width 510 height 34
drag, startPoint x: 752, startPoint y: 293, endPoint x: 658, endPoint y: 294, distance: 94.5
click at [658, 294] on p "Le MR a obtenu que la taxe sur les surfaces commerciales occupées n’augmente pa…" at bounding box center [500, 293] width 510 height 34
click at [399, 68] on icon "button" at bounding box center [396, 69] width 10 height 10
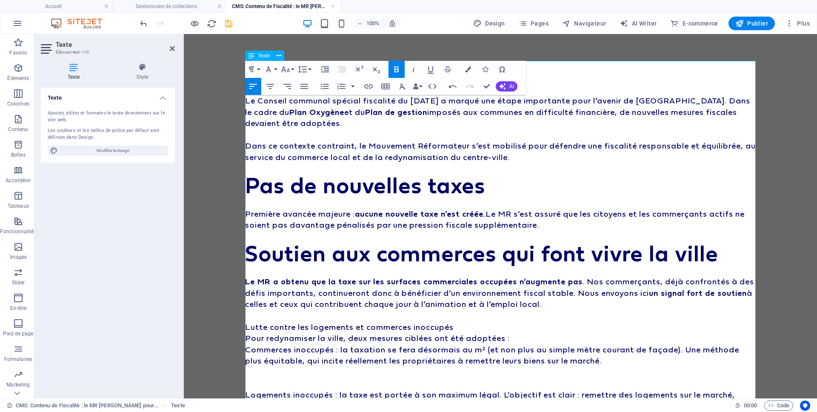
click at [339, 313] on p at bounding box center [500, 315] width 510 height 11
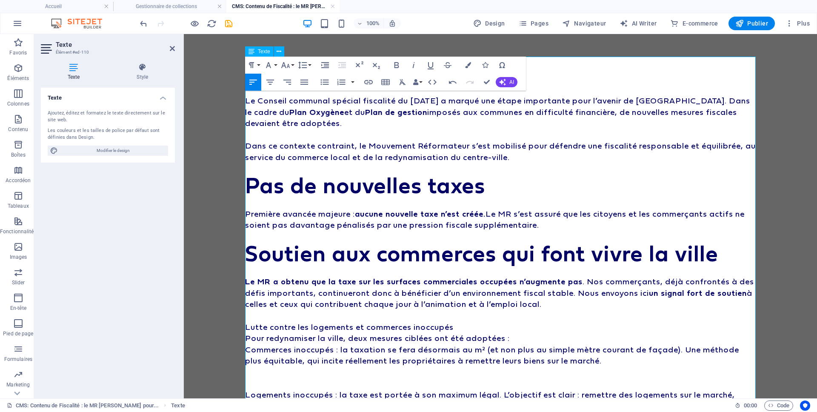
scroll to position [15, 0]
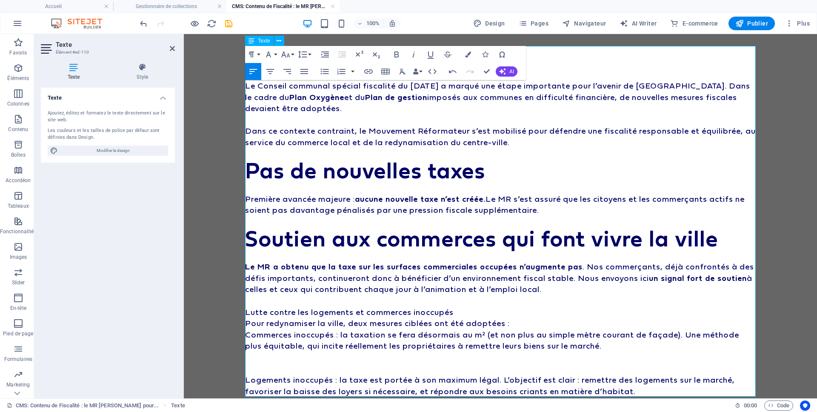
click at [513, 309] on p "Lutte contre les logements et commerces inoccupés" at bounding box center [500, 311] width 510 height 11
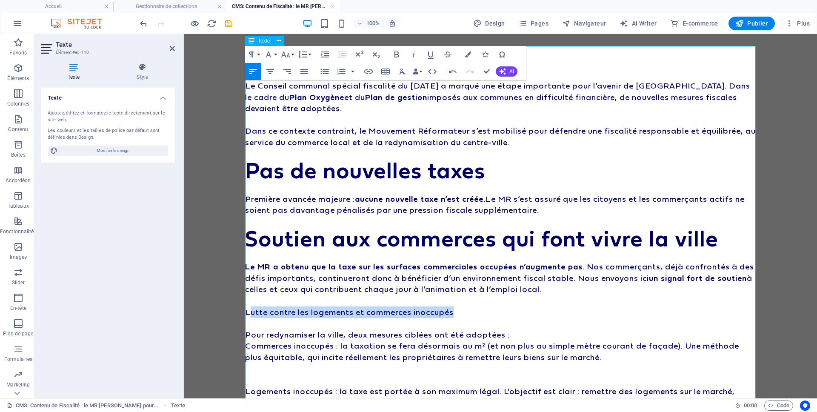
scroll to position [12, 0]
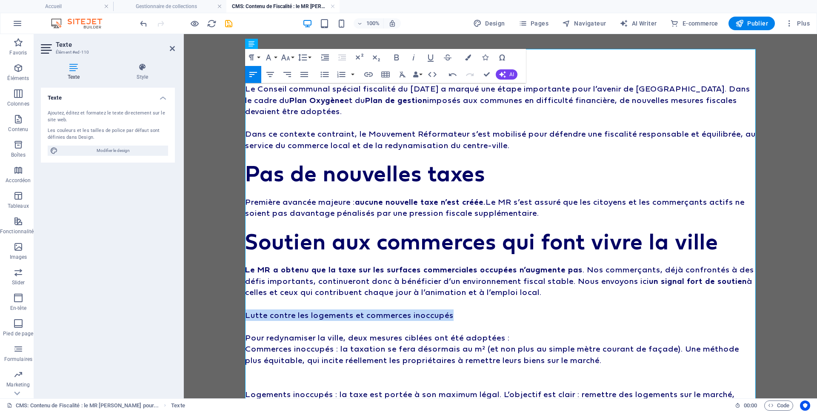
drag, startPoint x: 477, startPoint y: 312, endPoint x: 237, endPoint y: 310, distance: 239.5
click at [237, 310] on div "Le Conseil communal spécial fiscalité du [DATE] a marqué une étape importante p…" at bounding box center [500, 347] width 531 height 651
click at [256, 57] on icon "button" at bounding box center [251, 57] width 10 height 10
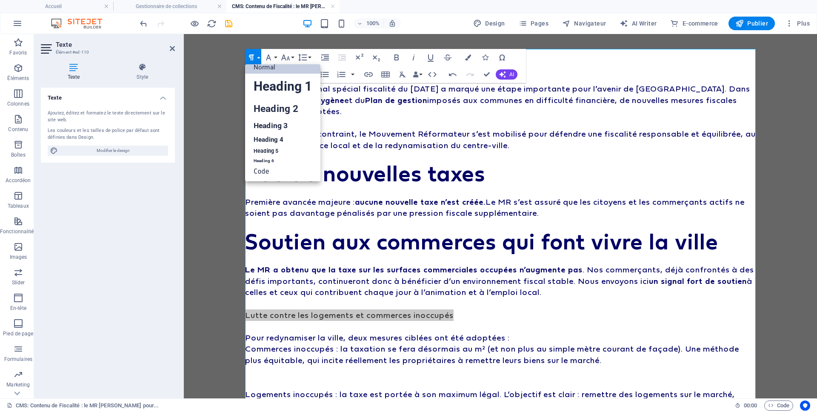
scroll to position [7, 0]
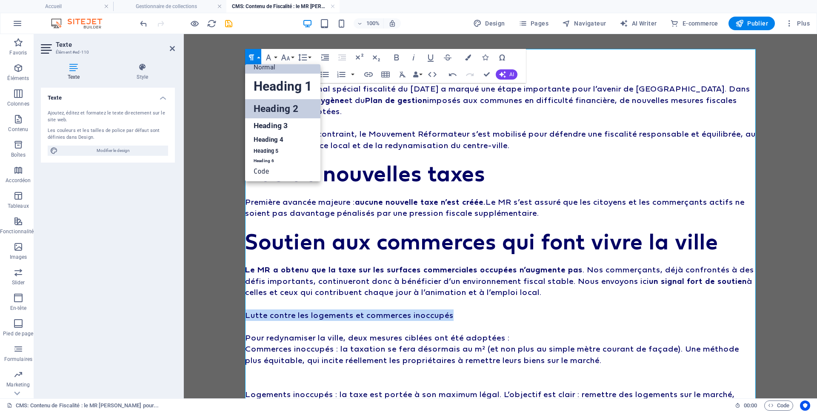
click at [283, 108] on link "Heading 2" at bounding box center [282, 108] width 75 height 19
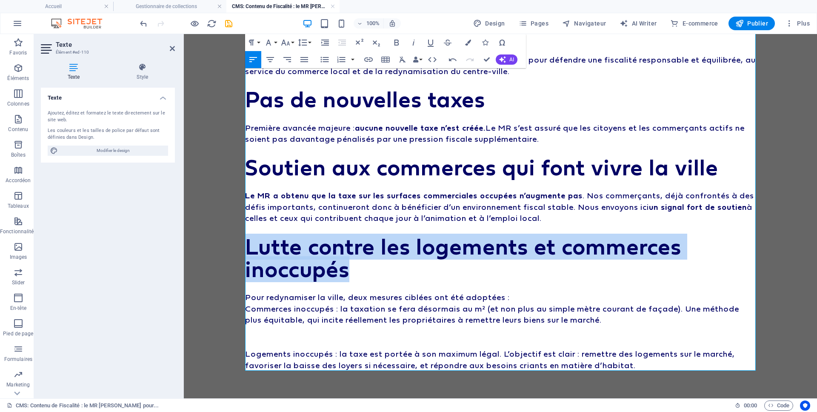
scroll to position [90, 0]
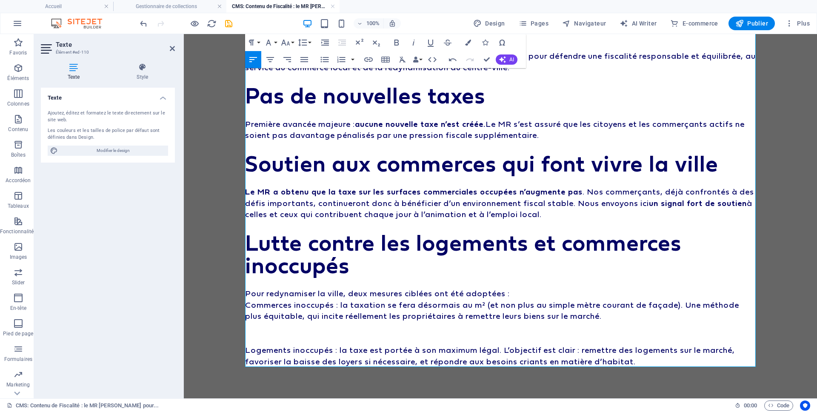
click at [373, 337] on p at bounding box center [500, 338] width 510 height 11
drag, startPoint x: 246, startPoint y: 305, endPoint x: 334, endPoint y: 305, distance: 88.5
click at [334, 305] on p "Commerces inoccupés : la taxation se fera désormais au m² (et non plus au simpl…" at bounding box center [500, 310] width 510 height 23
click at [397, 41] on icon "button" at bounding box center [396, 42] width 10 height 10
drag, startPoint x: 322, startPoint y: 329, endPoint x: 275, endPoint y: 358, distance: 55.7
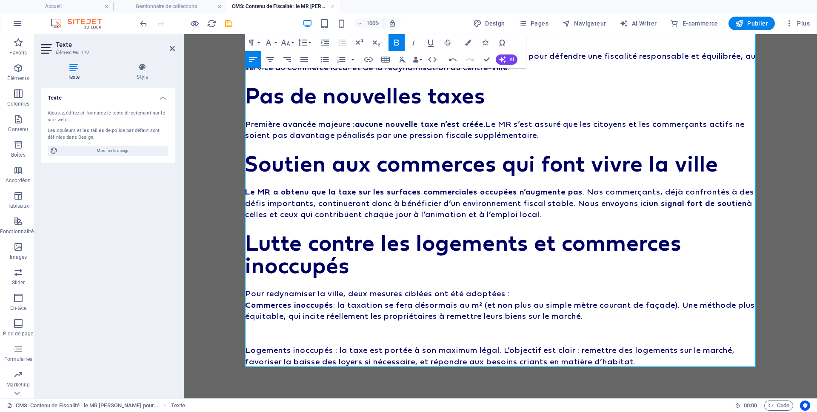
click at [322, 330] on p at bounding box center [500, 327] width 510 height 11
drag, startPoint x: 246, startPoint y: 350, endPoint x: 365, endPoint y: 123, distance: 255.6
click at [332, 351] on p "Logements inoccupés : la taxe est portée à son maximum légal. L’objectif est cl…" at bounding box center [500, 355] width 510 height 23
drag, startPoint x: 60, startPoint y: 173, endPoint x: 361, endPoint y: 64, distance: 320.7
click at [392, 45] on icon "button" at bounding box center [396, 42] width 10 height 10
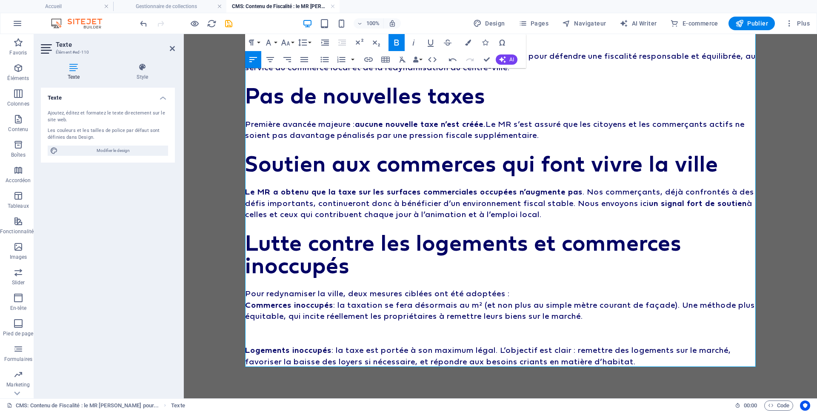
click at [267, 331] on p at bounding box center [500, 327] width 510 height 11
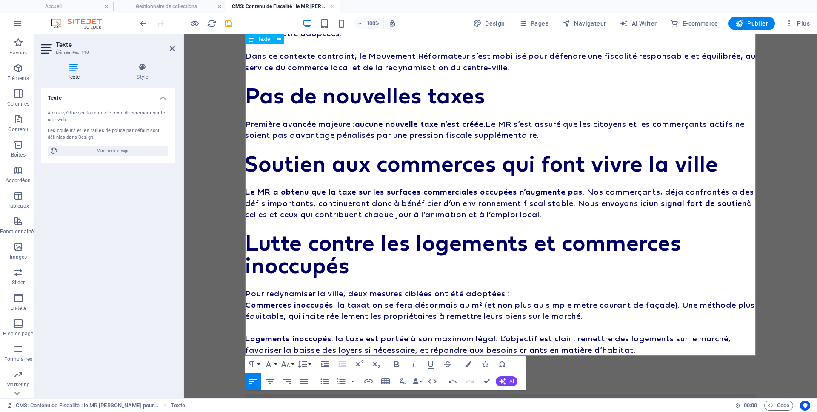
click at [517, 288] on p "Pour redynamiser la ville, deux mesures ciblées ont été adoptées :" at bounding box center [500, 293] width 510 height 11
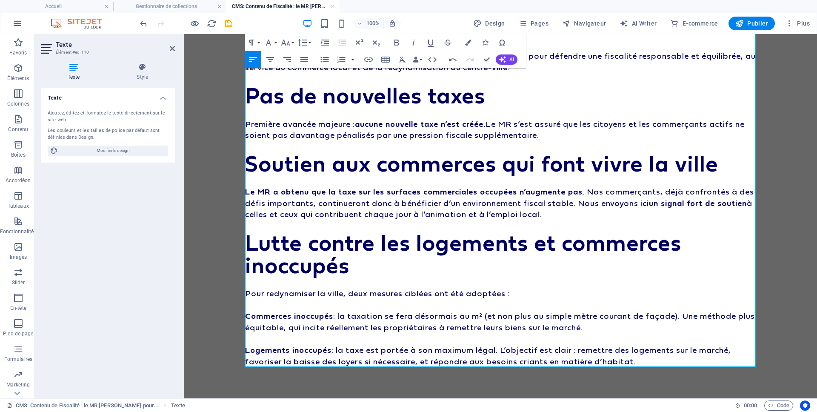
drag, startPoint x: 647, startPoint y: 363, endPoint x: 153, endPoint y: 314, distance: 496.3
click at [184, 314] on html "Le Conseil communal spécial fiscalité du [DATE] a marqué une étape importante p…" at bounding box center [500, 286] width 633 height 685
click at [325, 59] on icon "button" at bounding box center [324, 59] width 10 height 10
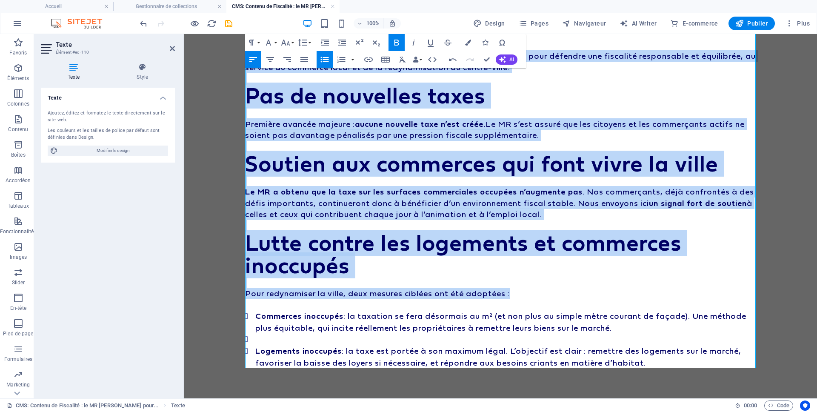
click at [335, 339] on li at bounding box center [505, 339] width 500 height 12
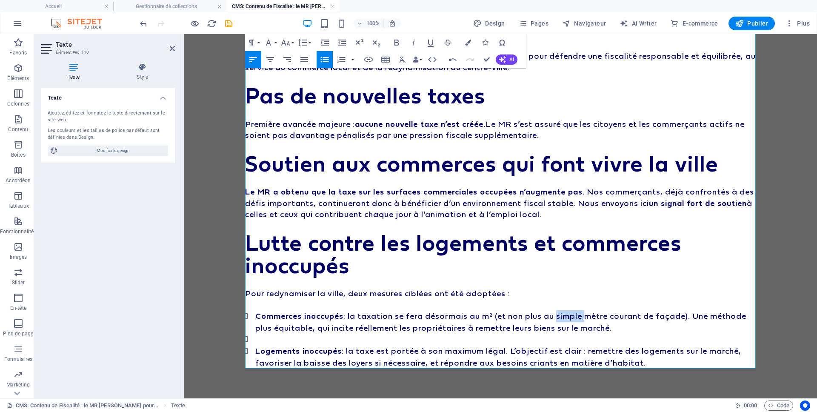
drag, startPoint x: 587, startPoint y: 316, endPoint x: 562, endPoint y: 317, distance: 25.1
click at [559, 317] on li "Commerces inoccupés : la taxation se fera désormais au m² (et non plus au simpl…" at bounding box center [505, 321] width 500 height 23
click at [475, 334] on li at bounding box center [505, 339] width 500 height 12
drag, startPoint x: 549, startPoint y: 351, endPoint x: 593, endPoint y: 349, distance: 43.9
click at [593, 349] on li "Logements inoccupés : la taxe est portée à son maximum légal. L’objectif est cl…" at bounding box center [505, 356] width 500 height 23
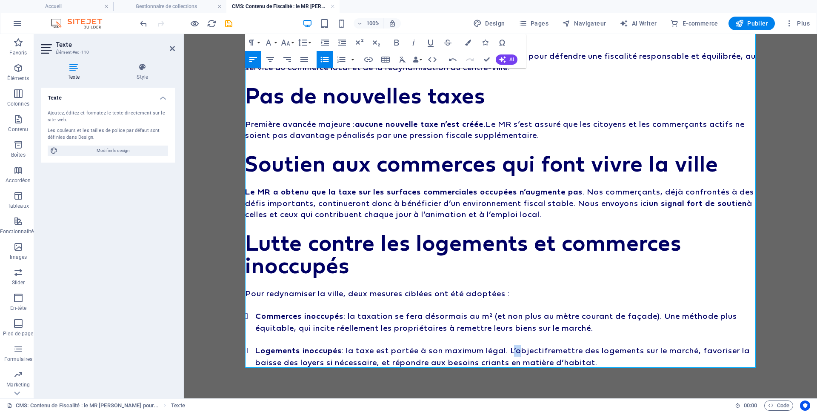
drag, startPoint x: 520, startPoint y: 350, endPoint x: 514, endPoint y: 351, distance: 6.0
click at [514, 351] on li "Logements inoccupés : la taxe est portée à son maximum légal. L’objectif remett…" at bounding box center [505, 356] width 500 height 23
click at [690, 349] on li "Logements inoccupés : la taxe est portée à son maximum légal. Via l'augmentatio…" at bounding box center [505, 356] width 500 height 23
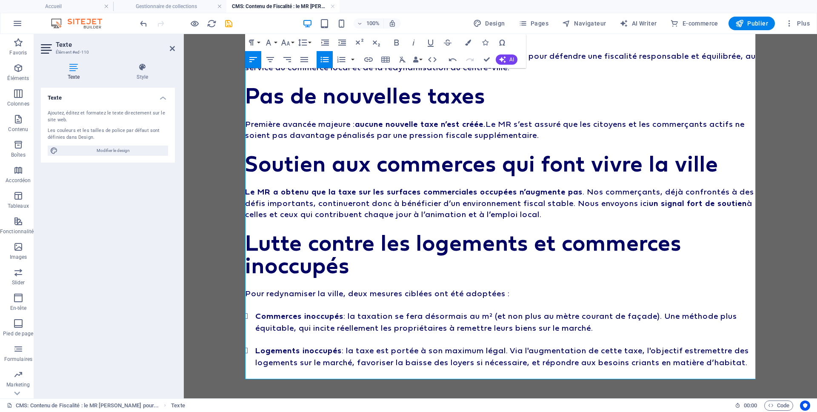
click at [562, 368] on li "Logements inoccupés : la taxe est portée à son maximum légal. Via l'augmentatio…" at bounding box center [505, 356] width 500 height 23
drag, startPoint x: 294, startPoint y: 373, endPoint x: 239, endPoint y: 370, distance: 55.8
click at [239, 371] on div "Le Conseil communal spécial fiscalité du [DATE] a marqué une étape importante p…" at bounding box center [500, 287] width 531 height 686
drag, startPoint x: 677, startPoint y: 362, endPoint x: 652, endPoint y: 363, distance: 24.7
click at [651, 363] on li "Logements inoccupés : la taxe est portée à son maximum légal. Via l'augmentatio…" at bounding box center [505, 361] width 500 height 34
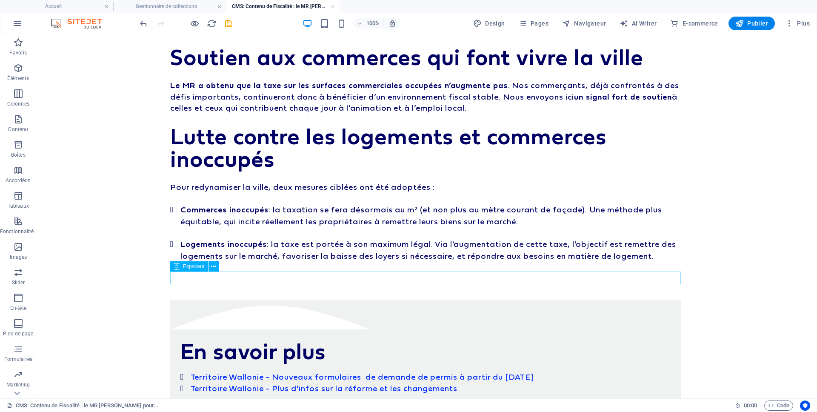
scroll to position [191, 0]
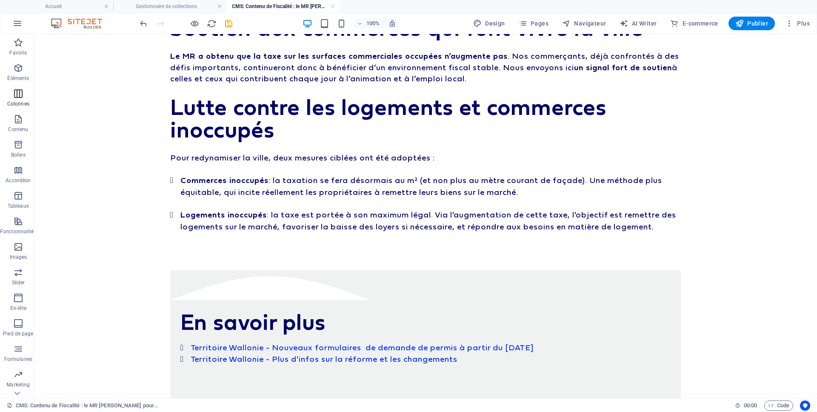
click at [10, 94] on span "Colonnes" at bounding box center [18, 98] width 37 height 20
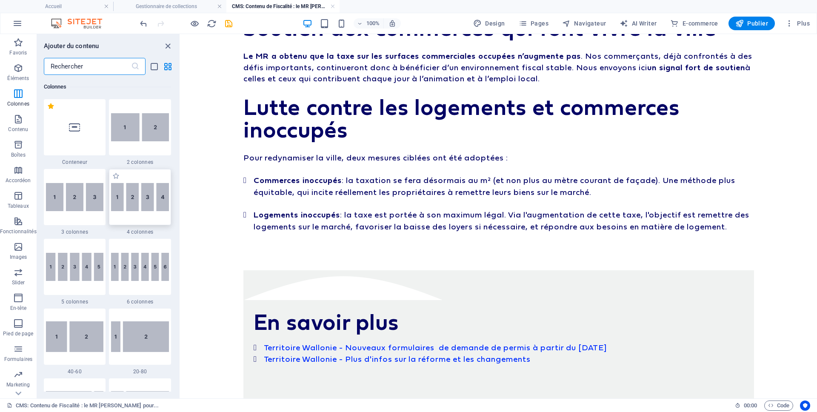
scroll to position [428, 0]
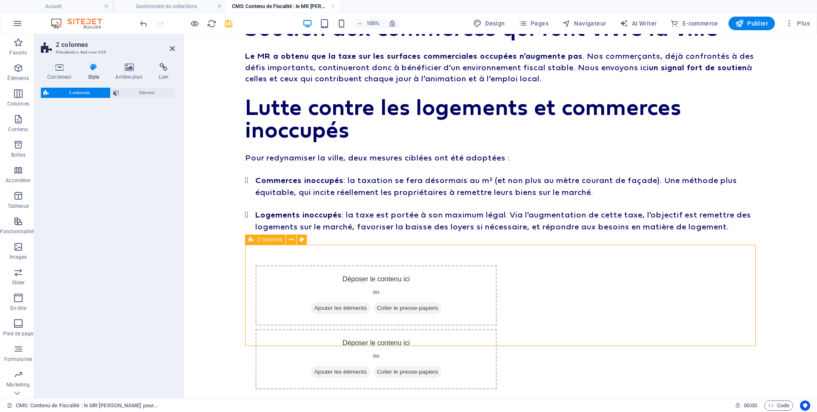
select select "rem"
select select "preset-columns-two-v2-default"
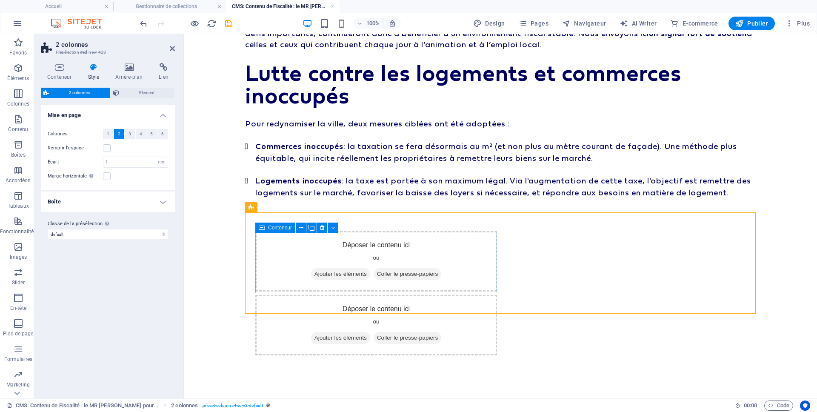
scroll to position [227, 0]
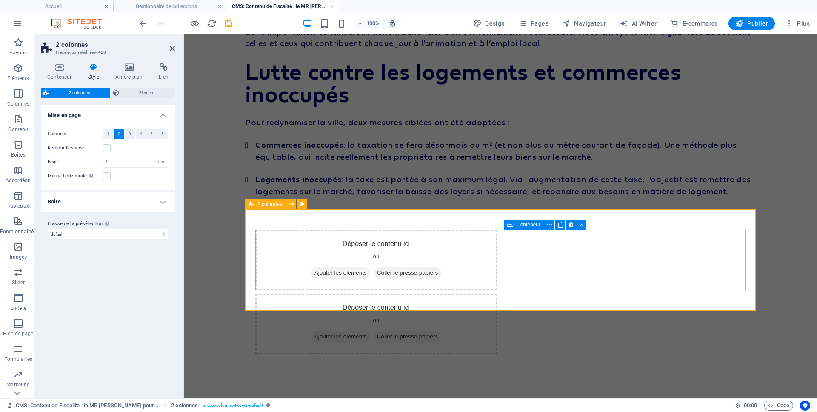
click at [370, 331] on span "Ajouter les éléments" at bounding box center [340, 337] width 59 height 12
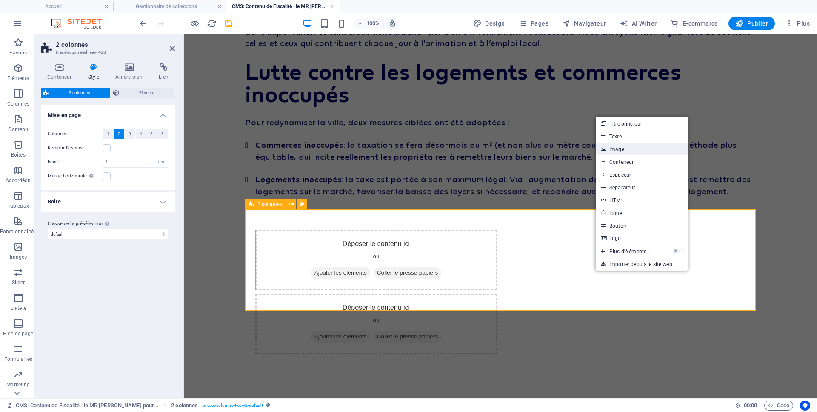
drag, startPoint x: 610, startPoint y: 150, endPoint x: 426, endPoint y: 116, distance: 186.9
click at [610, 150] on link "Image" at bounding box center [642, 149] width 92 height 13
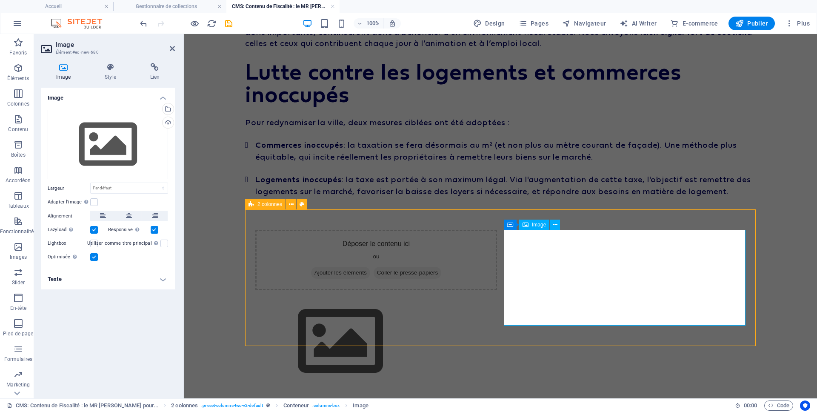
click at [497, 294] on figure at bounding box center [376, 342] width 242 height 96
click at [114, 154] on div "Glissez les fichiers ici, cliquez pour choisir les fichiers ou sélectionnez les…" at bounding box center [108, 145] width 120 height 70
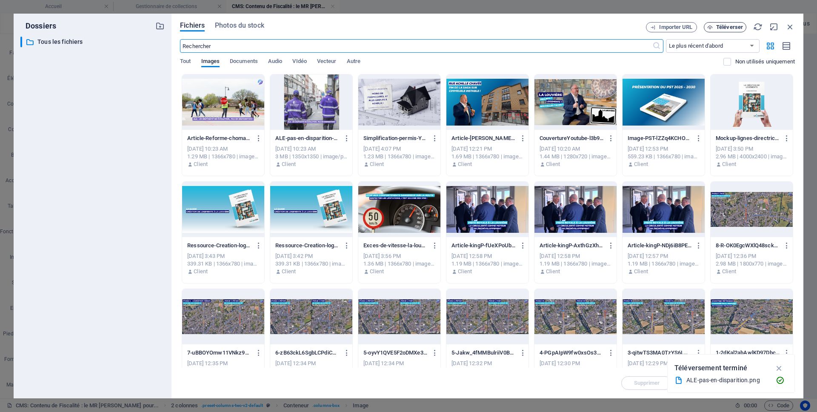
click at [738, 29] on span "Téléverser" at bounding box center [729, 27] width 27 height 5
click at [787, 23] on icon "button" at bounding box center [789, 26] width 9 height 9
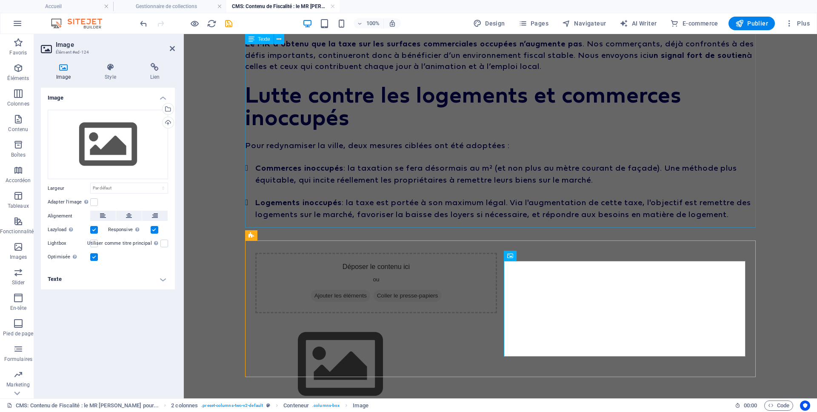
scroll to position [212, 0]
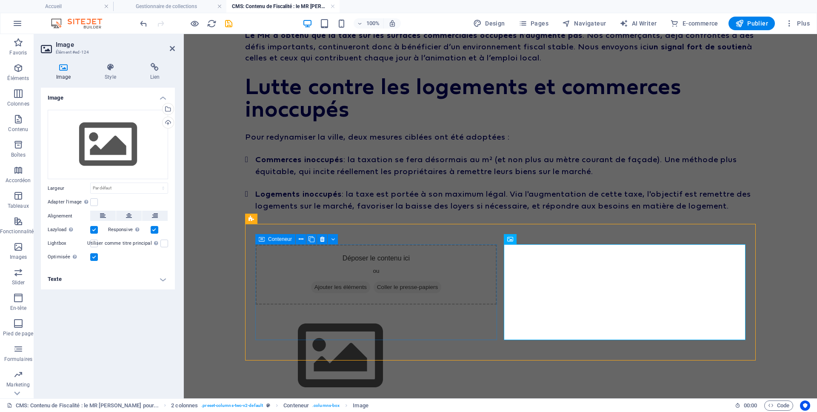
click at [359, 281] on div "Déposer le contenu ici ou Ajouter les éléments Coller le presse-papiers" at bounding box center [376, 274] width 242 height 60
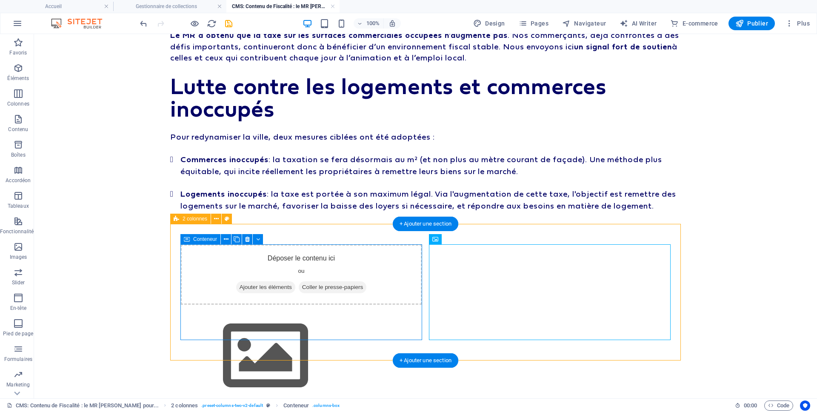
click at [320, 283] on span "Coller le presse-papiers" at bounding box center [333, 287] width 68 height 12
click at [271, 285] on span "Ajouter les éléments" at bounding box center [265, 287] width 59 height 12
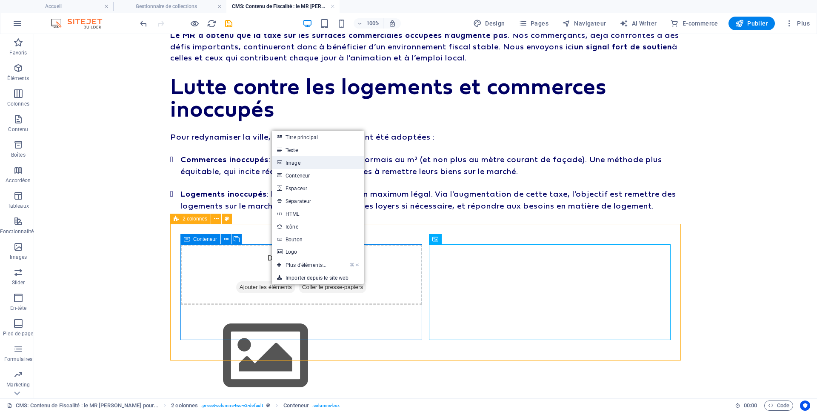
click at [316, 159] on link "Image" at bounding box center [318, 162] width 92 height 13
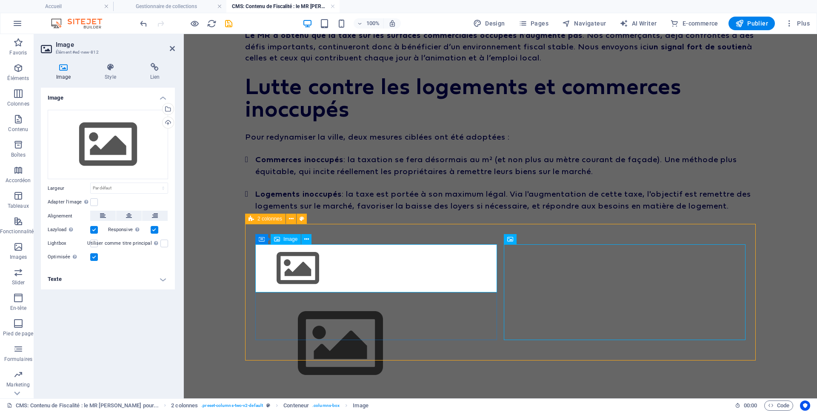
click at [268, 266] on figure at bounding box center [376, 268] width 242 height 48
click at [283, 266] on figure at bounding box center [376, 268] width 242 height 48
click at [105, 140] on div "Glissez les fichiers ici, cliquez pour choisir les fichiers ou sélectionnez les…" at bounding box center [108, 145] width 120 height 70
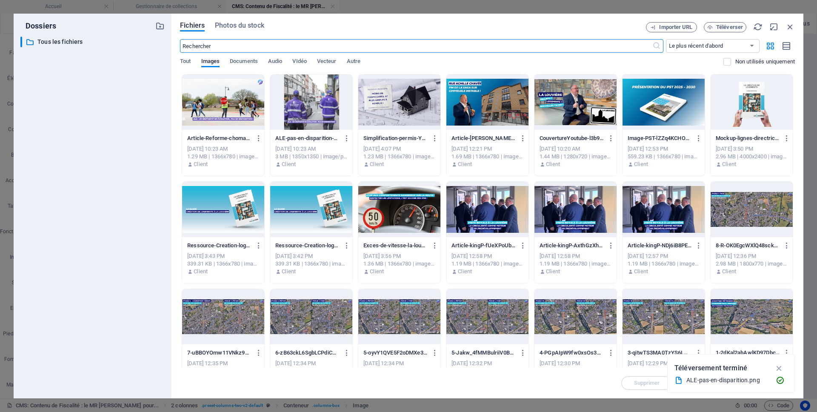
scroll to position [246, 0]
click at [724, 29] on span "Téléverser" at bounding box center [729, 27] width 27 height 5
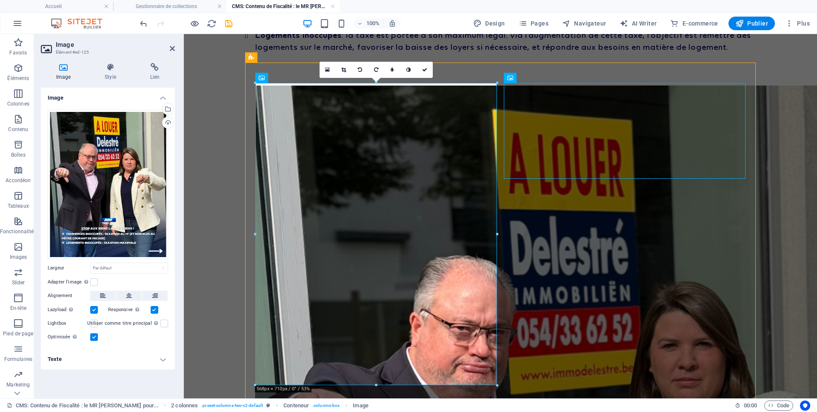
scroll to position [374, 0]
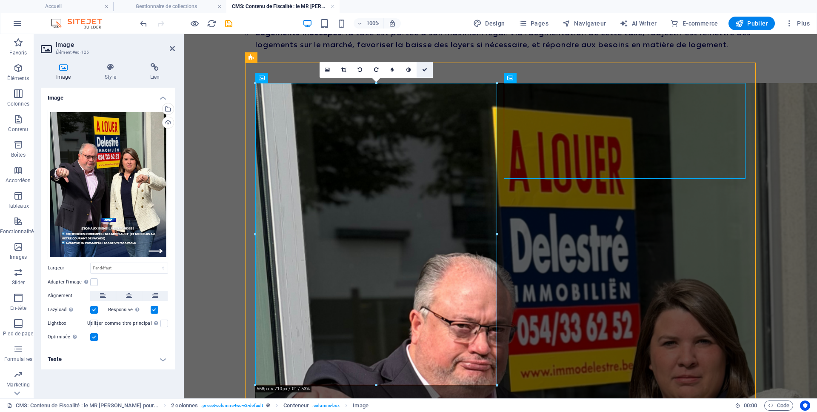
click at [427, 69] on link at bounding box center [424, 70] width 16 height 16
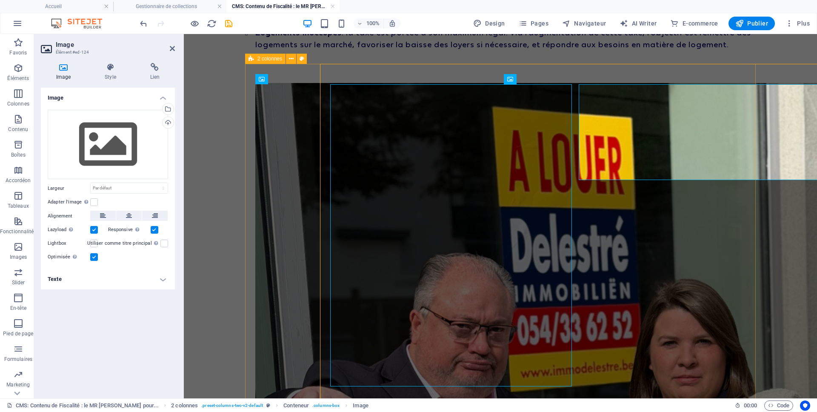
scroll to position [371, 0]
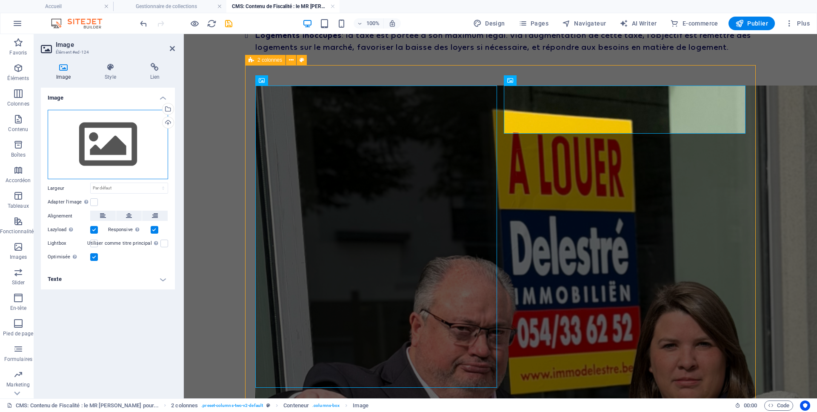
click at [111, 159] on div "Glissez les fichiers ici, cliquez pour choisir les fichiers ou sélectionnez les…" at bounding box center [108, 145] width 120 height 70
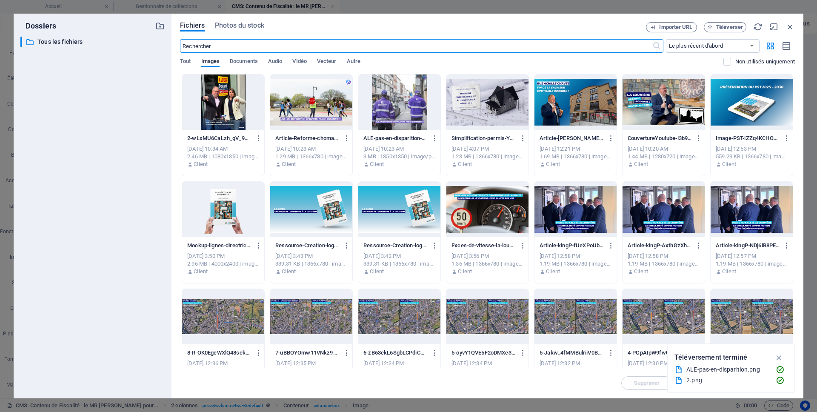
scroll to position [428, 0]
click at [718, 26] on span "Téléverser" at bounding box center [729, 27] width 27 height 5
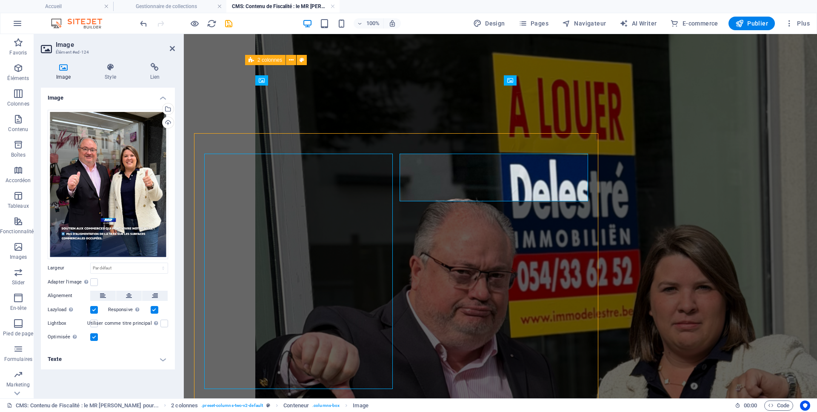
scroll to position [371, 0]
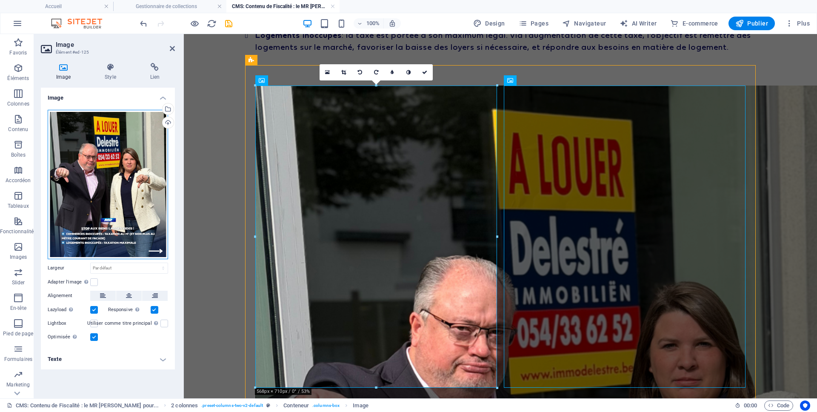
click at [90, 200] on div "Glissez les fichiers ici, cliquez pour choisir les fichiers ou sélectionnez les…" at bounding box center [108, 184] width 120 height 149
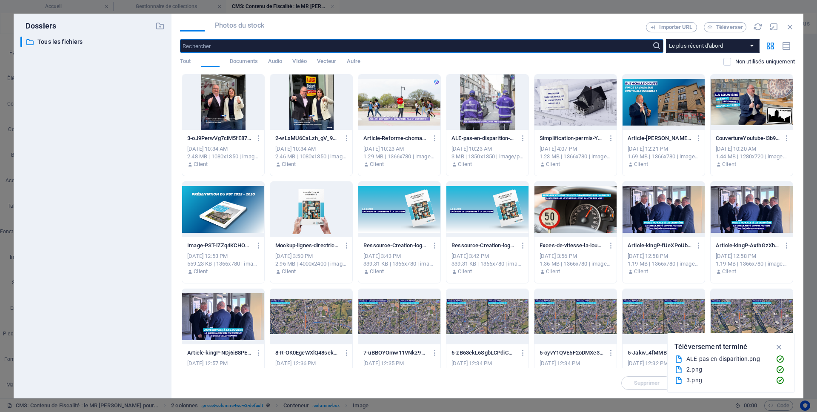
scroll to position [428, 0]
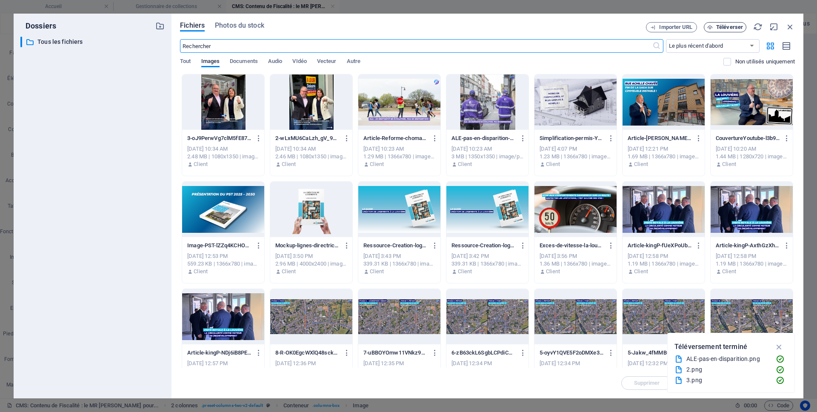
click at [730, 30] on span "Téléverser" at bounding box center [729, 27] width 27 height 5
click at [790, 28] on icon "button" at bounding box center [789, 26] width 9 height 9
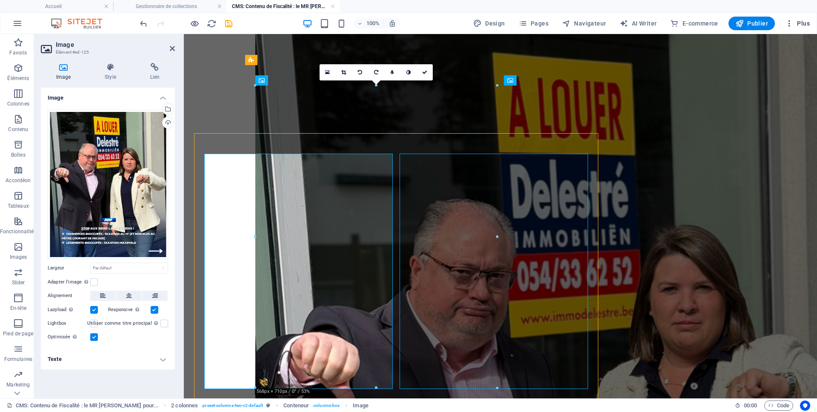
scroll to position [371, 0]
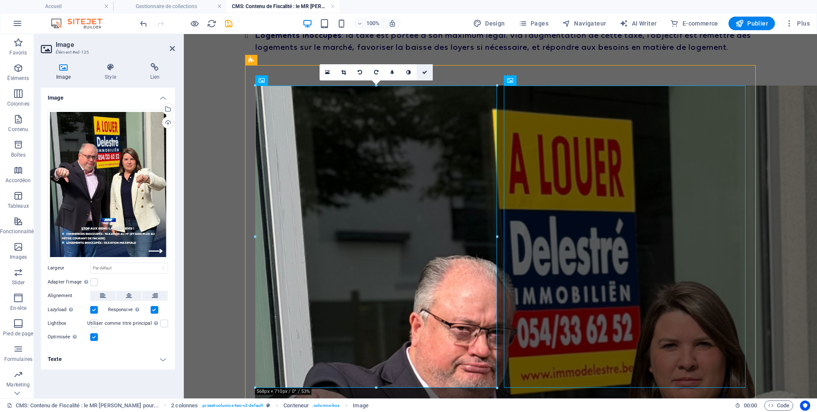
drag, startPoint x: 424, startPoint y: 72, endPoint x: 372, endPoint y: 40, distance: 60.9
click at [424, 72] on icon at bounding box center [424, 72] width 5 height 5
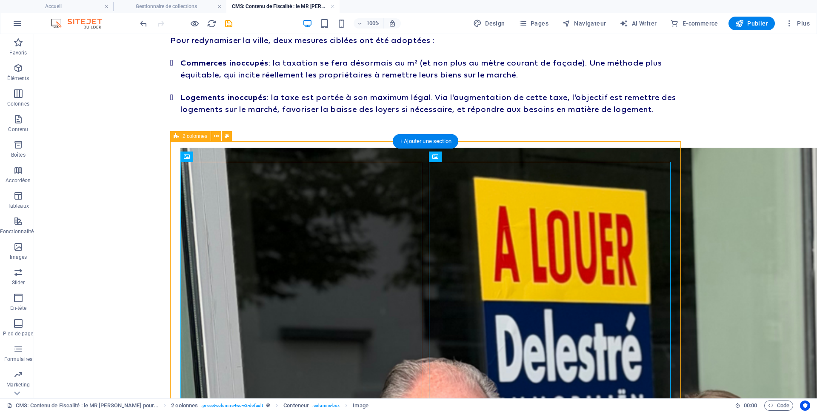
scroll to position [292, 0]
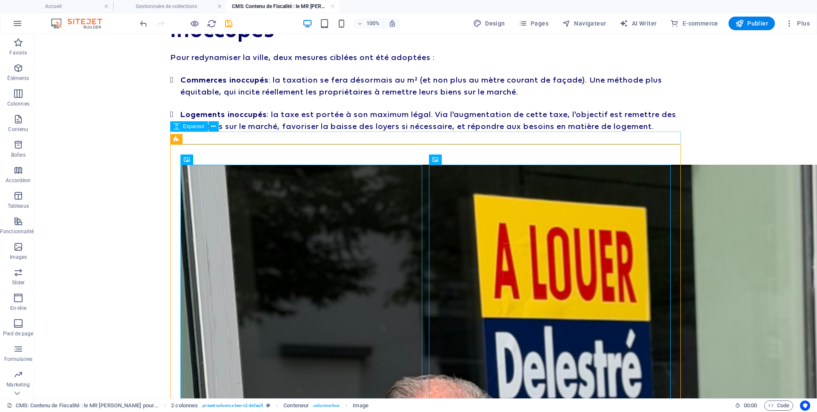
click at [257, 134] on div at bounding box center [425, 137] width 510 height 13
select select "px"
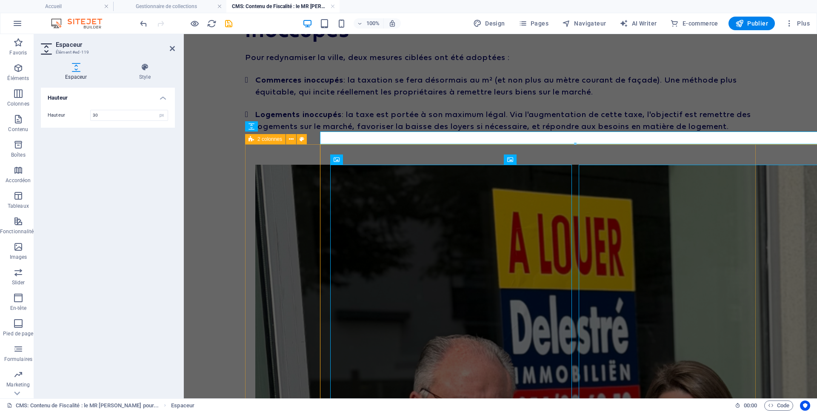
click at [257, 134] on div "2 colonnes" at bounding box center [265, 139] width 40 height 10
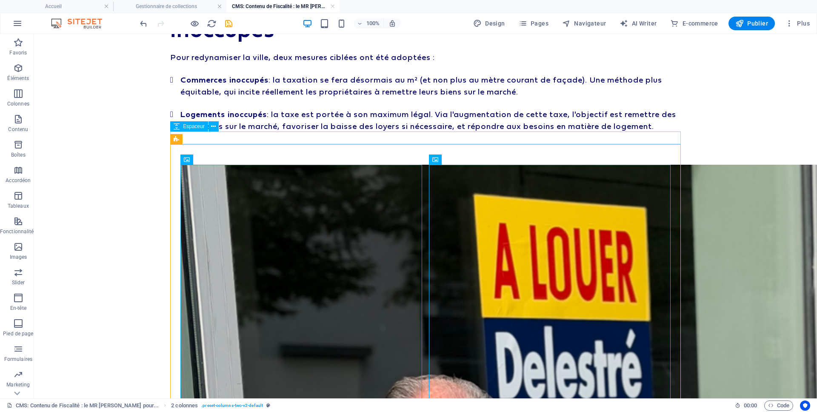
click at [240, 137] on div at bounding box center [425, 137] width 510 height 13
select select "px"
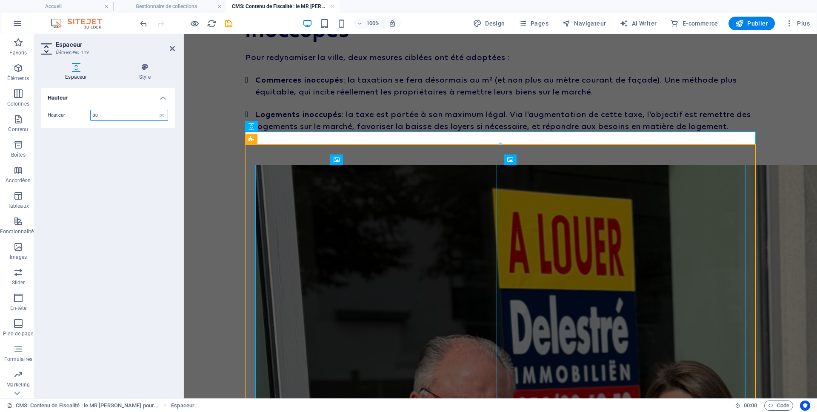
drag, startPoint x: 116, startPoint y: 116, endPoint x: 123, endPoint y: 115, distance: 6.4
click at [117, 116] on input "30" at bounding box center [129, 115] width 77 height 10
type input "3"
type input "10"
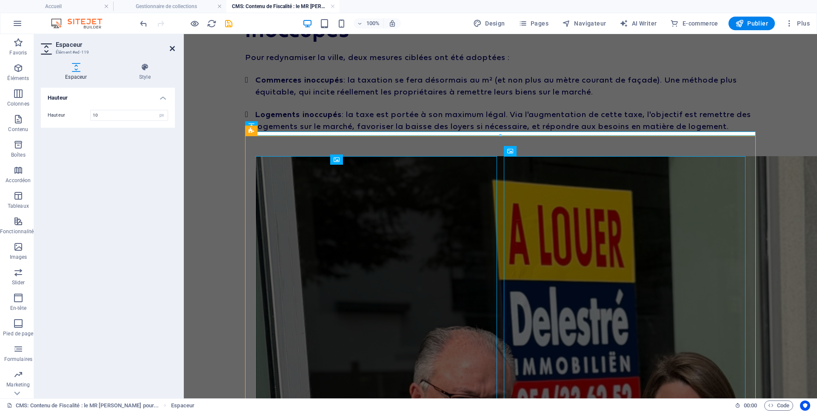
click at [174, 50] on icon at bounding box center [172, 48] width 5 height 7
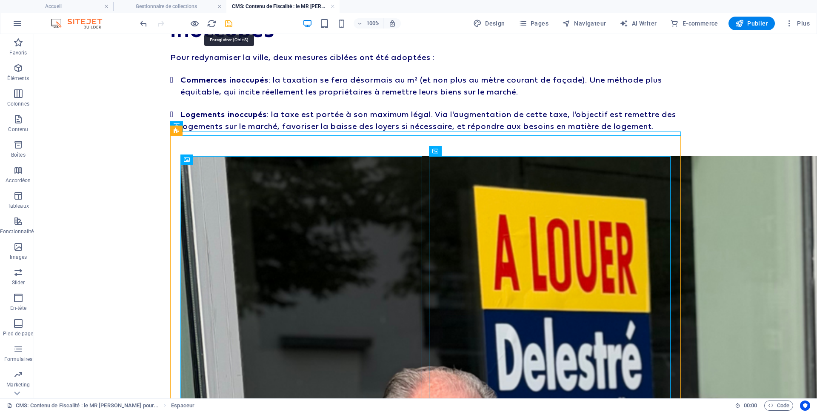
click at [227, 23] on icon "save" at bounding box center [229, 24] width 10 height 10
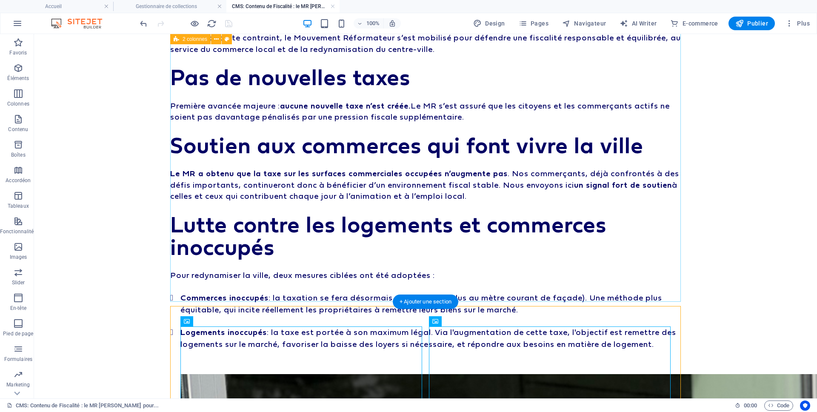
scroll to position [0, 0]
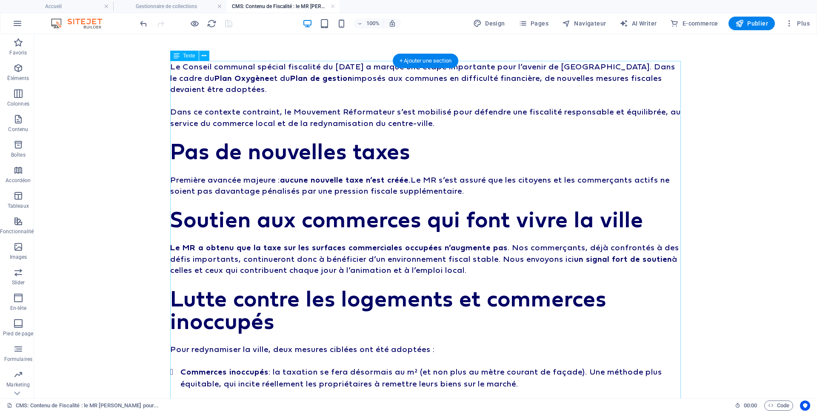
click at [249, 203] on div "Le Conseil communal spécial fiscalité du [DATE] a marqué une étape importante p…" at bounding box center [425, 242] width 510 height 362
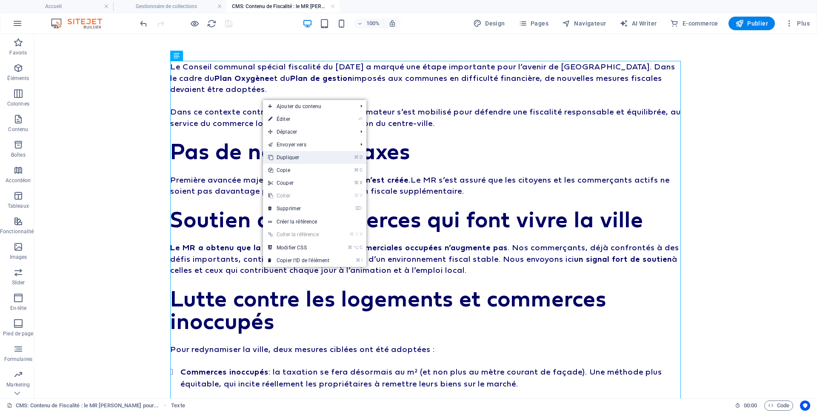
click at [286, 159] on link "⌘ D Dupliquer" at bounding box center [298, 157] width 71 height 13
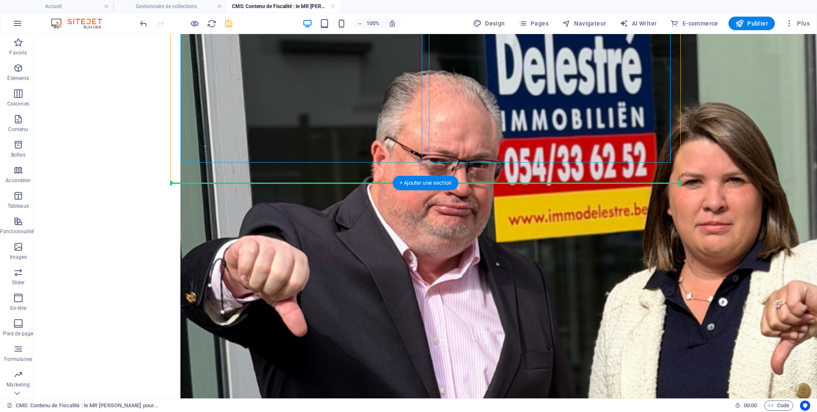
drag, startPoint x: 250, startPoint y: 97, endPoint x: 243, endPoint y: 178, distance: 80.7
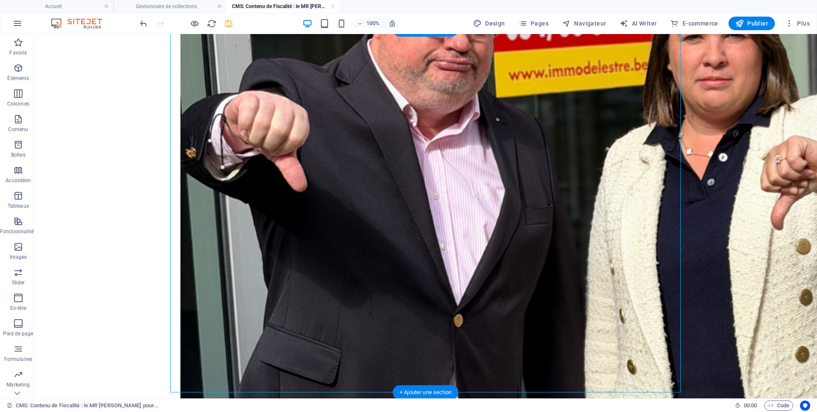
scroll to position [748, 0]
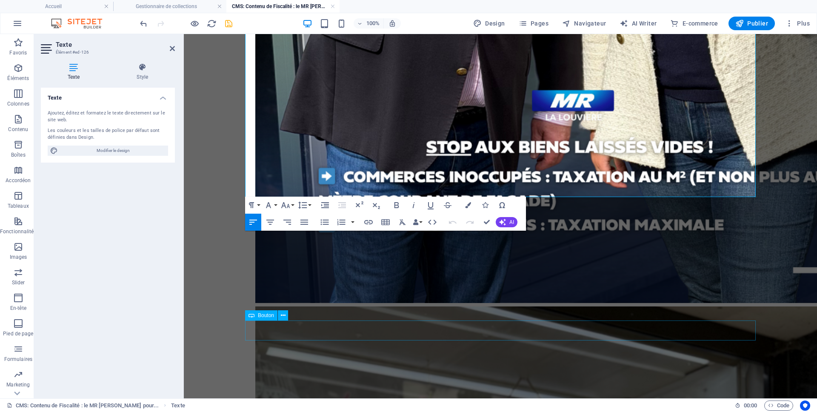
scroll to position [952, 0]
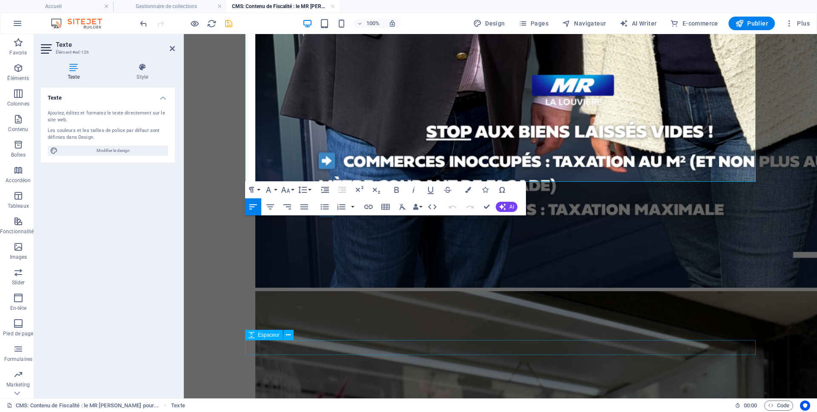
click at [184, 34] on lt-div at bounding box center [184, 34] width 0 height 0
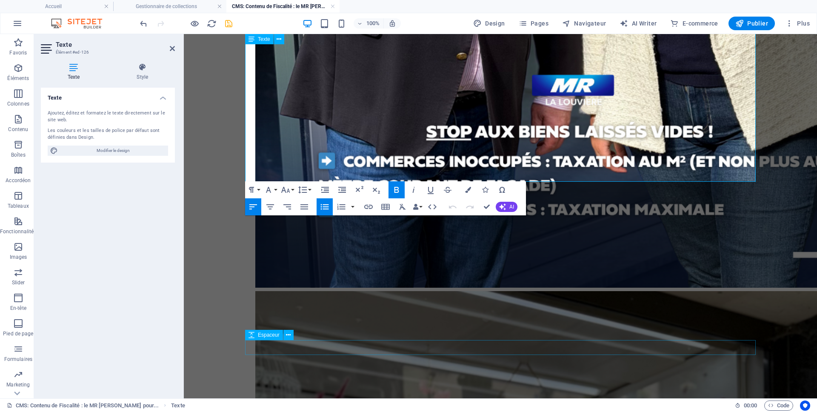
scroll to position [941, 0]
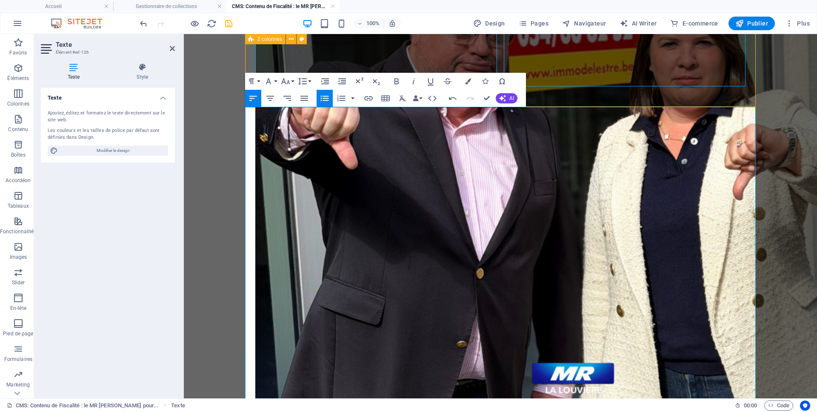
drag, startPoint x: 486, startPoint y: 174, endPoint x: 245, endPoint y: 100, distance: 252.2
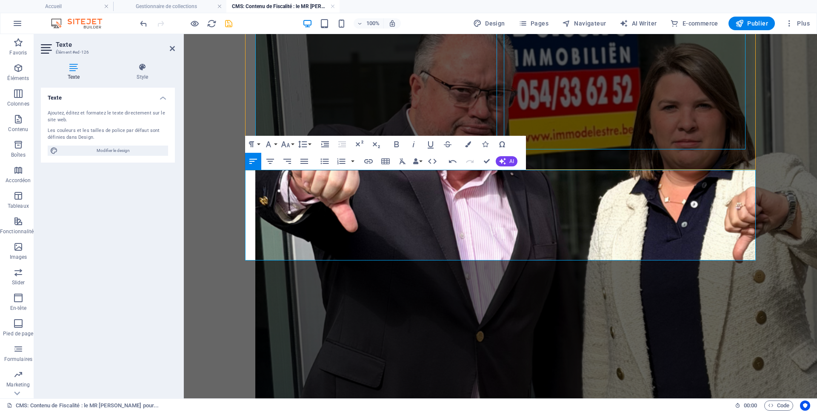
scroll to position [4307, 0]
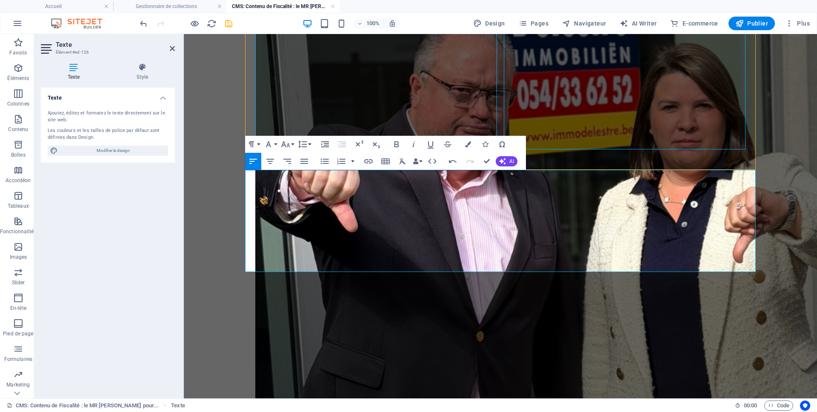
drag, startPoint x: 377, startPoint y: 176, endPoint x: 208, endPoint y: 174, distance: 168.9
click at [254, 140] on icon "button" at bounding box center [251, 144] width 10 height 10
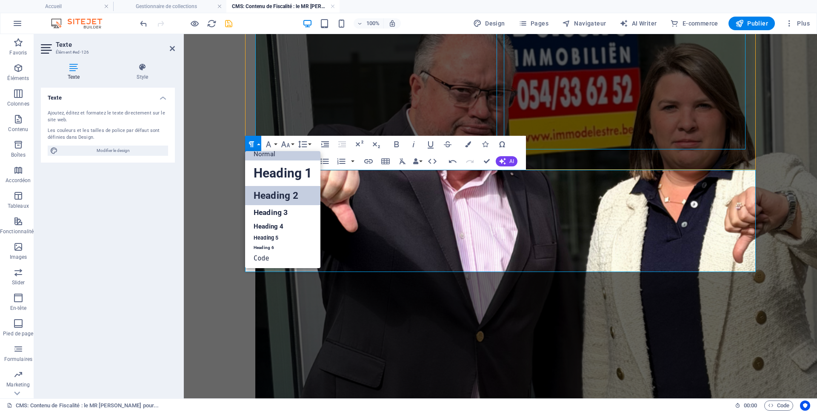
scroll to position [7, 0]
click at [277, 194] on link "Heading 2" at bounding box center [282, 195] width 75 height 19
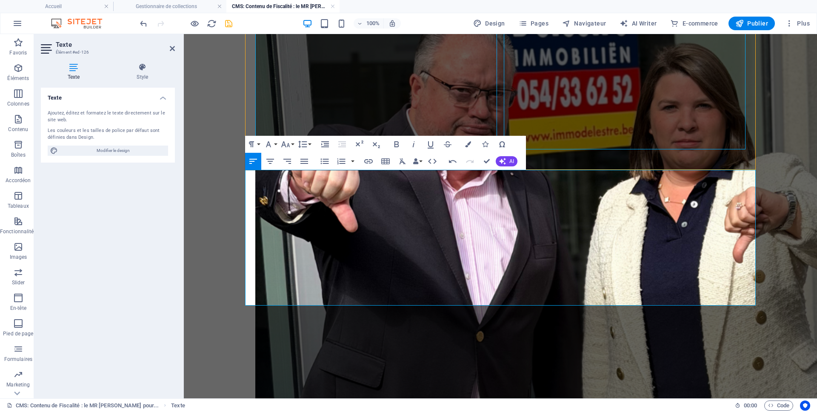
drag, startPoint x: 553, startPoint y: 287, endPoint x: 300, endPoint y: 191, distance: 271.0
click at [321, 159] on icon "button" at bounding box center [325, 162] width 8 height 6
drag, startPoint x: 547, startPoint y: 288, endPoint x: 215, endPoint y: 279, distance: 331.5
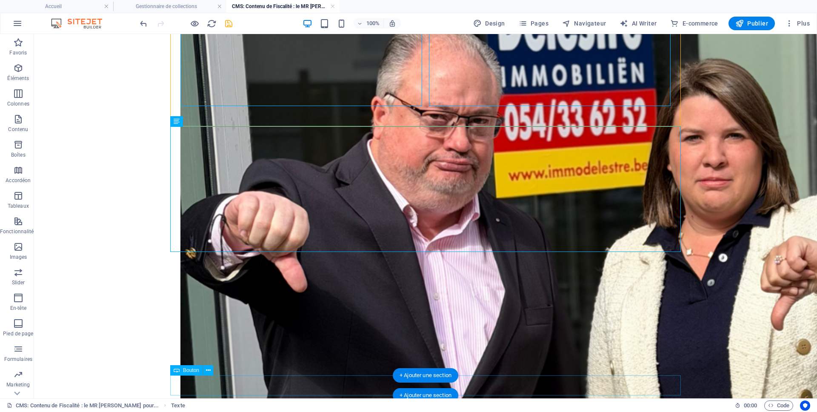
scroll to position [644, 0]
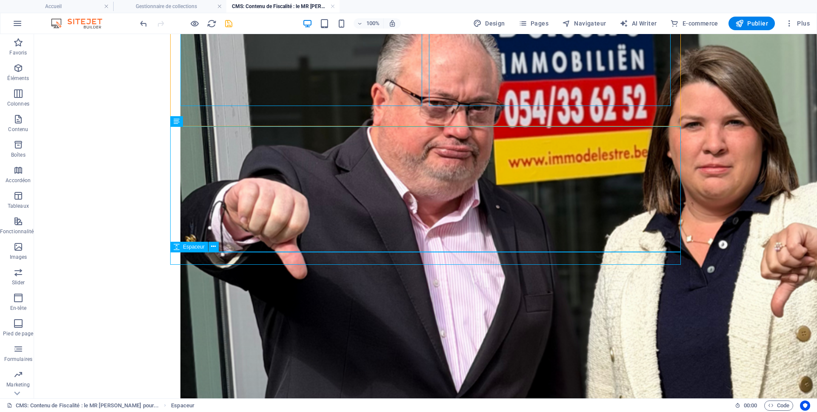
scroll to position [644, 0]
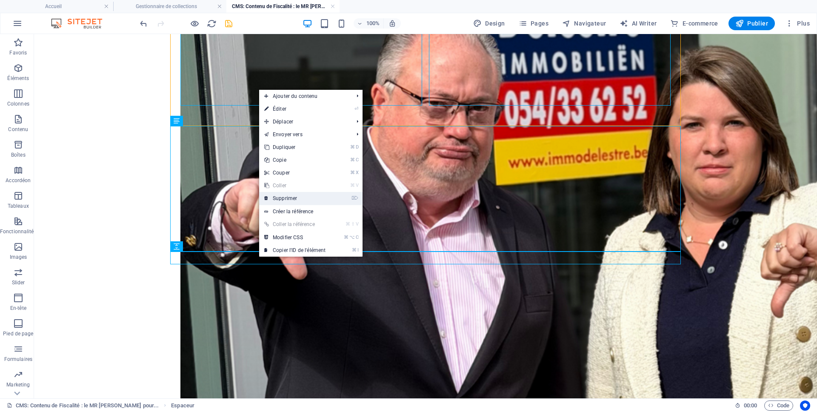
click at [277, 199] on link "⌦ Supprimer" at bounding box center [294, 198] width 71 height 13
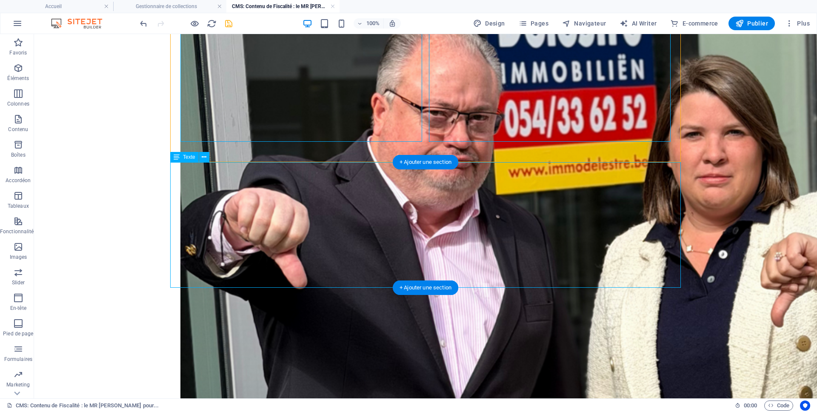
scroll to position [701, 0]
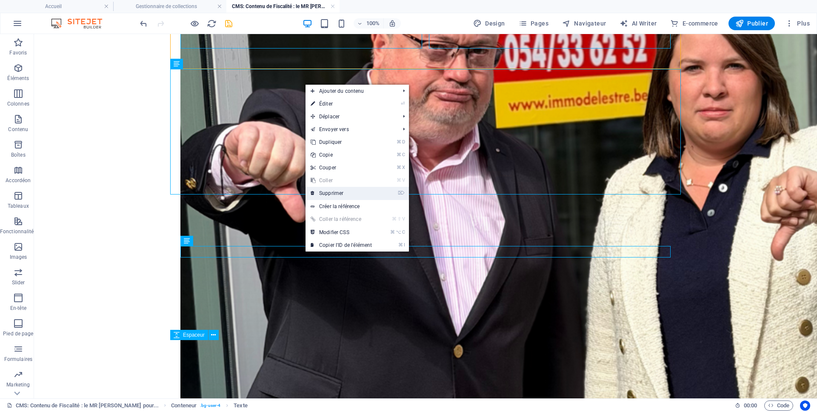
drag, startPoint x: 329, startPoint y: 193, endPoint x: 222, endPoint y: 231, distance: 112.9
click at [329, 193] on link "⌦ Supprimer" at bounding box center [340, 193] width 71 height 13
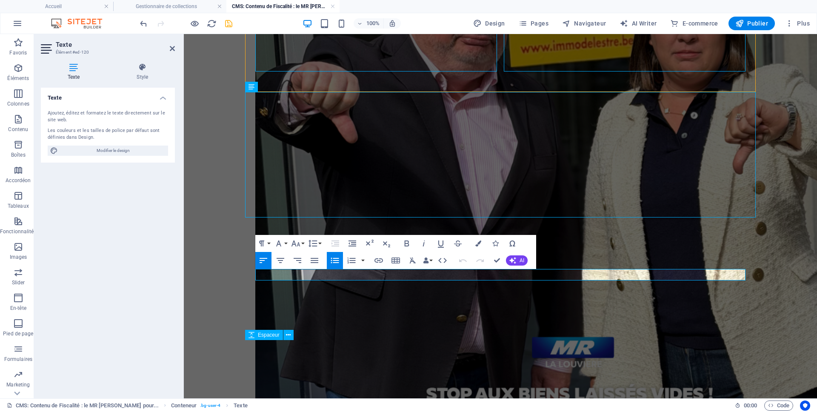
scroll to position [679, 0]
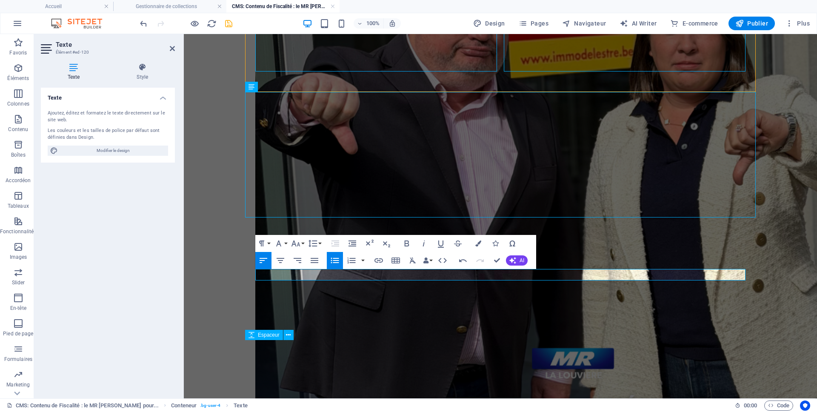
click at [335, 262] on icon "button" at bounding box center [335, 260] width 8 height 6
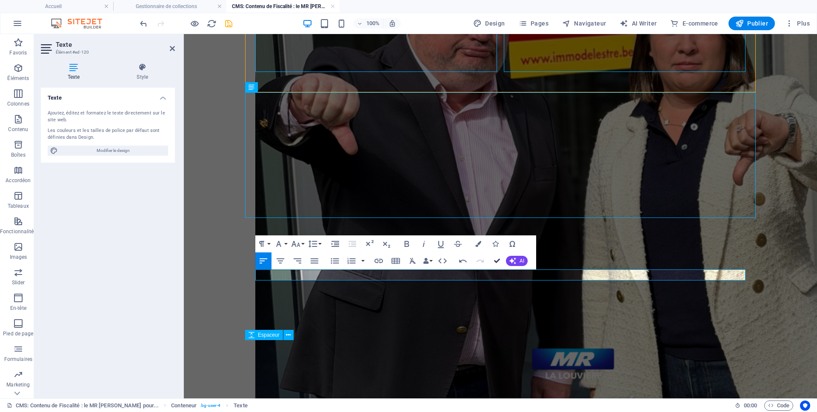
scroll to position [667, 0]
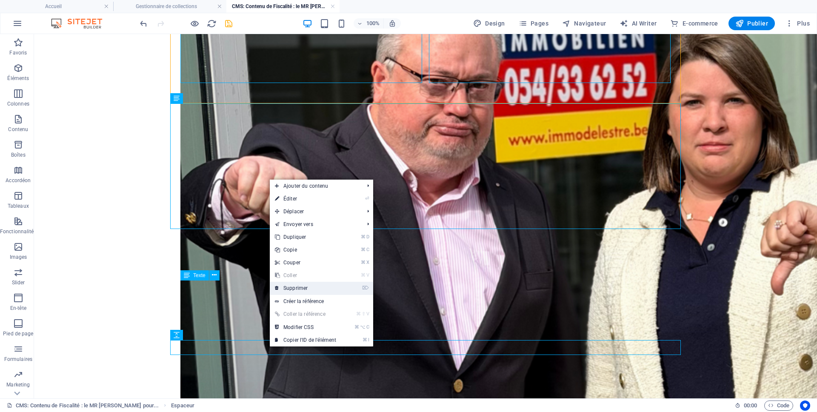
click at [288, 291] on link "⌦ Supprimer" at bounding box center [305, 288] width 71 height 13
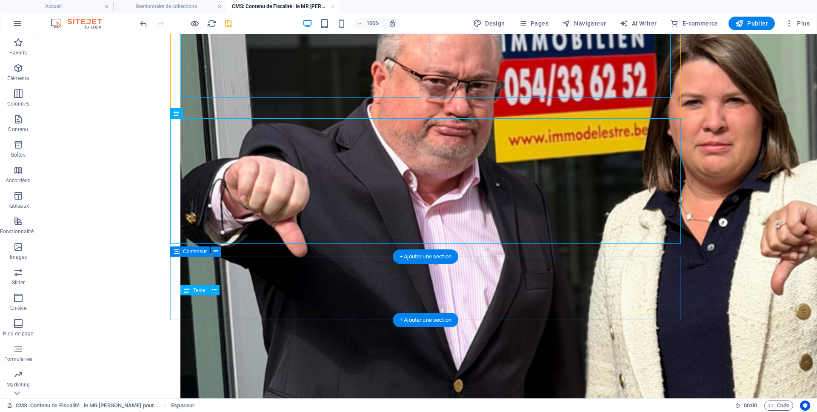
scroll to position [652, 0]
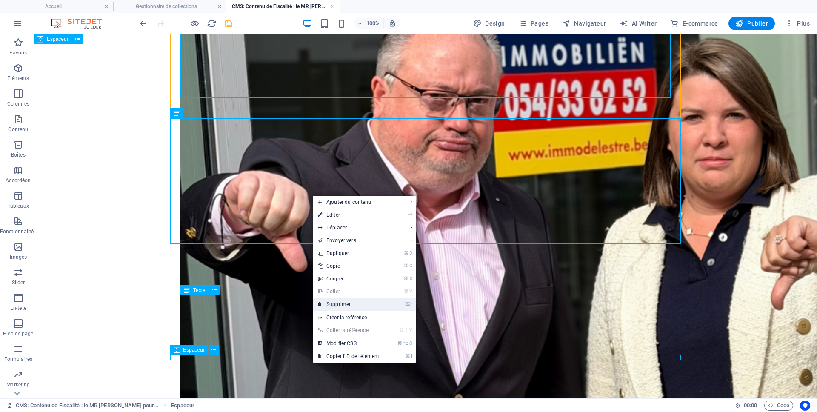
click at [333, 306] on link "⌦ Supprimer" at bounding box center [348, 304] width 71 height 13
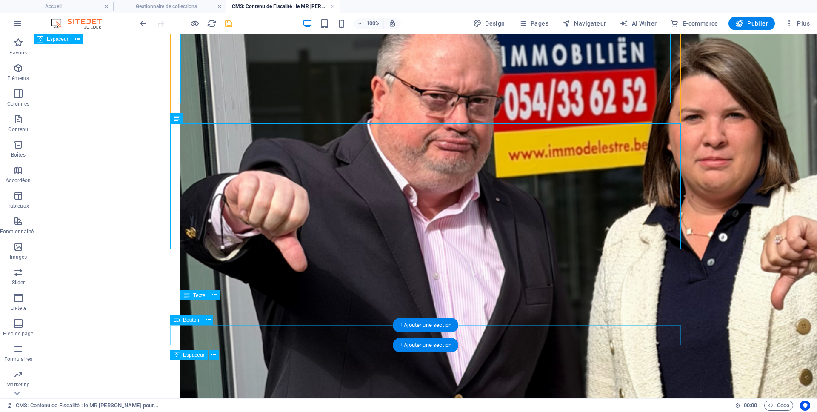
scroll to position [647, 0]
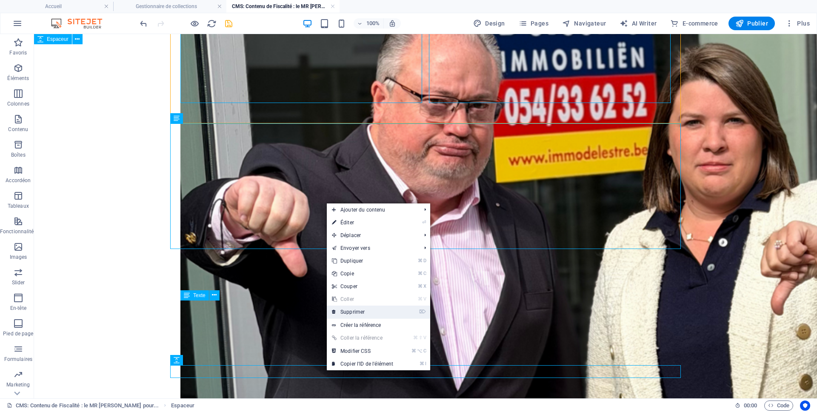
drag, startPoint x: 349, startPoint y: 314, endPoint x: 282, endPoint y: 341, distance: 72.0
click at [349, 314] on link "⌦ Supprimer" at bounding box center [362, 311] width 71 height 13
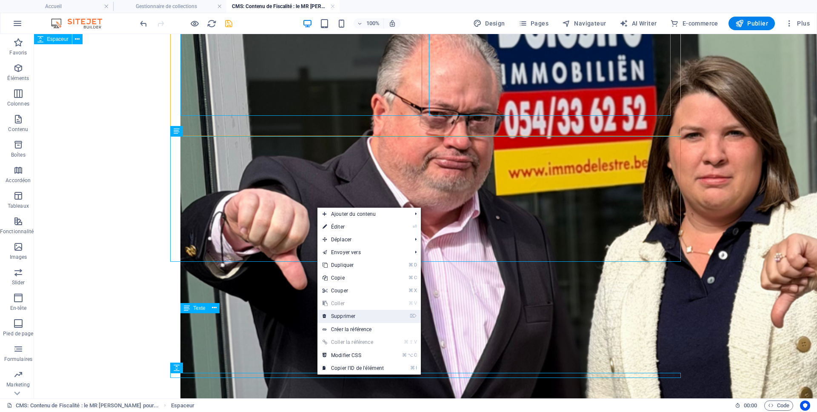
drag, startPoint x: 348, startPoint y: 317, endPoint x: 314, endPoint y: 282, distance: 48.4
click at [348, 317] on link "⌦ Supprimer" at bounding box center [352, 316] width 71 height 13
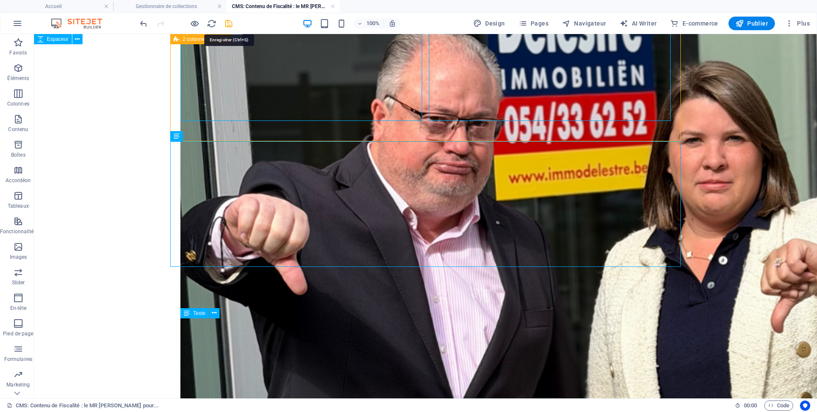
click at [229, 25] on icon "save" at bounding box center [229, 24] width 10 height 10
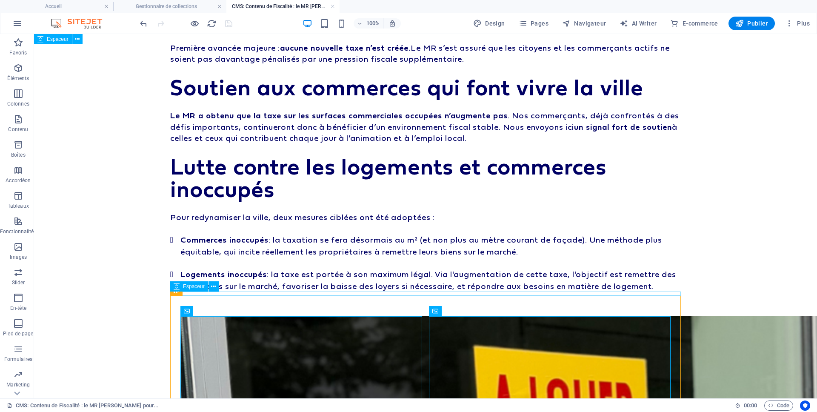
scroll to position [0, 0]
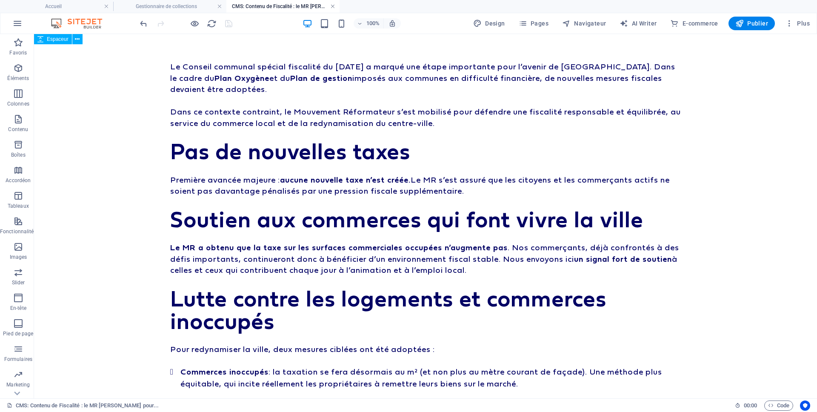
click at [334, 6] on link at bounding box center [332, 7] width 5 height 8
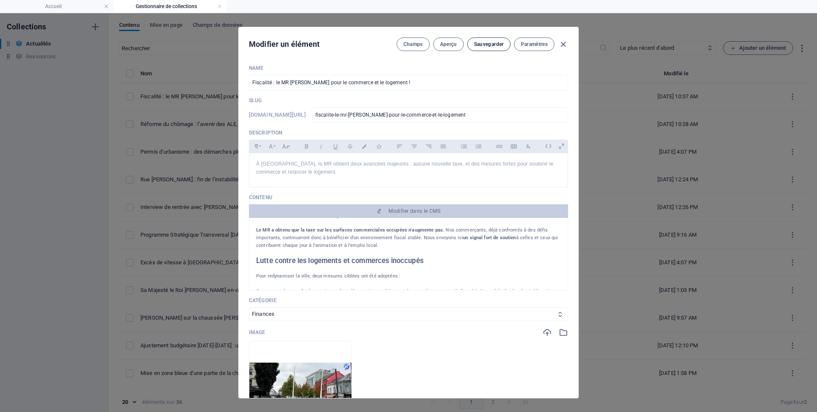
click at [487, 38] on button "Sauvegarder" at bounding box center [488, 44] width 43 height 14
click at [485, 48] on button "Sauvegarder" at bounding box center [488, 44] width 43 height 14
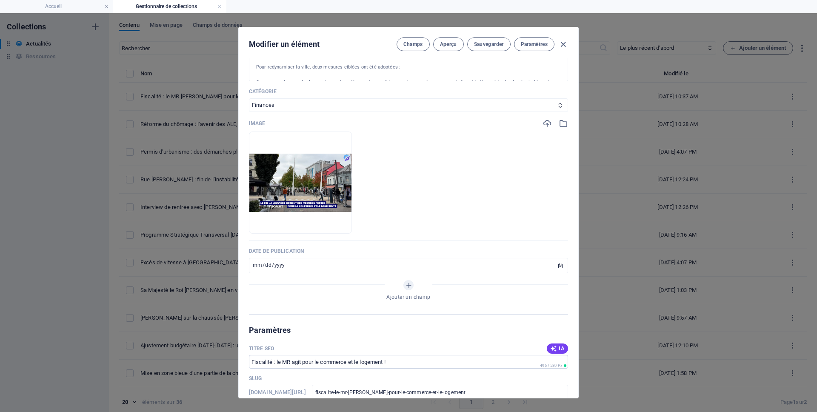
scroll to position [248, 0]
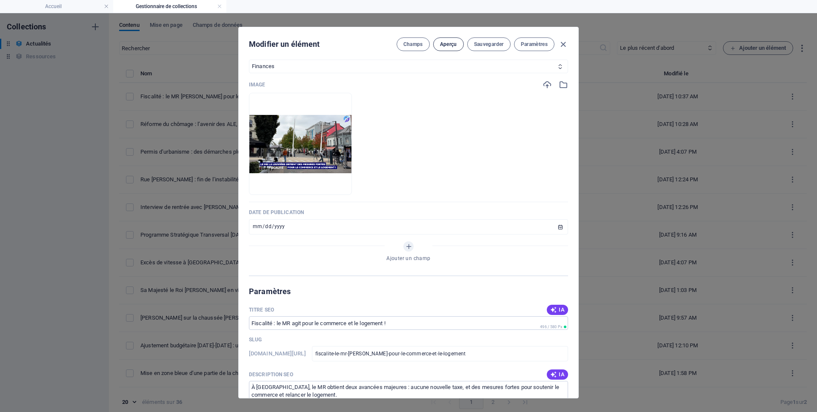
click at [446, 46] on span "Aperçu" at bounding box center [448, 44] width 17 height 7
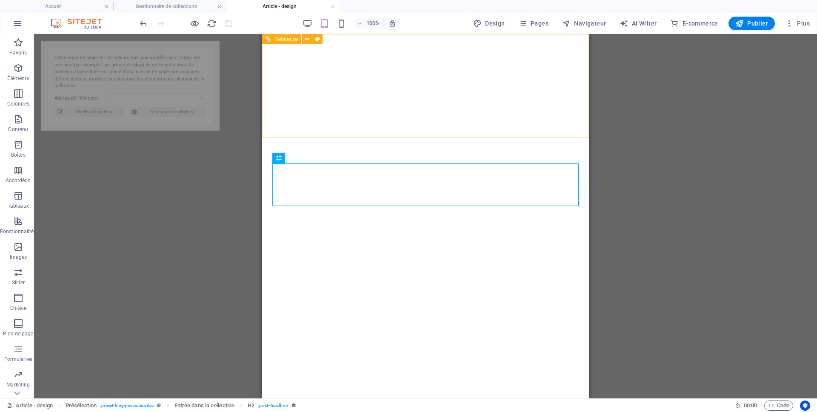
select select "68dce63e948adfe9570f4145"
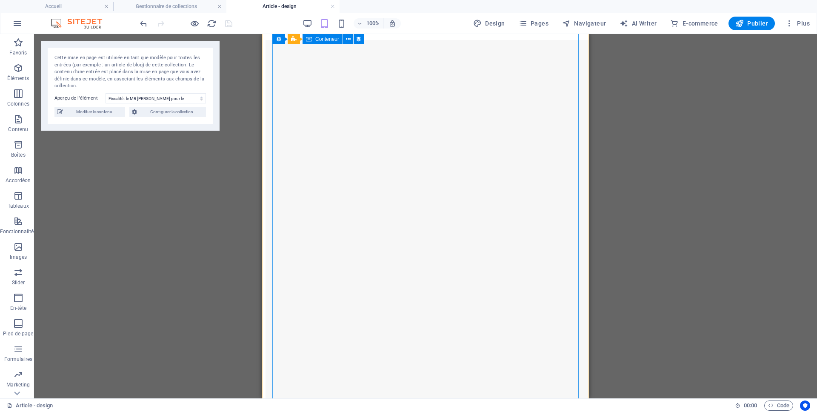
scroll to position [791, 0]
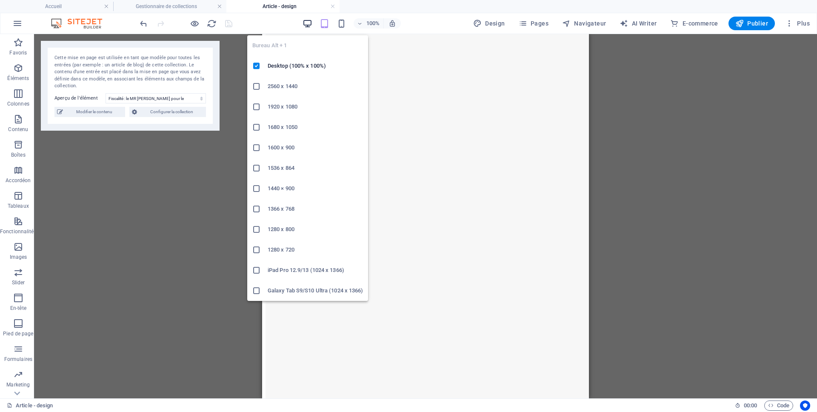
click at [306, 23] on icon "button" at bounding box center [307, 24] width 10 height 10
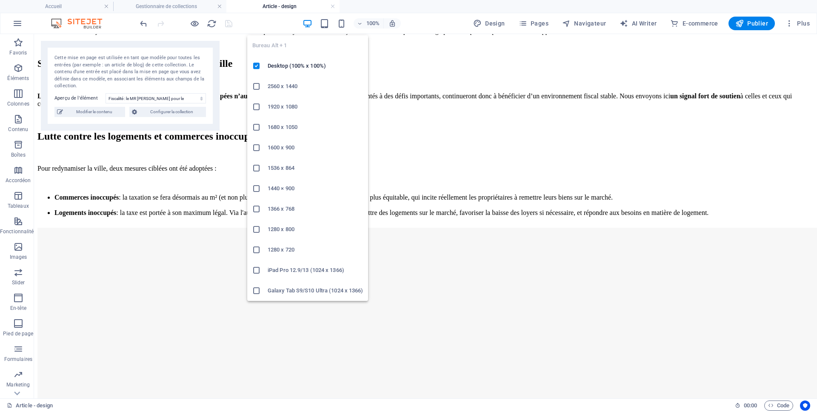
scroll to position [896, 0]
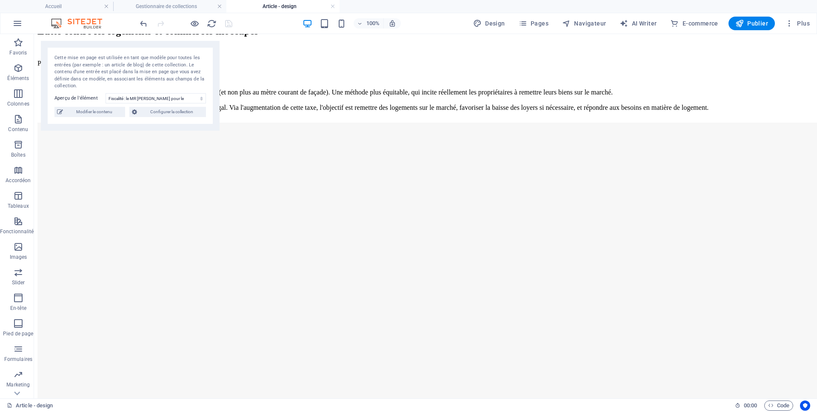
click at [331, 4] on link at bounding box center [332, 7] width 5 height 8
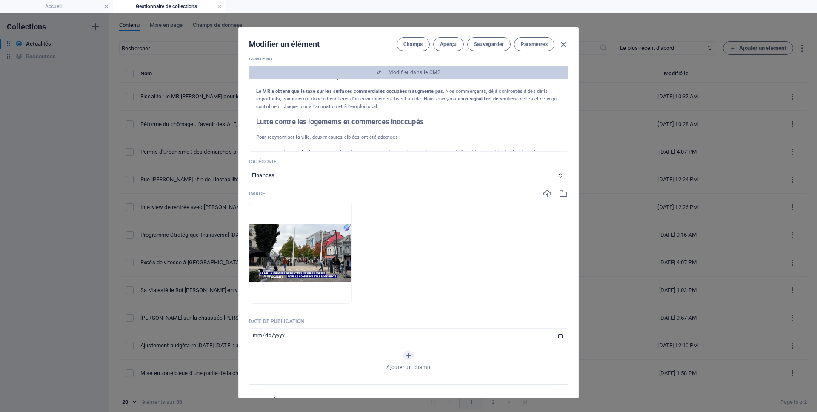
scroll to position [28, 0]
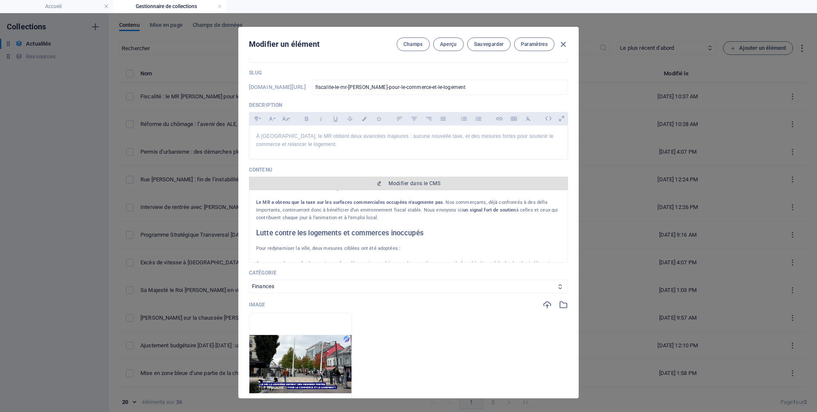
click at [379, 183] on icon "button" at bounding box center [378, 183] width 5 height 5
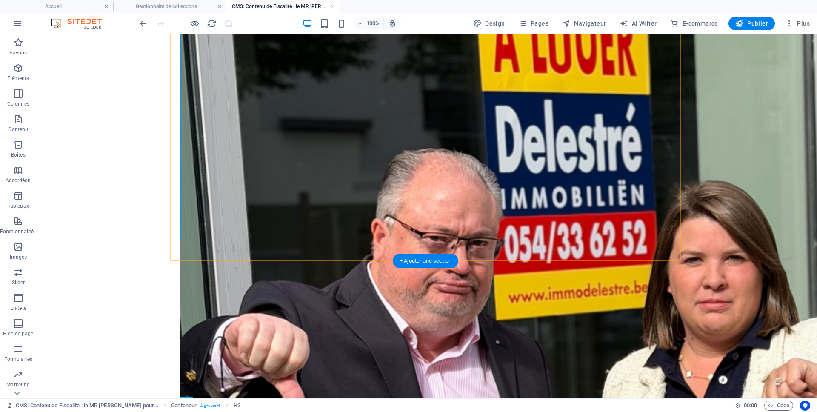
scroll to position [519, 0]
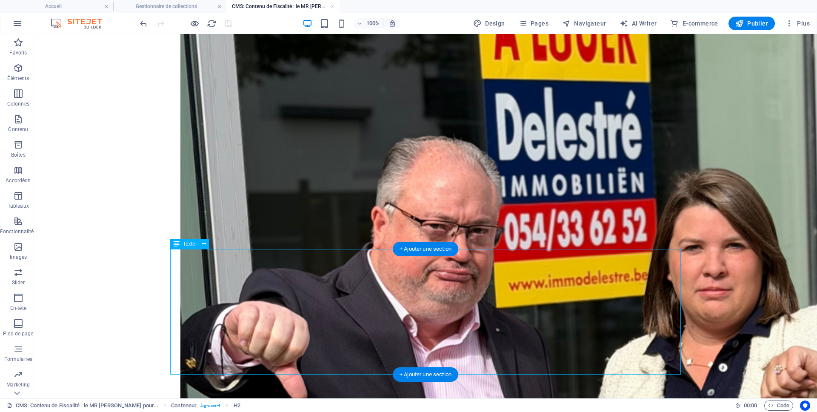
scroll to position [522, 0]
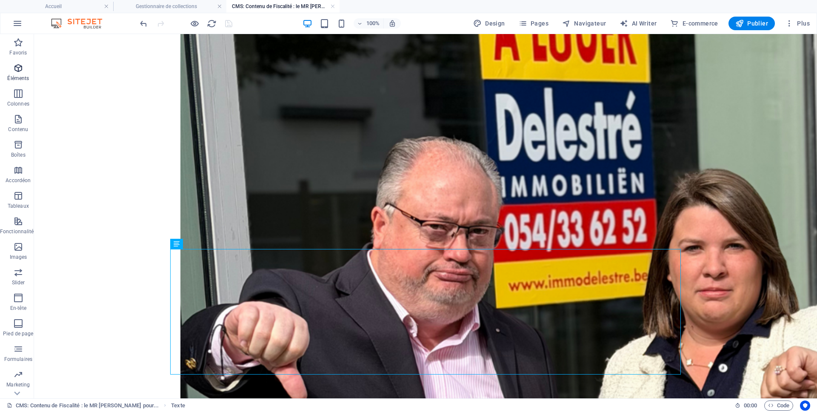
click at [15, 68] on icon "button" at bounding box center [18, 68] width 10 height 10
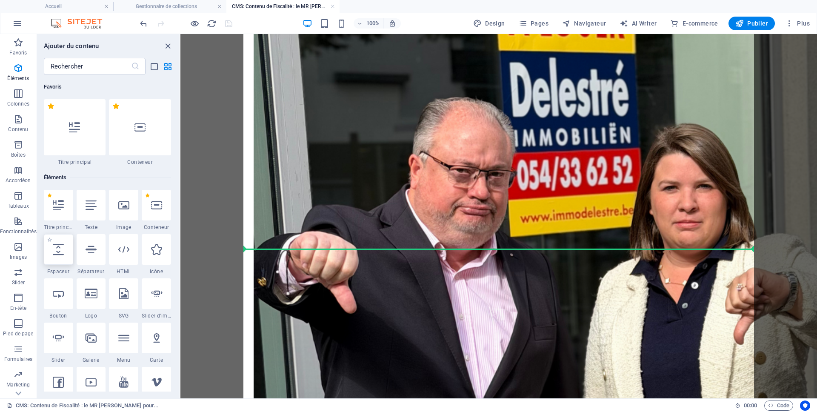
select select "px"
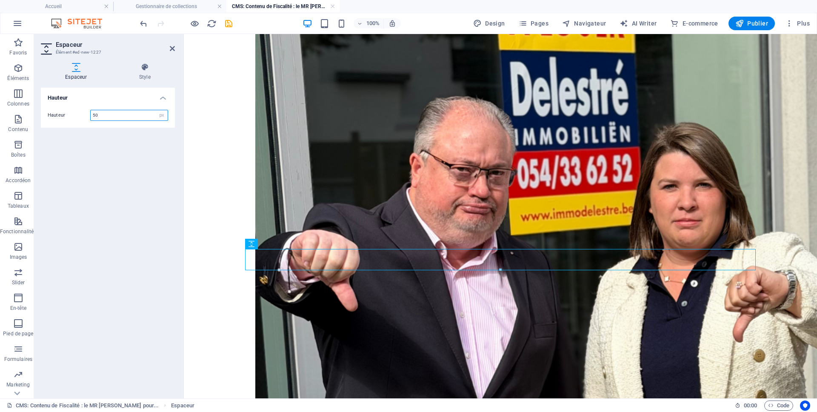
click at [109, 115] on input "50" at bounding box center [129, 115] width 77 height 10
type input "5"
type input "20"
click at [174, 50] on icon at bounding box center [172, 48] width 5 height 7
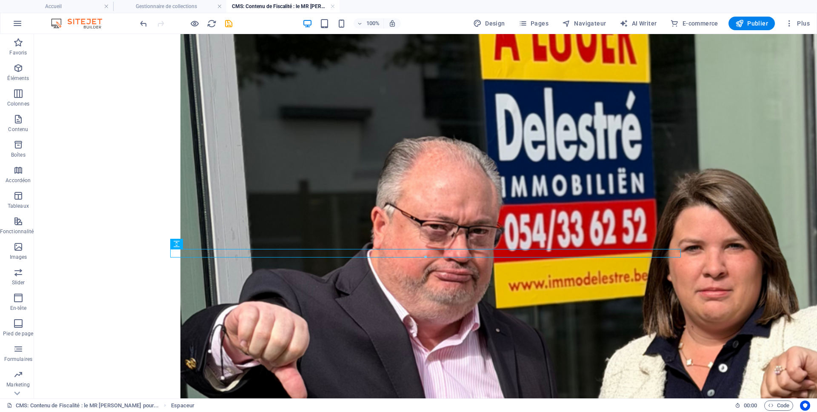
click at [228, 29] on div at bounding box center [185, 24] width 95 height 14
drag, startPoint x: 227, startPoint y: 26, endPoint x: 199, endPoint y: 29, distance: 28.3
click at [227, 26] on icon "save" at bounding box center [229, 24] width 10 height 10
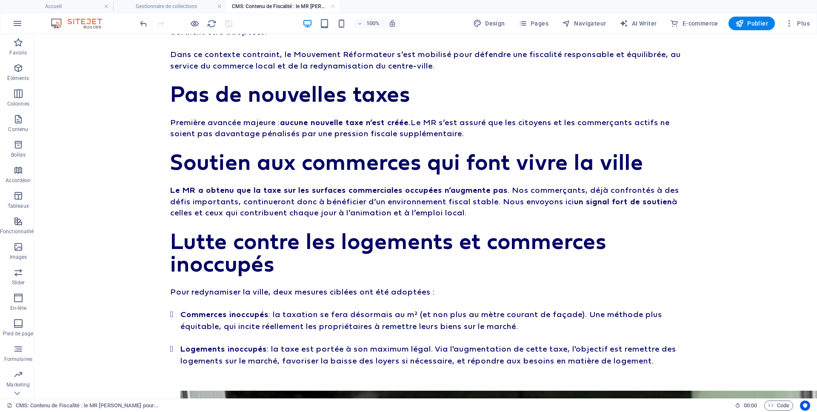
scroll to position [0, 0]
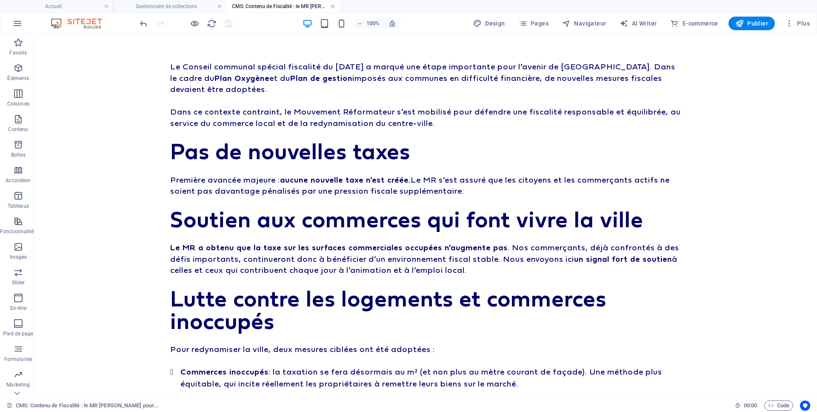
click at [333, 6] on link at bounding box center [332, 7] width 5 height 8
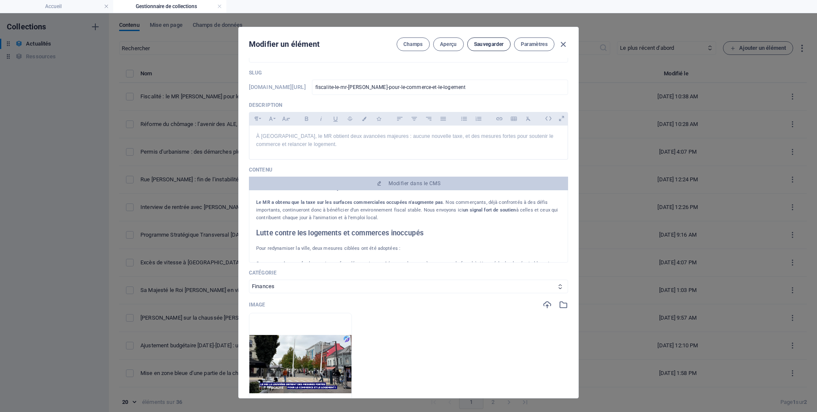
click at [493, 48] on button "Sauvegarder" at bounding box center [488, 44] width 43 height 14
click at [562, 46] on icon "button" at bounding box center [563, 45] width 10 height 10
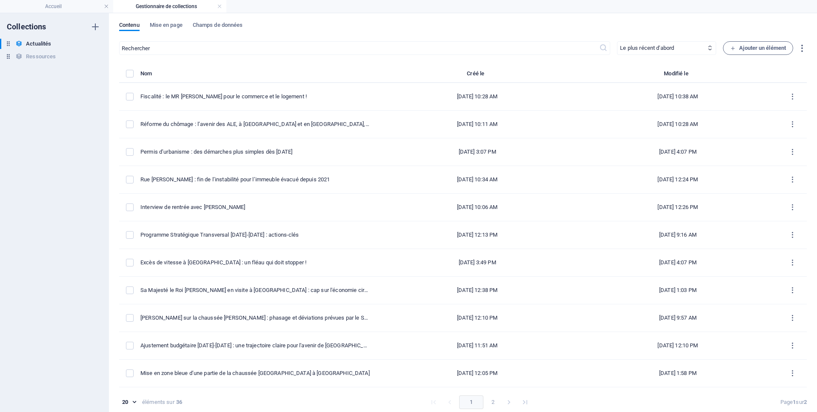
type input "[DATE]"
type input "fiscalite-le-mr-[PERSON_NAME]-pour-le-commerce-et-le-logement"
click at [222, 6] on h4 "Gestionnaire de collections" at bounding box center [169, 6] width 113 height 9
click at [217, 5] on link at bounding box center [219, 7] width 5 height 8
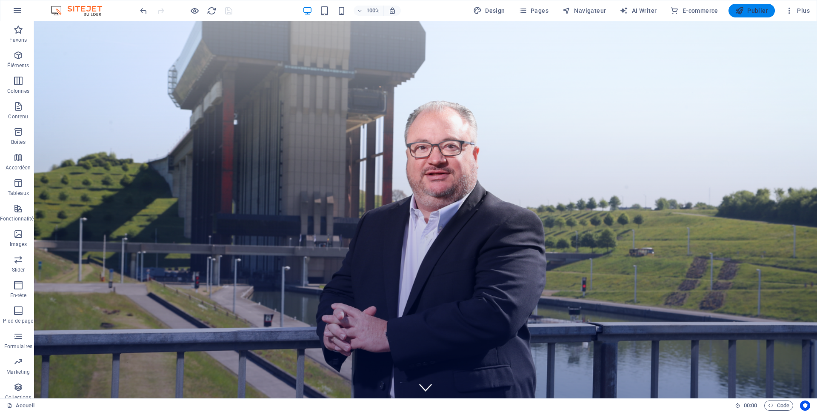
click at [748, 12] on span "Publier" at bounding box center [751, 10] width 33 height 9
